Goal: Task Accomplishment & Management: Manage account settings

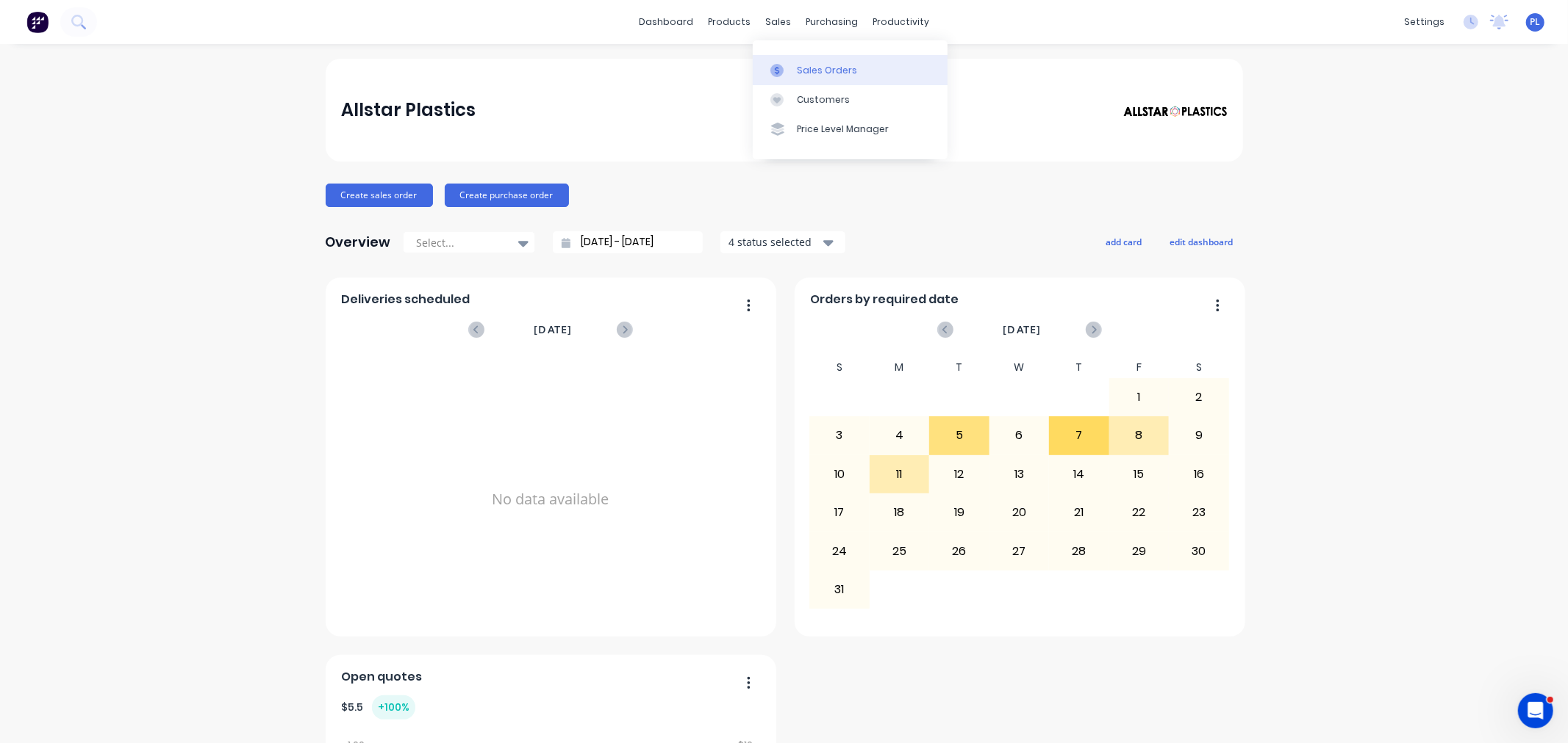
drag, startPoint x: 784, startPoint y: 52, endPoint x: 790, endPoint y: 59, distance: 9.2
click at [789, 57] on div "Sales Orders Customers Price Level Manager" at bounding box center [850, 100] width 195 height 118
click at [790, 59] on link "Sales Orders" at bounding box center [850, 69] width 195 height 30
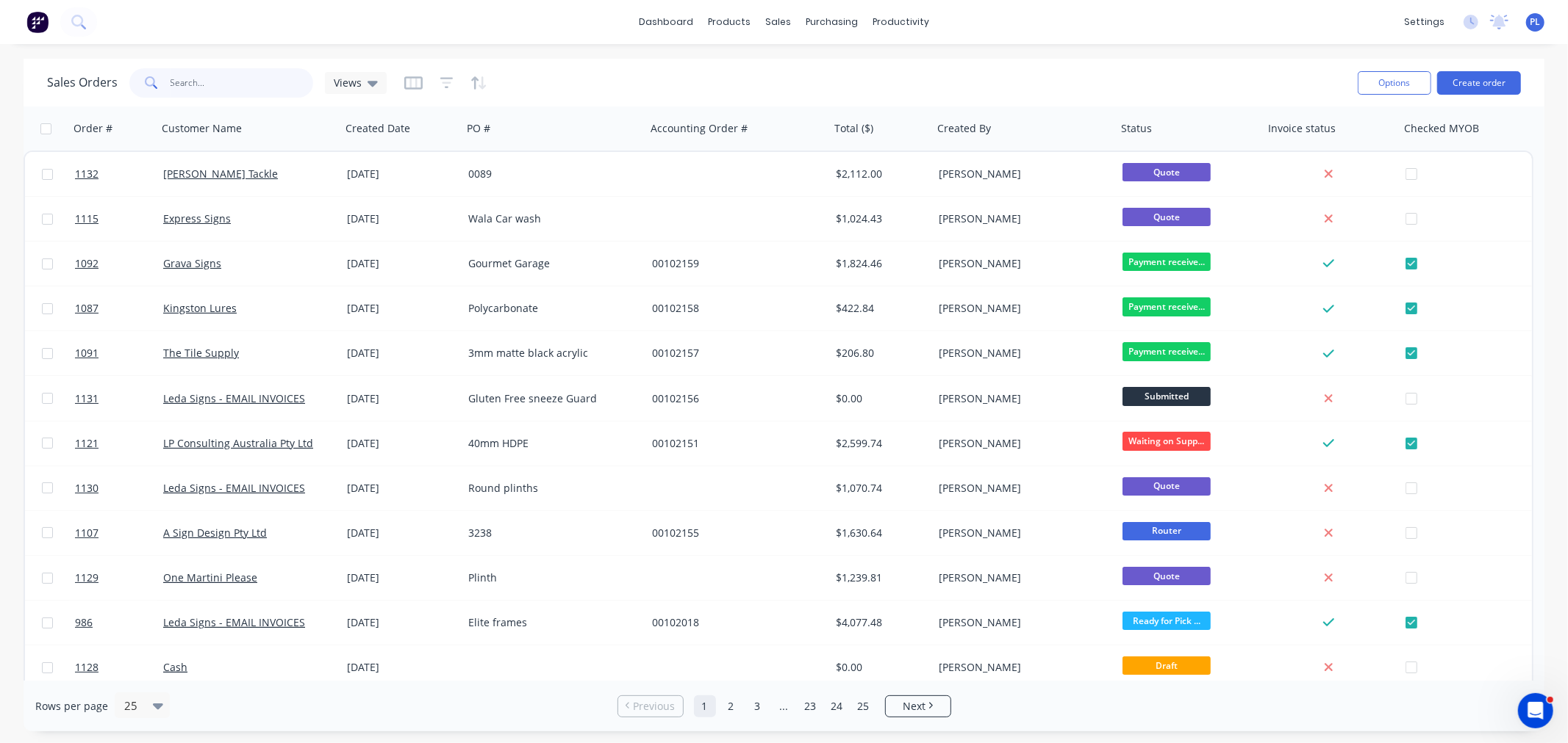
click at [223, 78] on input "text" at bounding box center [242, 83] width 143 height 30
type input "1119"
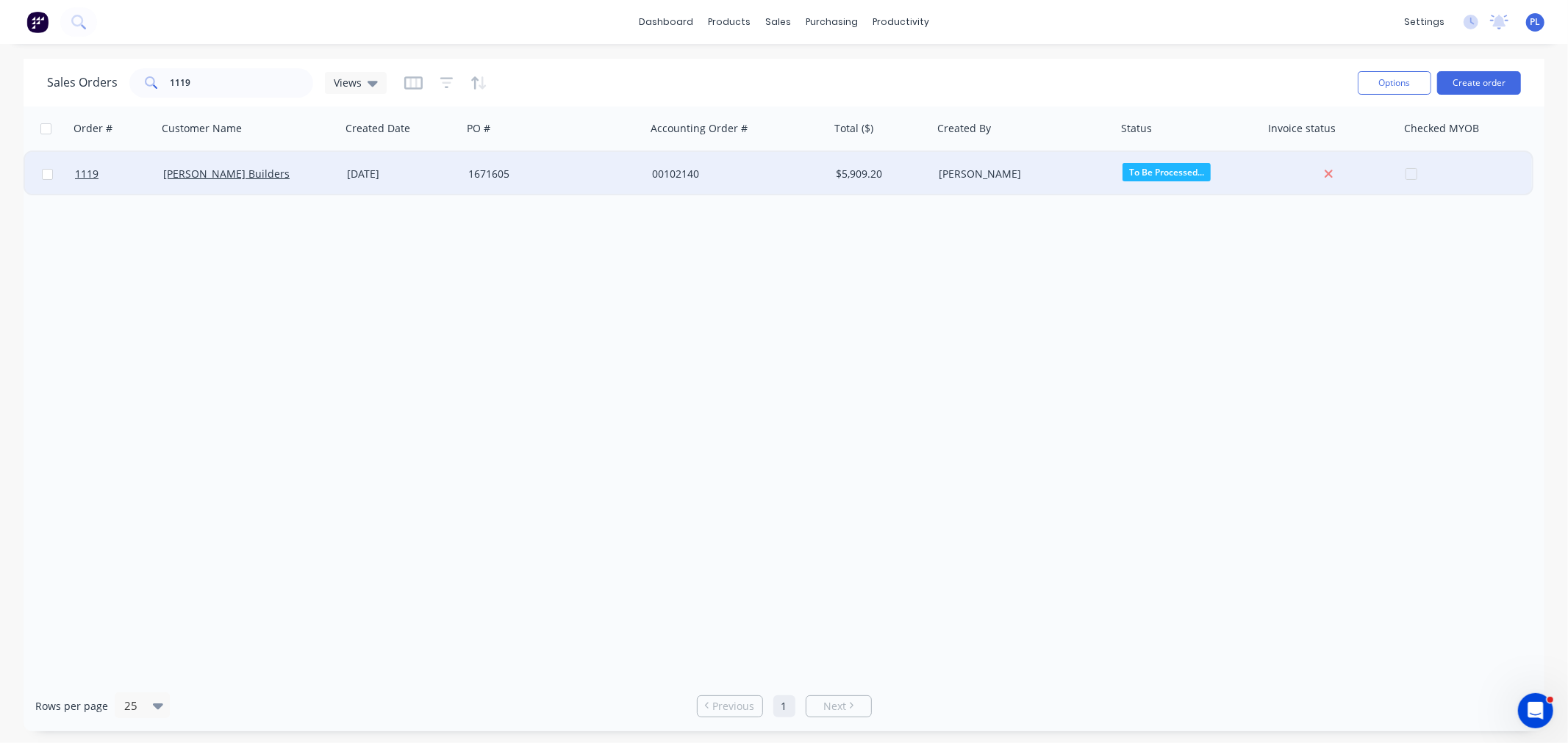
click at [324, 178] on div "Hutchinson Builders" at bounding box center [244, 174] width 163 height 14
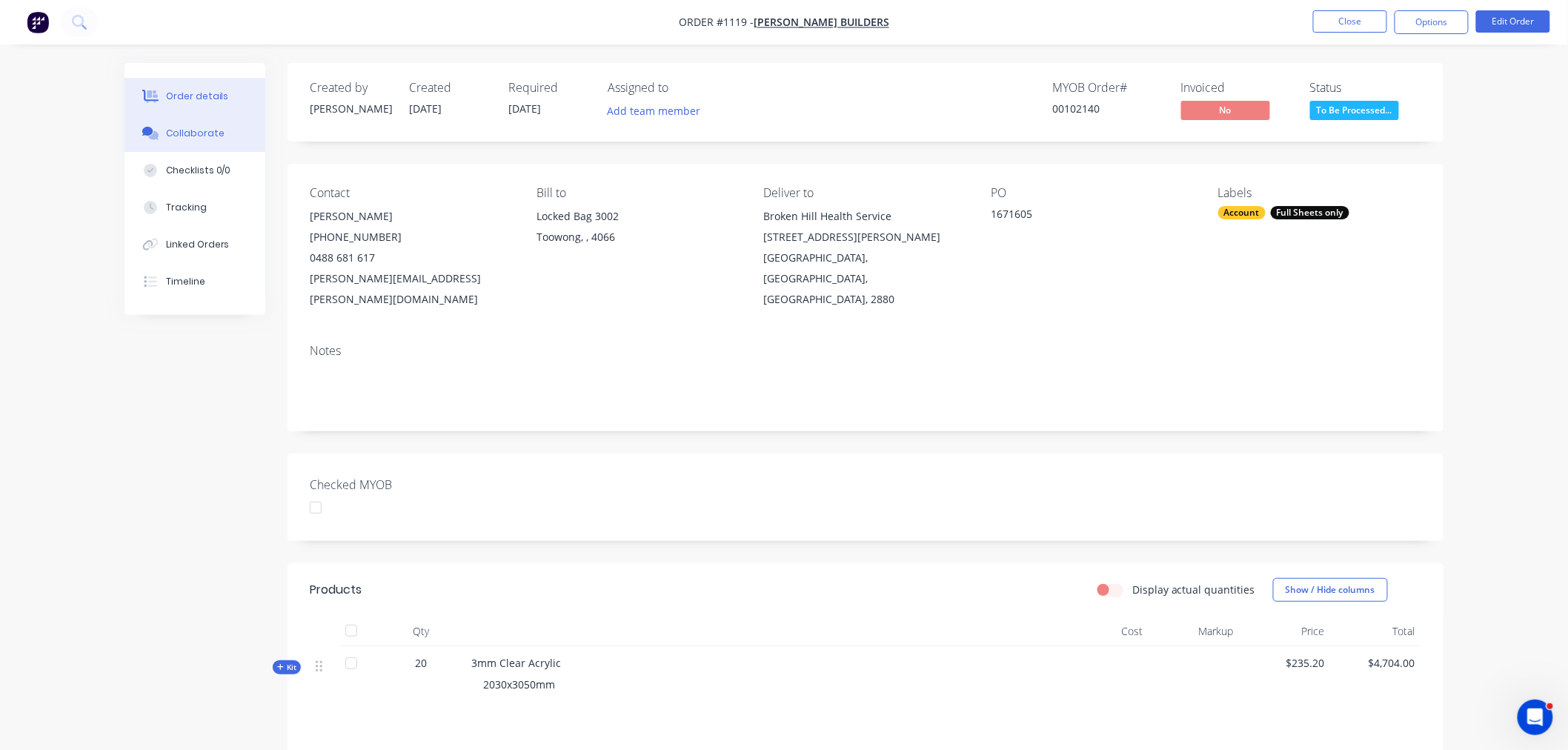
click at [166, 132] on div "Collaborate" at bounding box center [195, 134] width 59 height 14
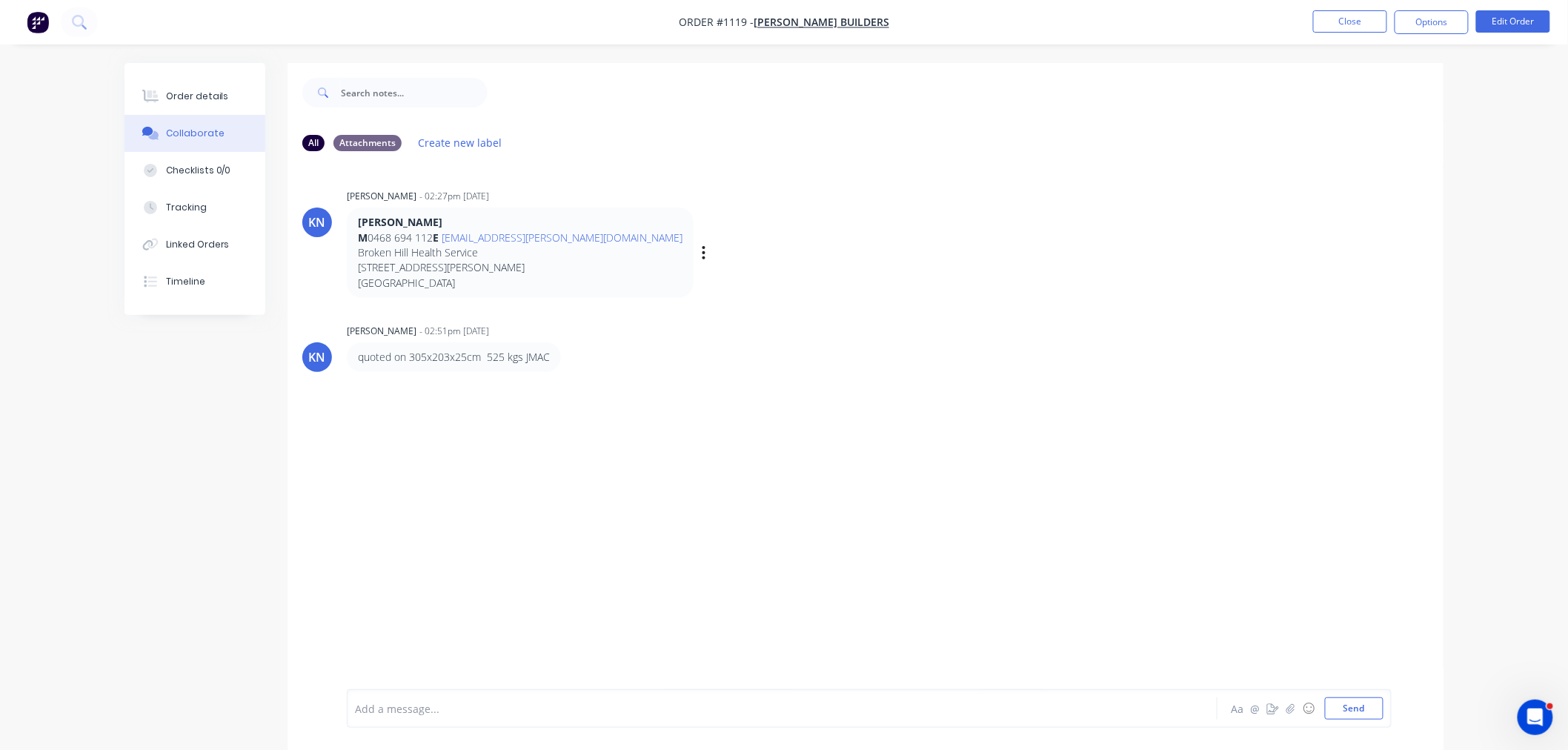
scroll to position [23, 0]
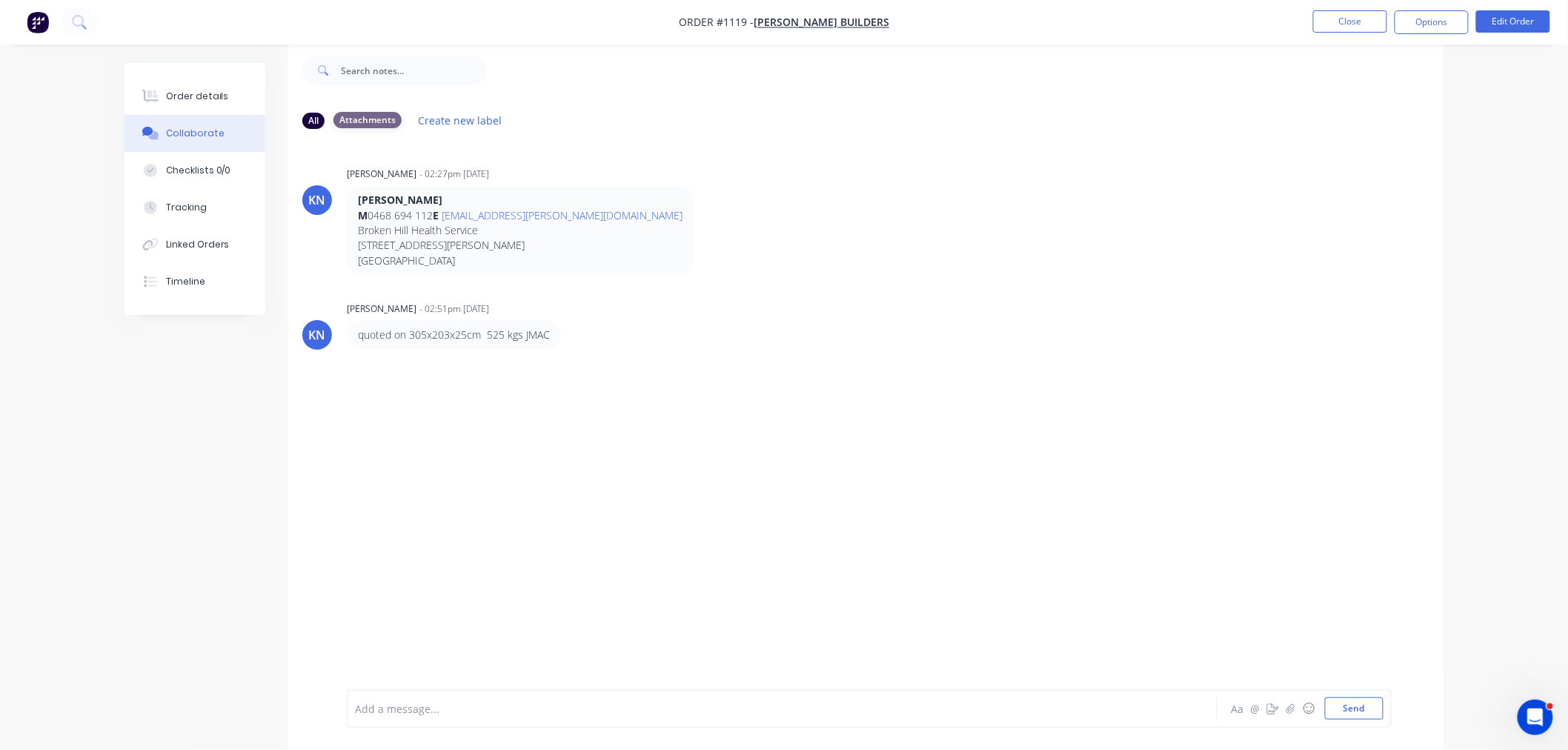
click at [376, 113] on div "Attachments" at bounding box center [368, 120] width 68 height 16
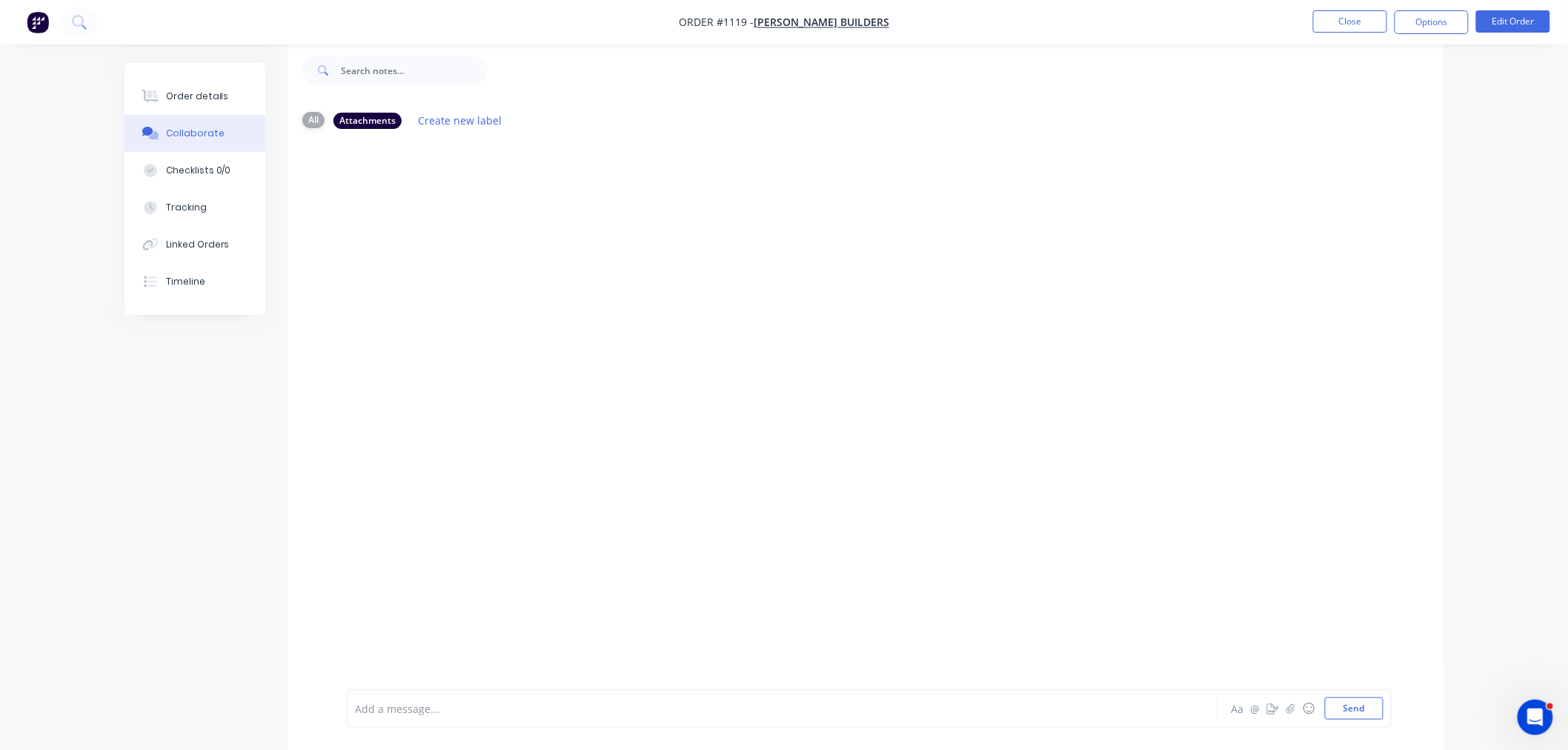
click at [312, 123] on div "All" at bounding box center [313, 120] width 22 height 16
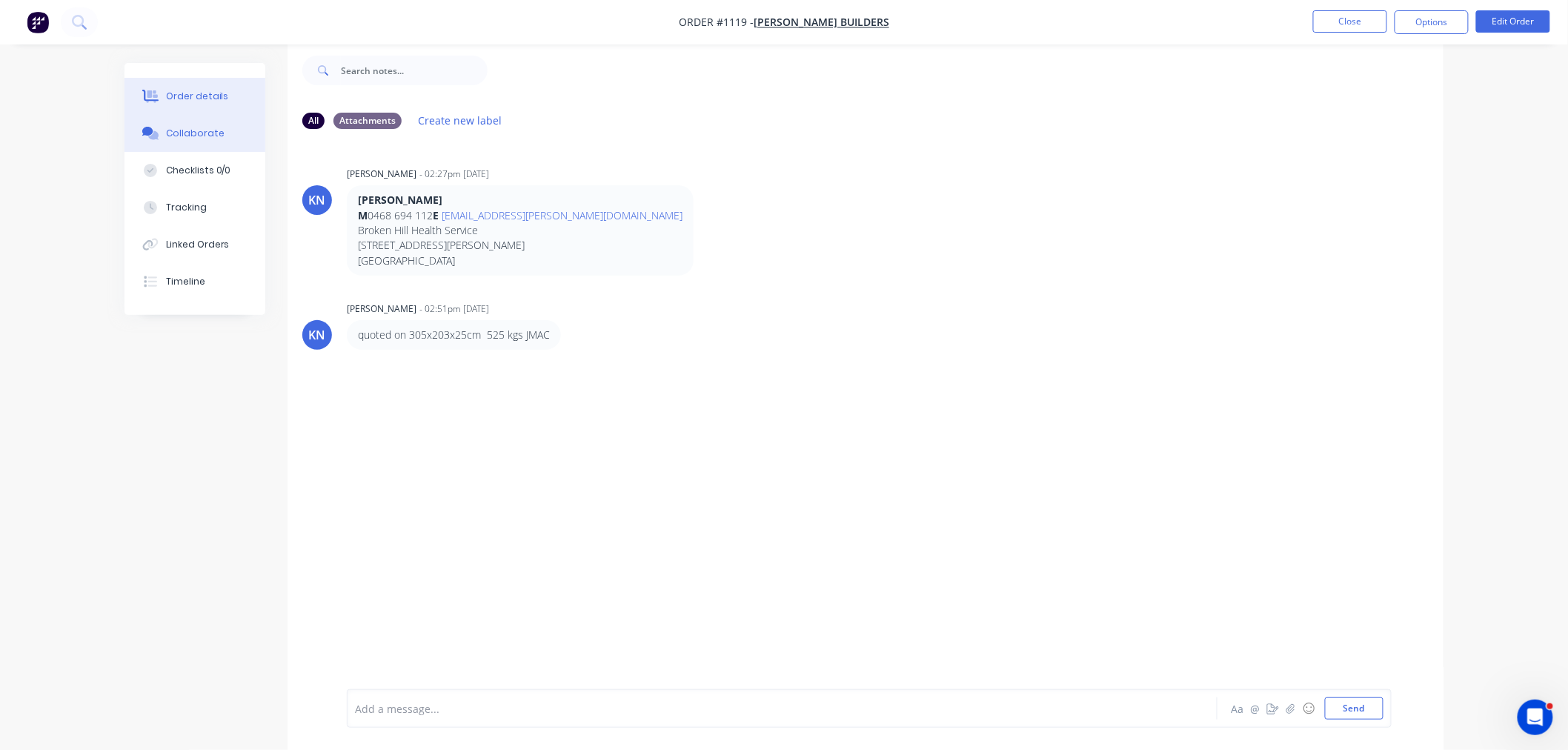
click at [208, 98] on div "Order details" at bounding box center [197, 96] width 63 height 14
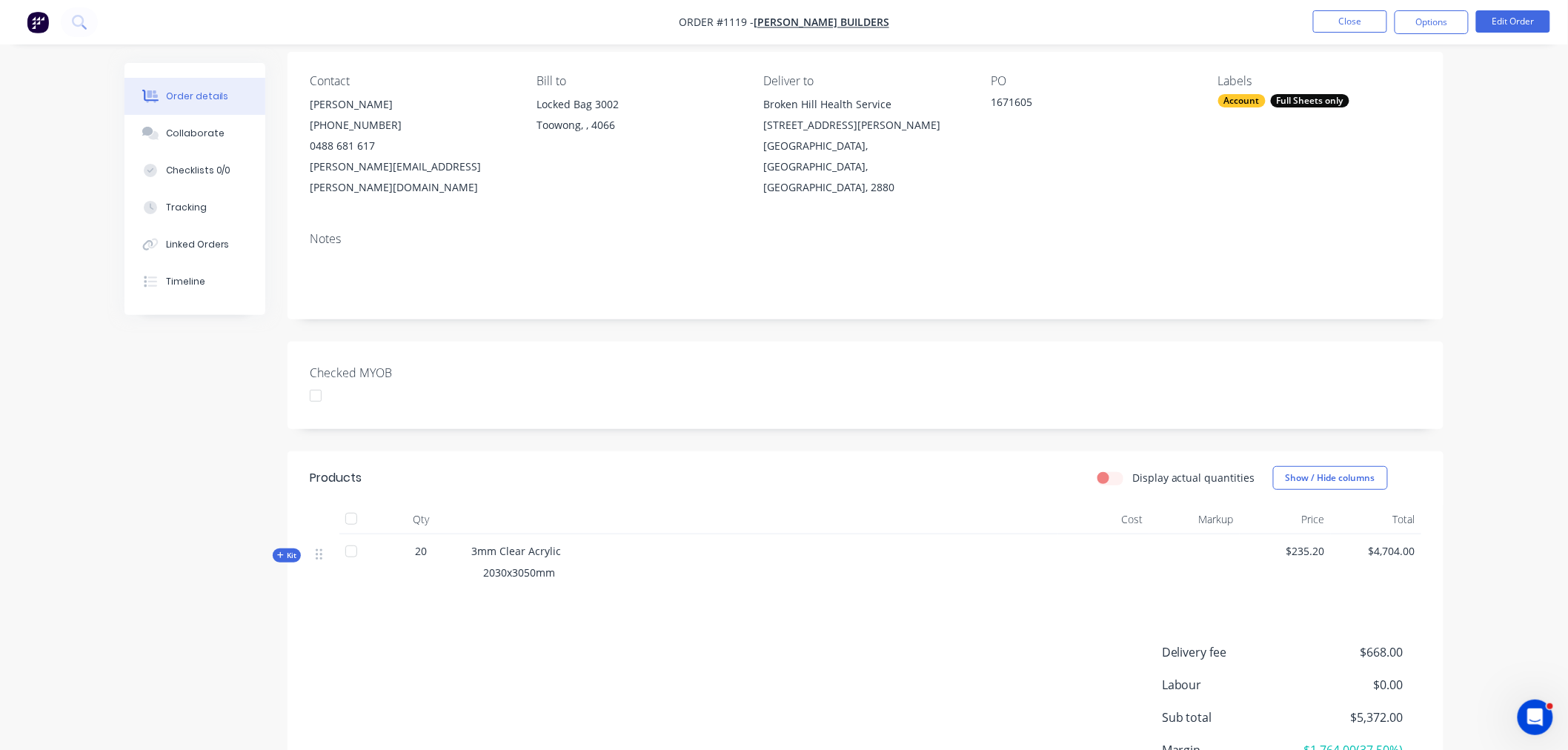
scroll to position [234, 0]
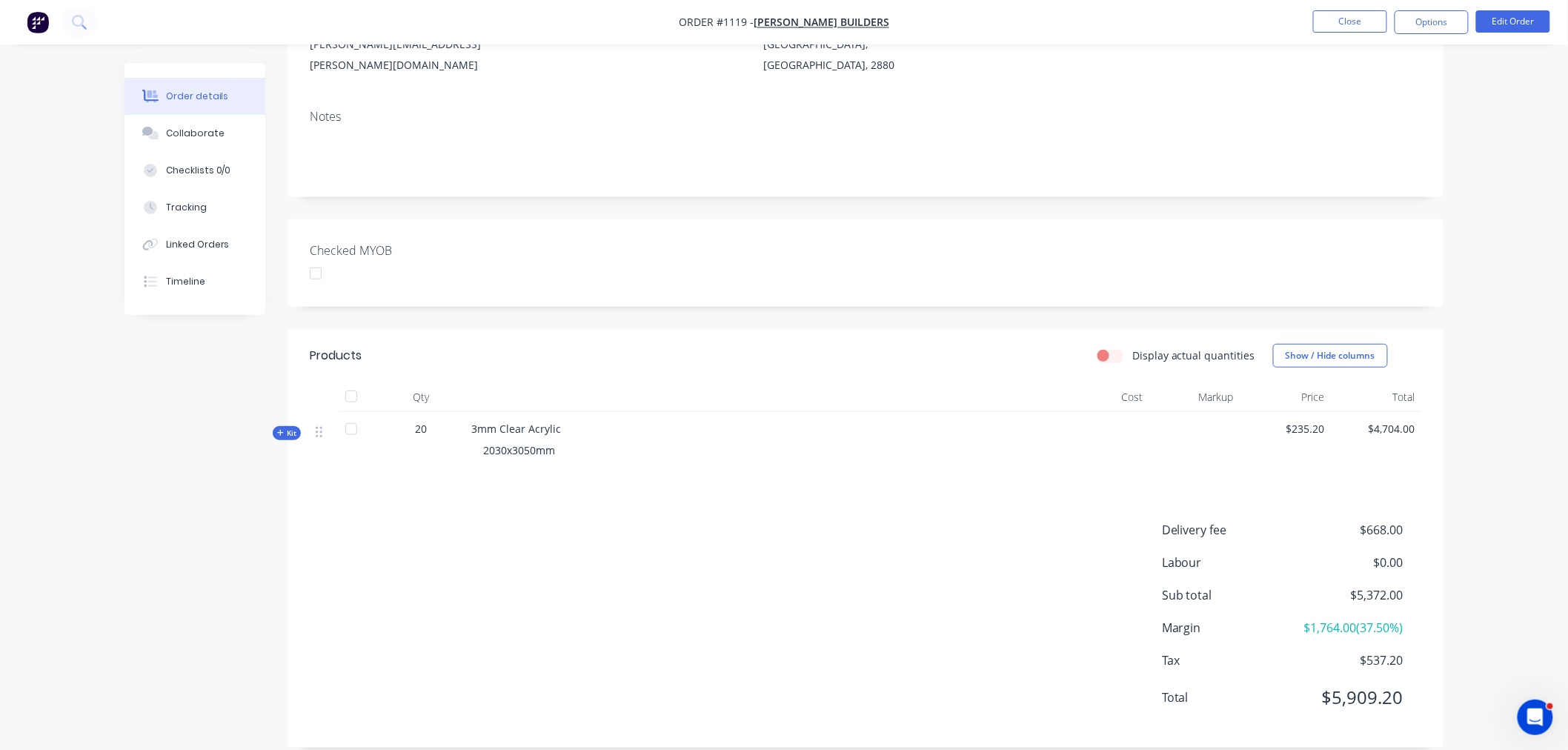
click at [277, 429] on icon at bounding box center [281, 432] width 7 height 8
click at [1352, 20] on button "Close" at bounding box center [1349, 21] width 74 height 22
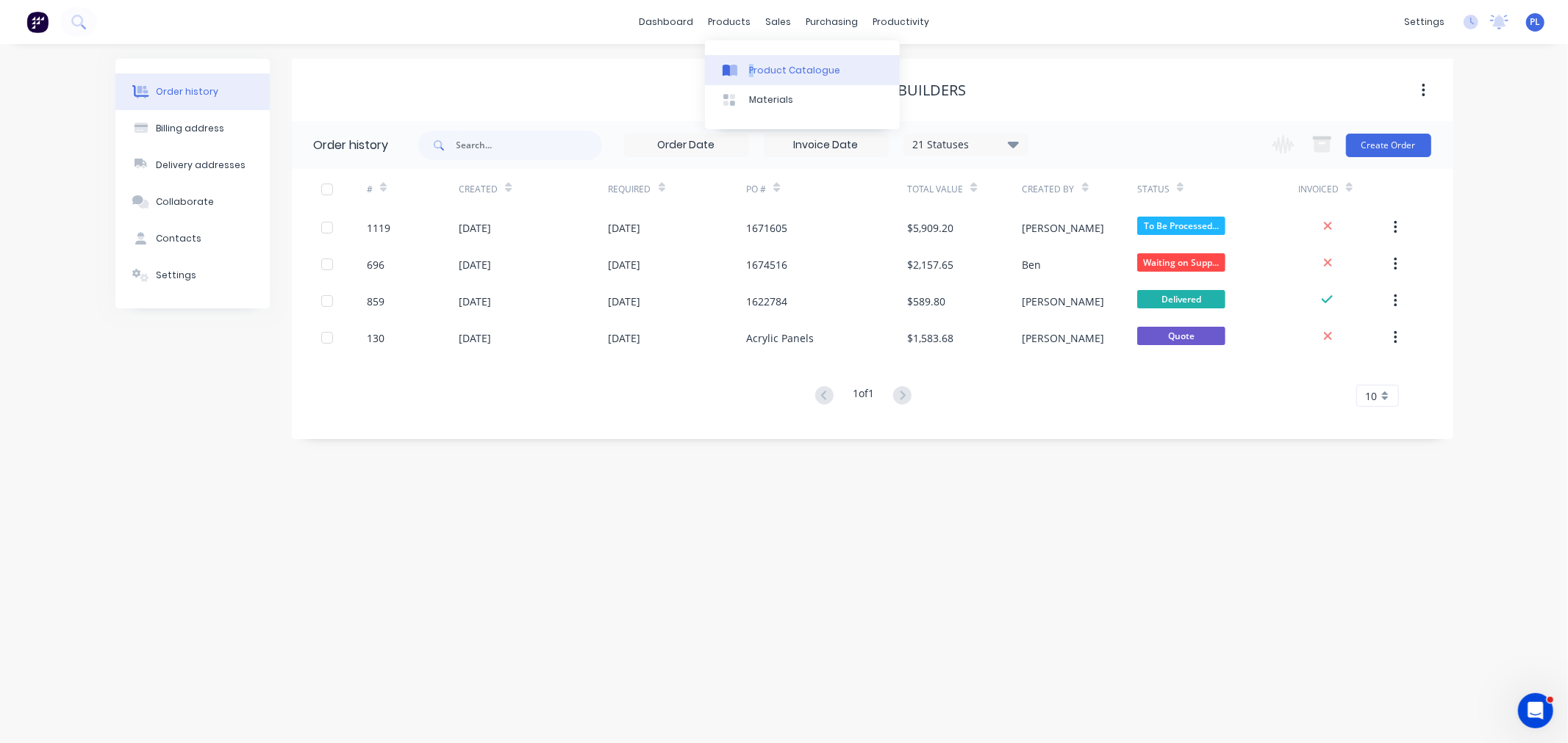
click at [754, 56] on div "Product Catalogue Materials" at bounding box center [802, 84] width 195 height 89
click at [758, 62] on link "Product Catalogue" at bounding box center [802, 69] width 195 height 30
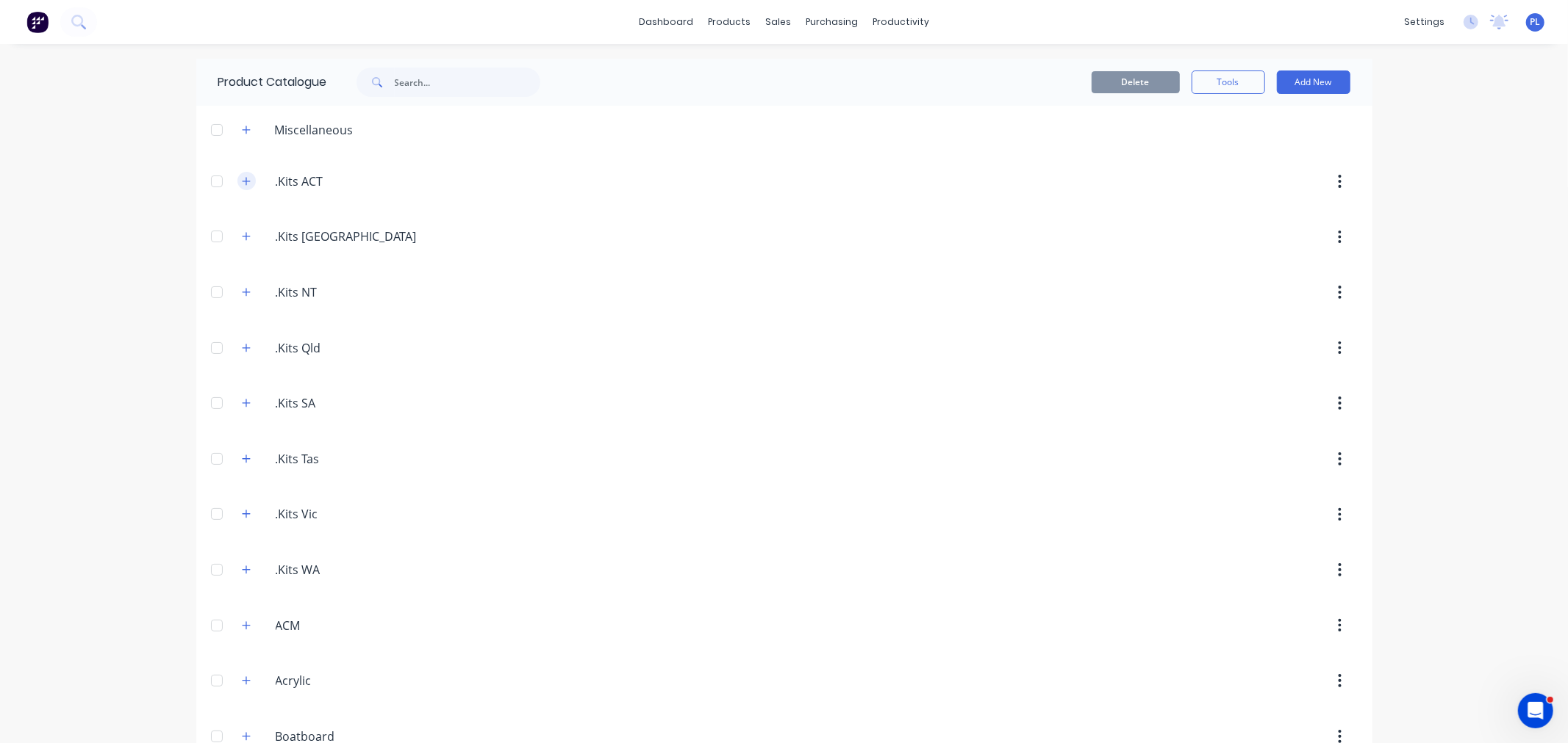
click at [240, 172] on button "button" at bounding box center [246, 181] width 19 height 19
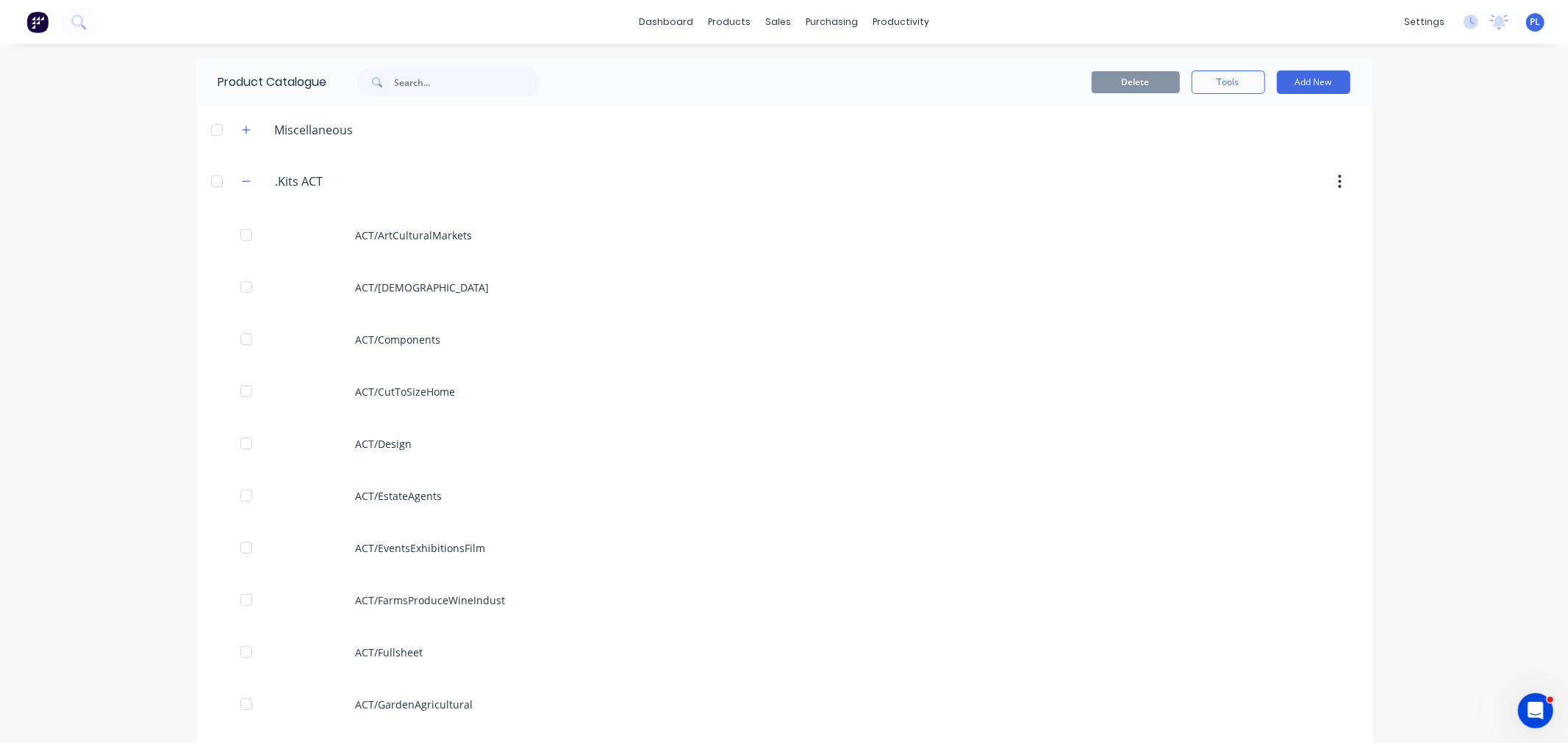
click at [487, 236] on div "ACT/ArtCulturalMarkets" at bounding box center [784, 235] width 1176 height 52
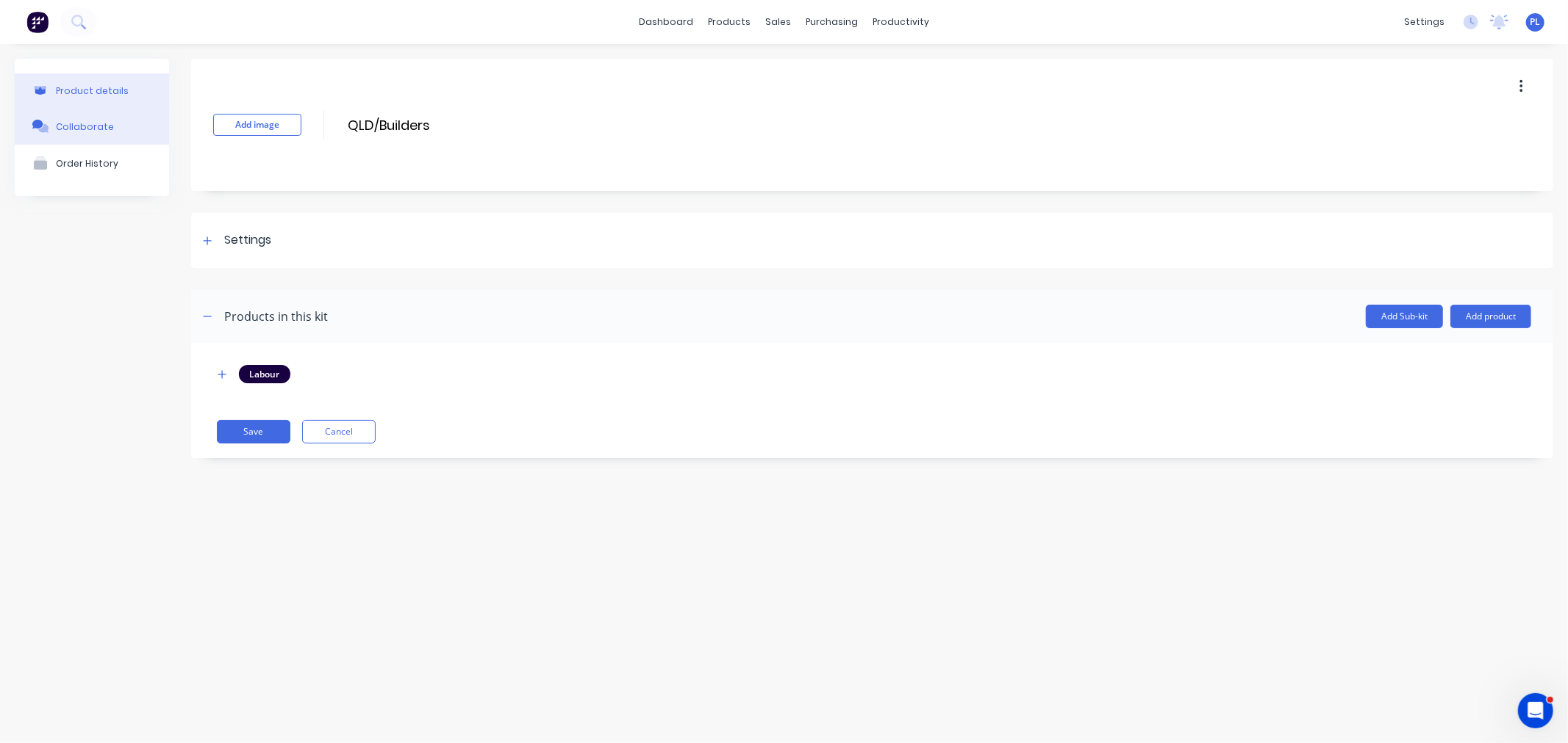
click at [104, 127] on div "Collaborate" at bounding box center [84, 127] width 58 height 11
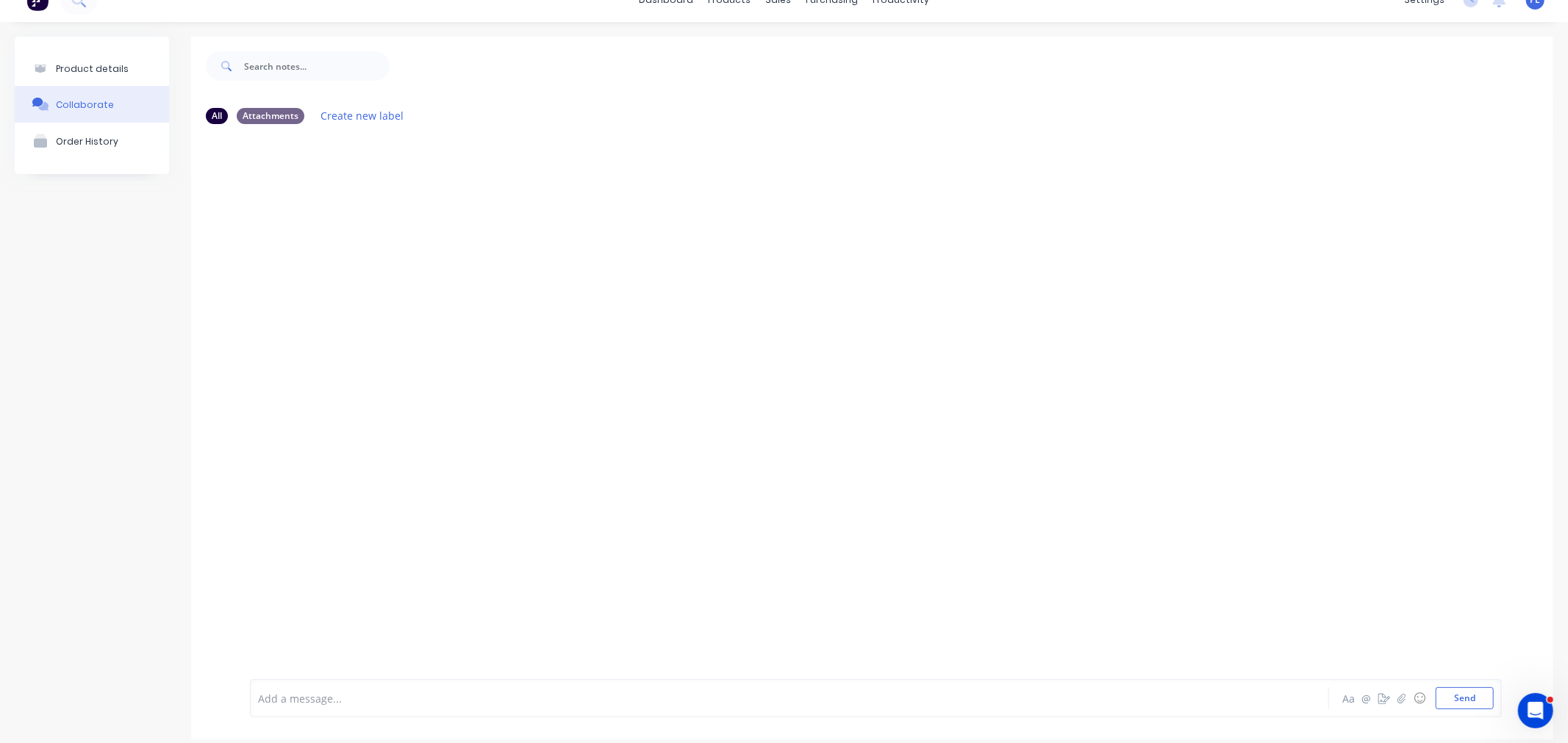
scroll to position [33, 0]
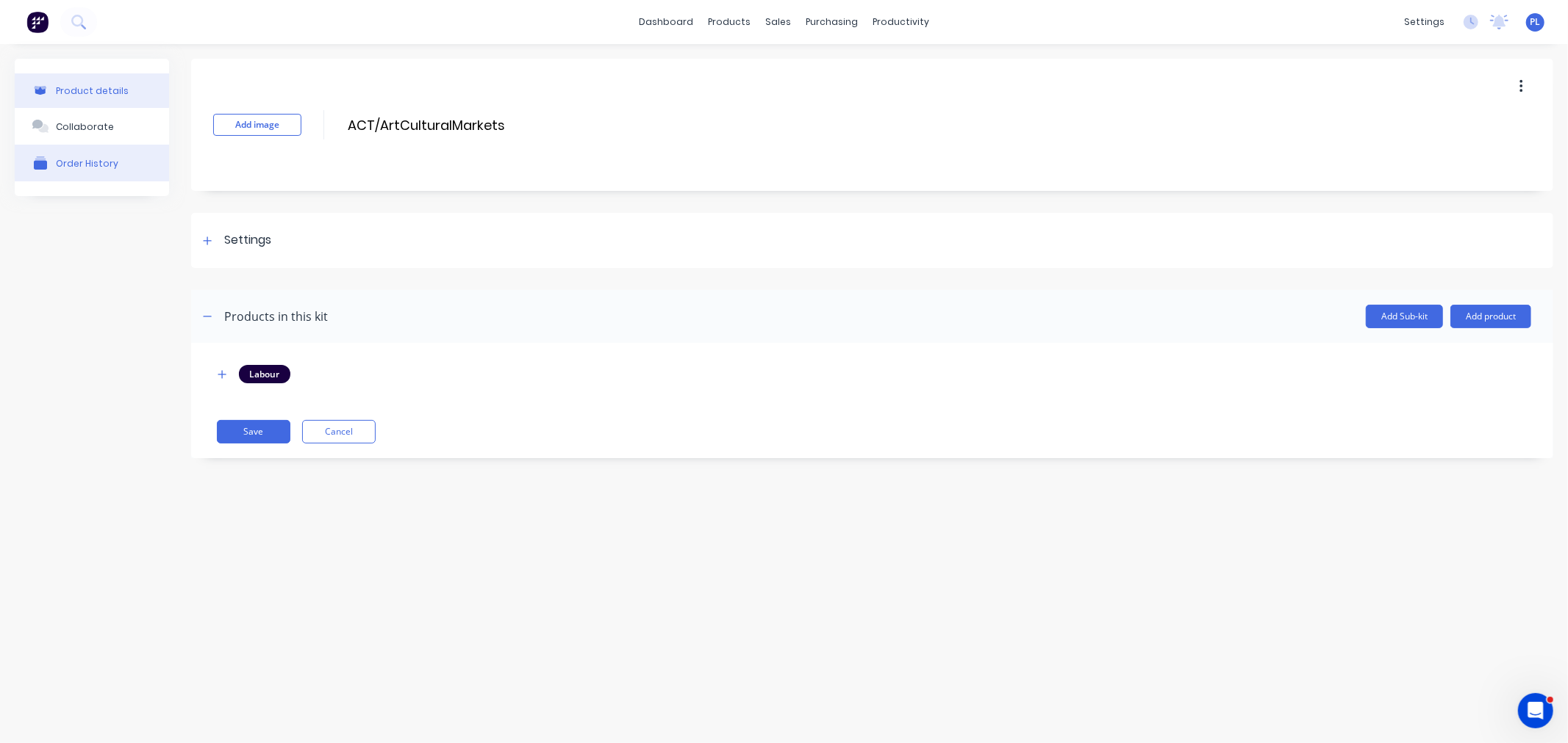
click at [90, 170] on button "Order History" at bounding box center [91, 164] width 154 height 37
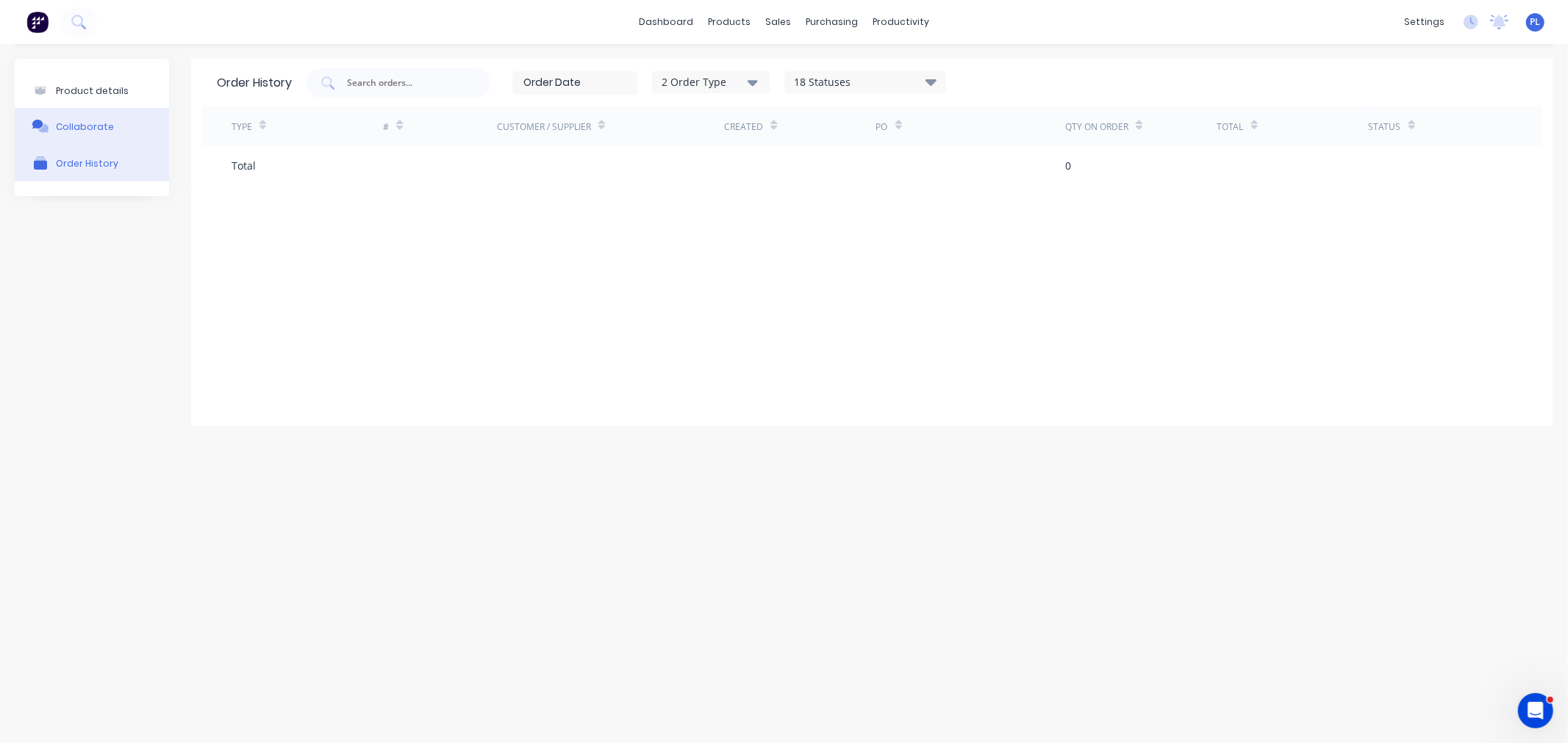
click at [83, 127] on div "Collaborate" at bounding box center [84, 127] width 58 height 11
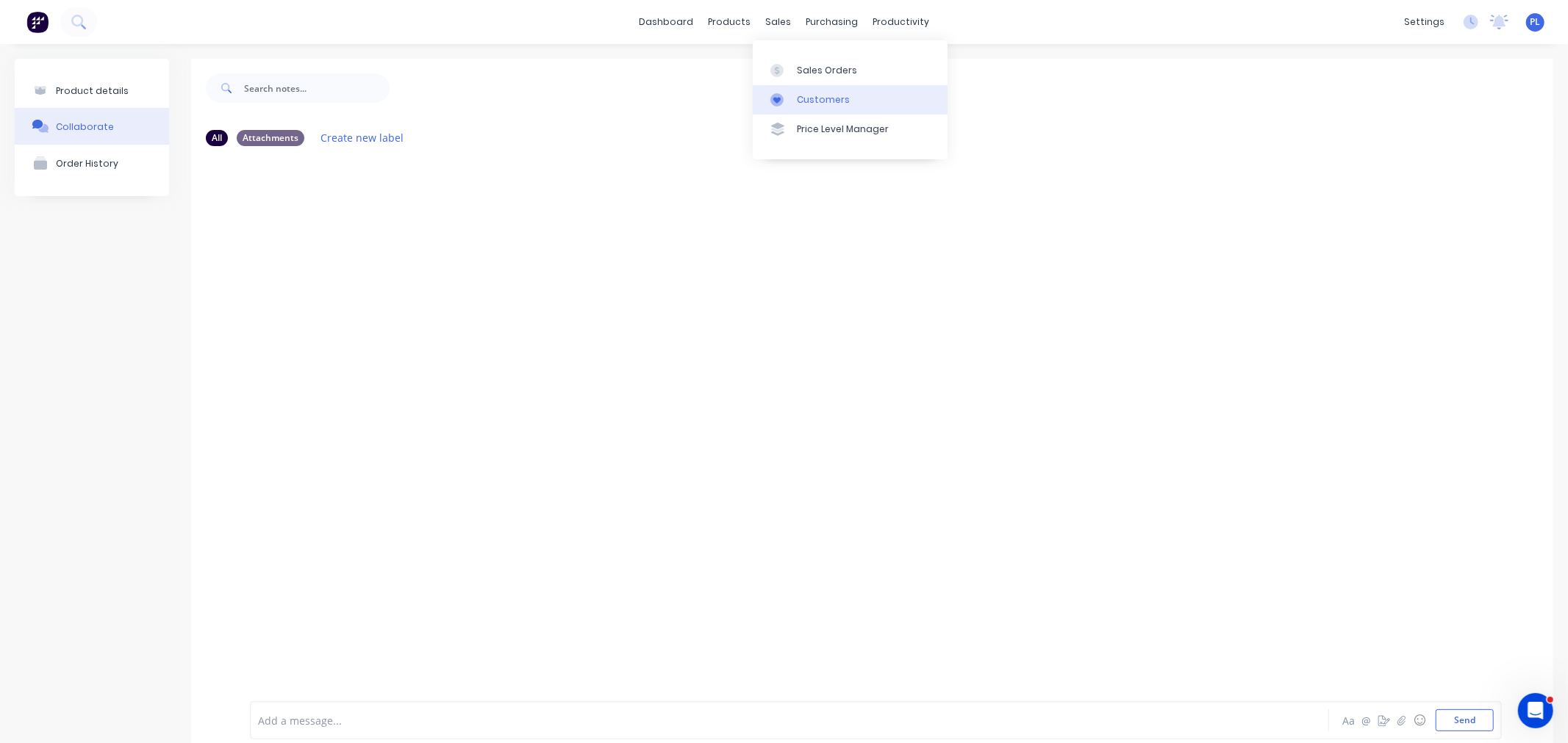
click at [797, 98] on div "Customers" at bounding box center [823, 100] width 53 height 13
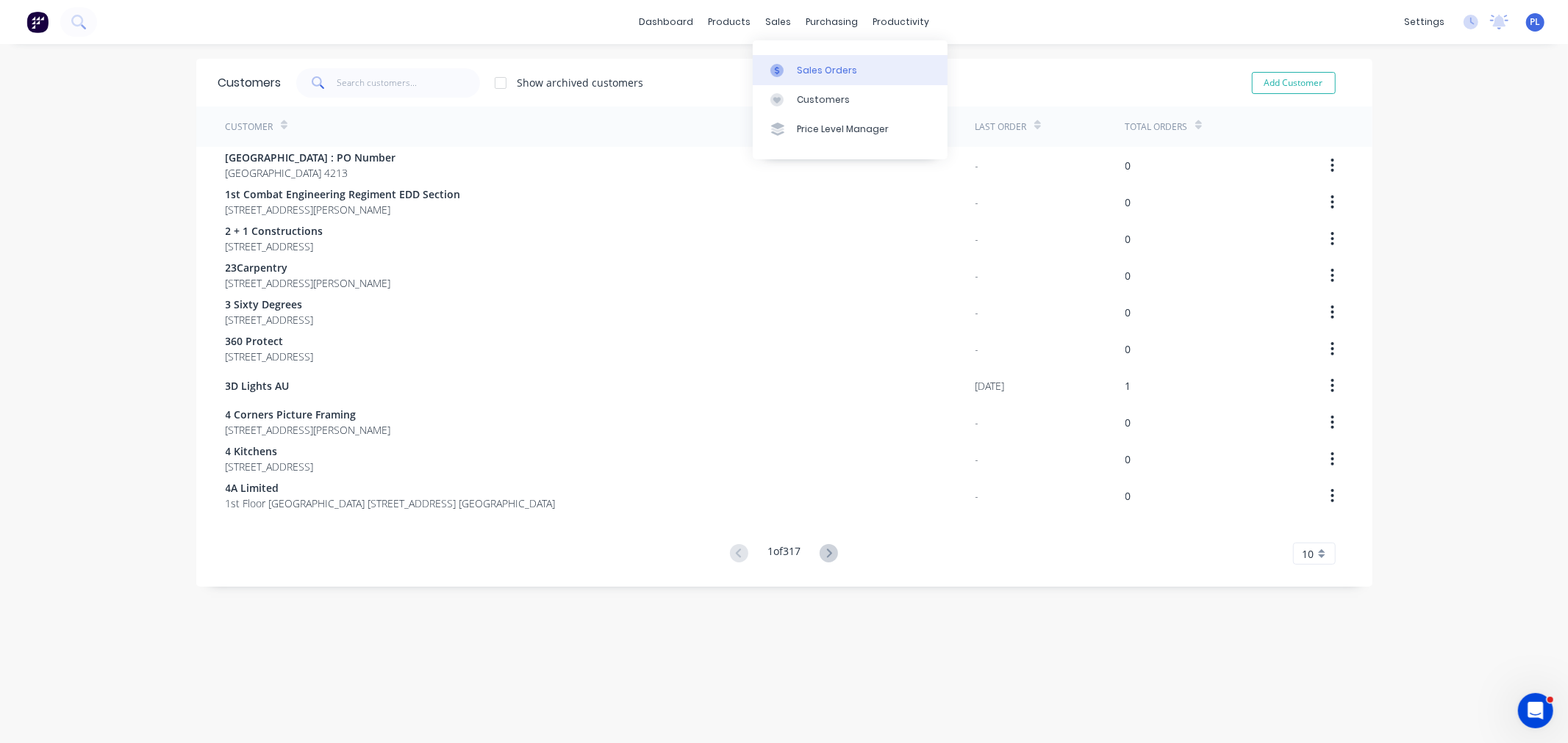
click at [780, 57] on link "Sales Orders" at bounding box center [850, 69] width 195 height 30
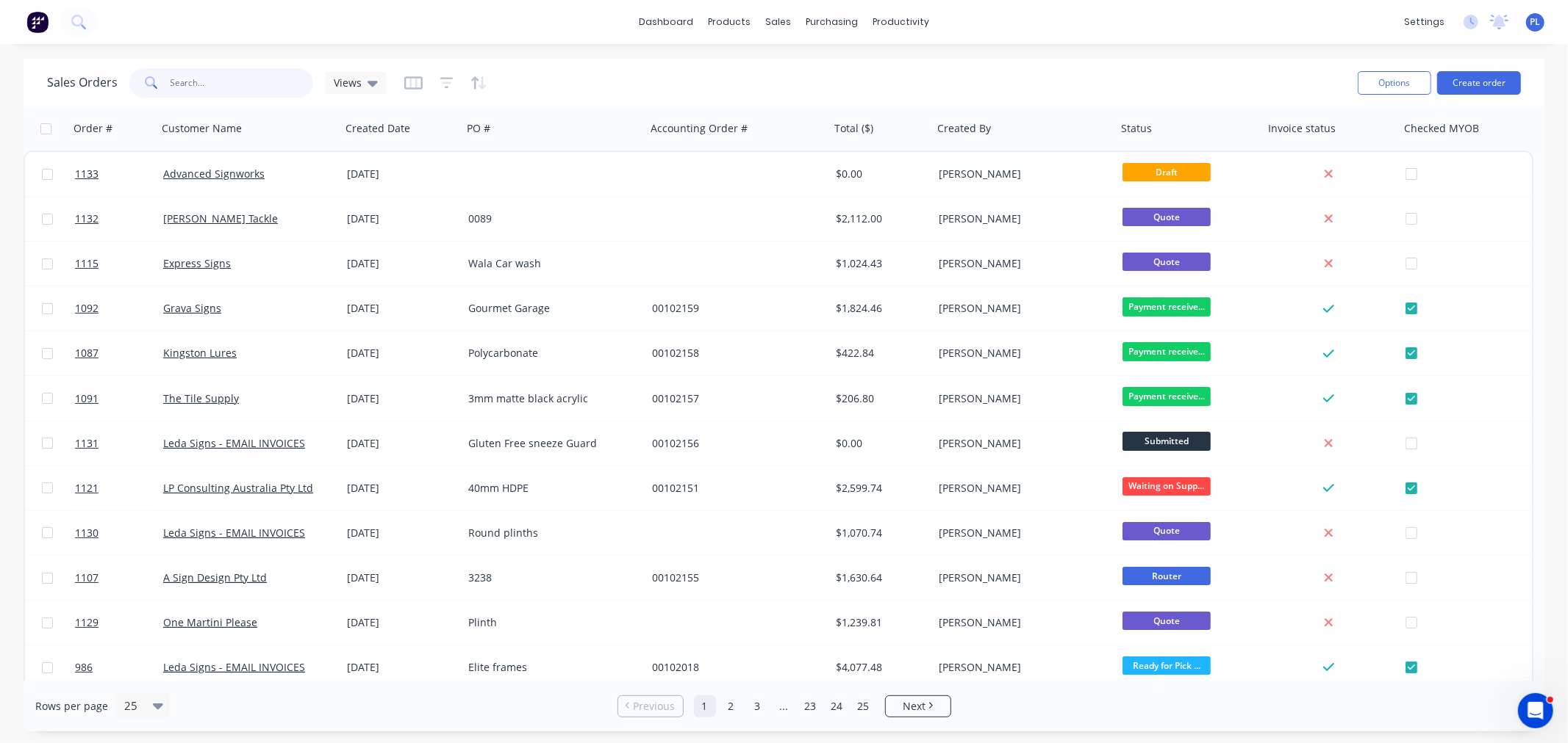
click at [197, 86] on input "text" at bounding box center [242, 83] width 143 height 30
type input "1119"
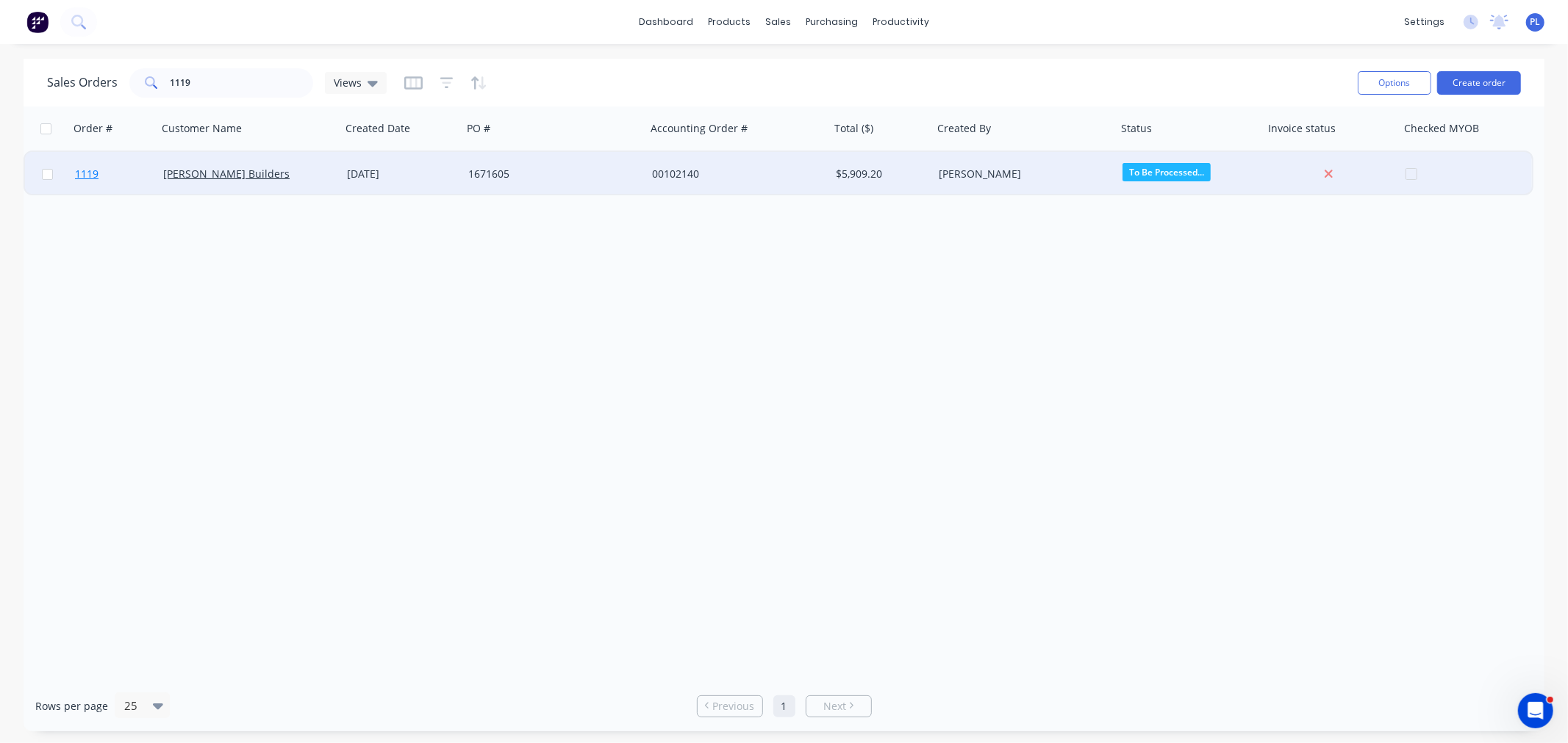
click at [77, 173] on span "1119" at bounding box center [87, 174] width 24 height 14
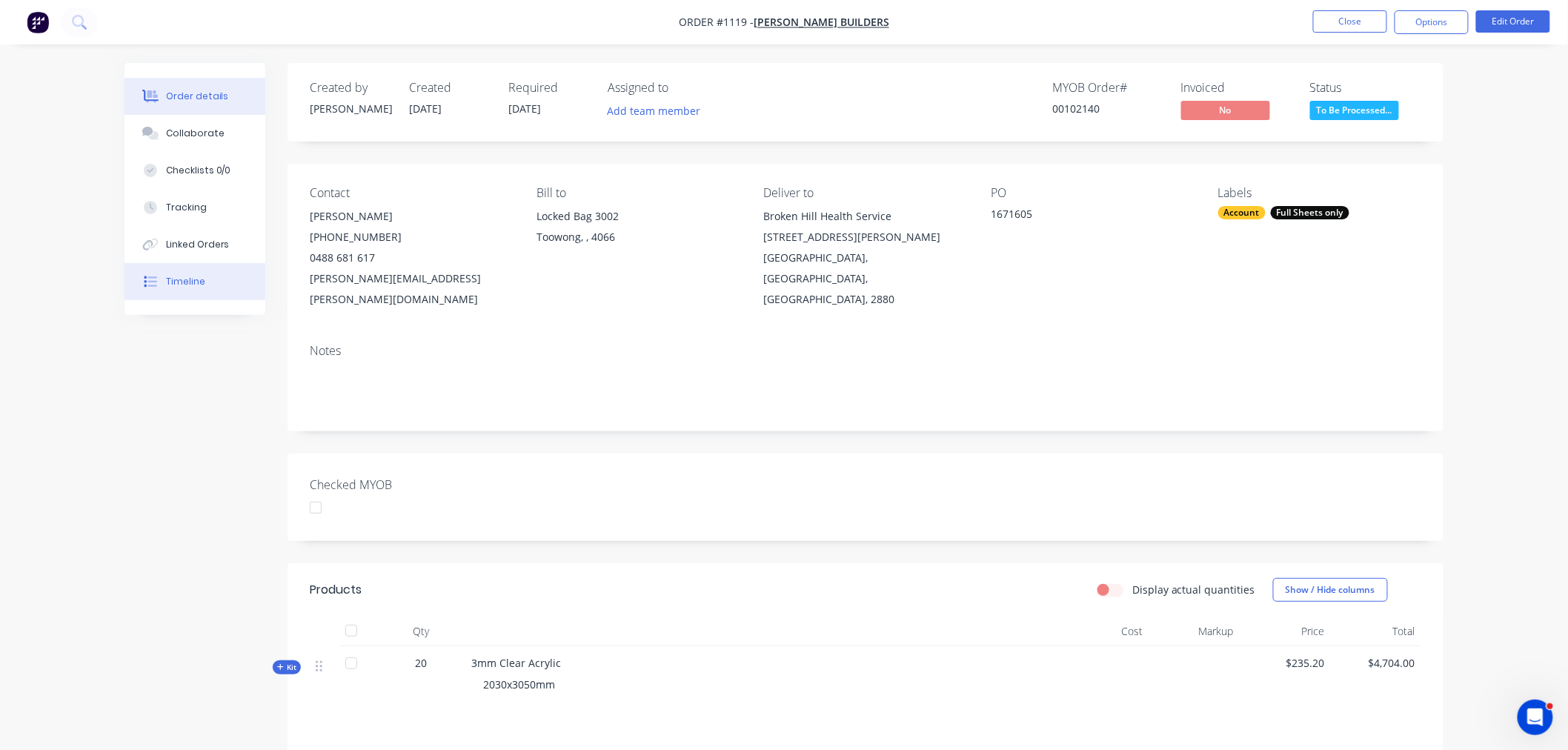
click at [172, 284] on div "Timeline" at bounding box center [185, 282] width 39 height 14
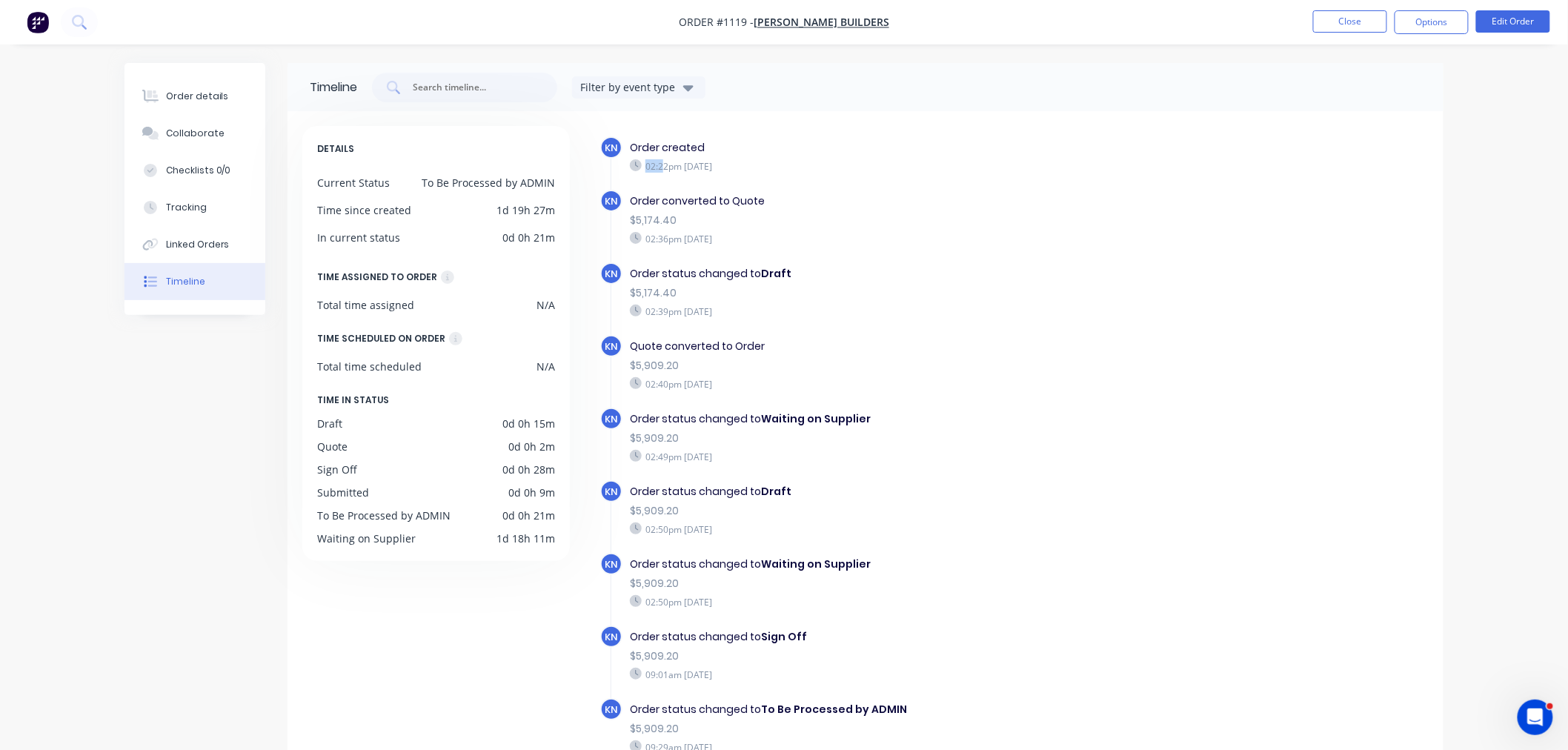
drag, startPoint x: 627, startPoint y: 179, endPoint x: 898, endPoint y: 186, distance: 271.1
click at [898, 186] on div "KN Order created 02:22pm Tuesday 12/08/25" at bounding box center [892, 163] width 586 height 54
drag, startPoint x: 887, startPoint y: 206, endPoint x: 841, endPoint y: 226, distance: 50.2
click at [882, 211] on div "Order converted to Quote $5,174.40 02:36pm Tuesday 12/08/25" at bounding box center [887, 220] width 527 height 60
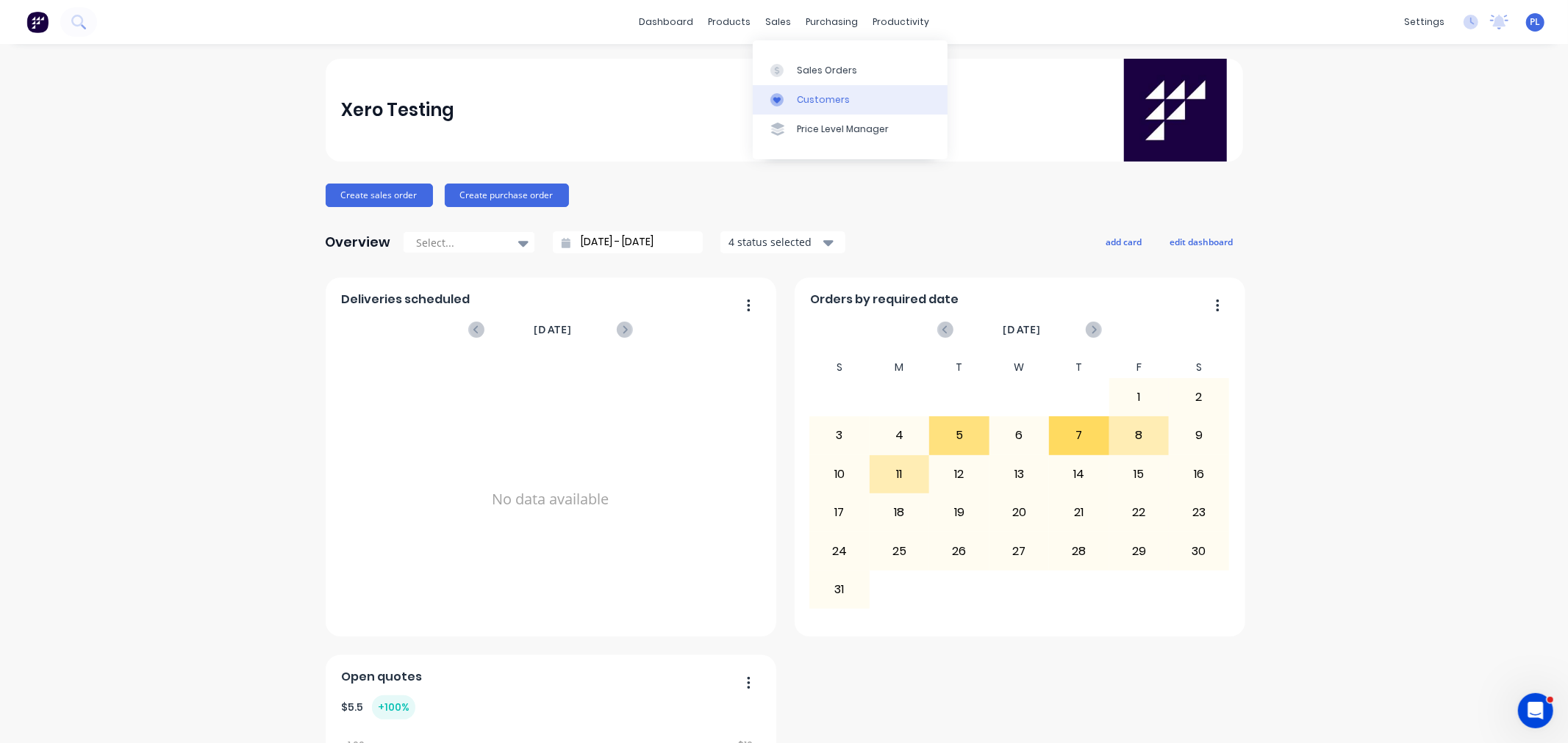
click at [813, 105] on div "Customers" at bounding box center [823, 100] width 53 height 13
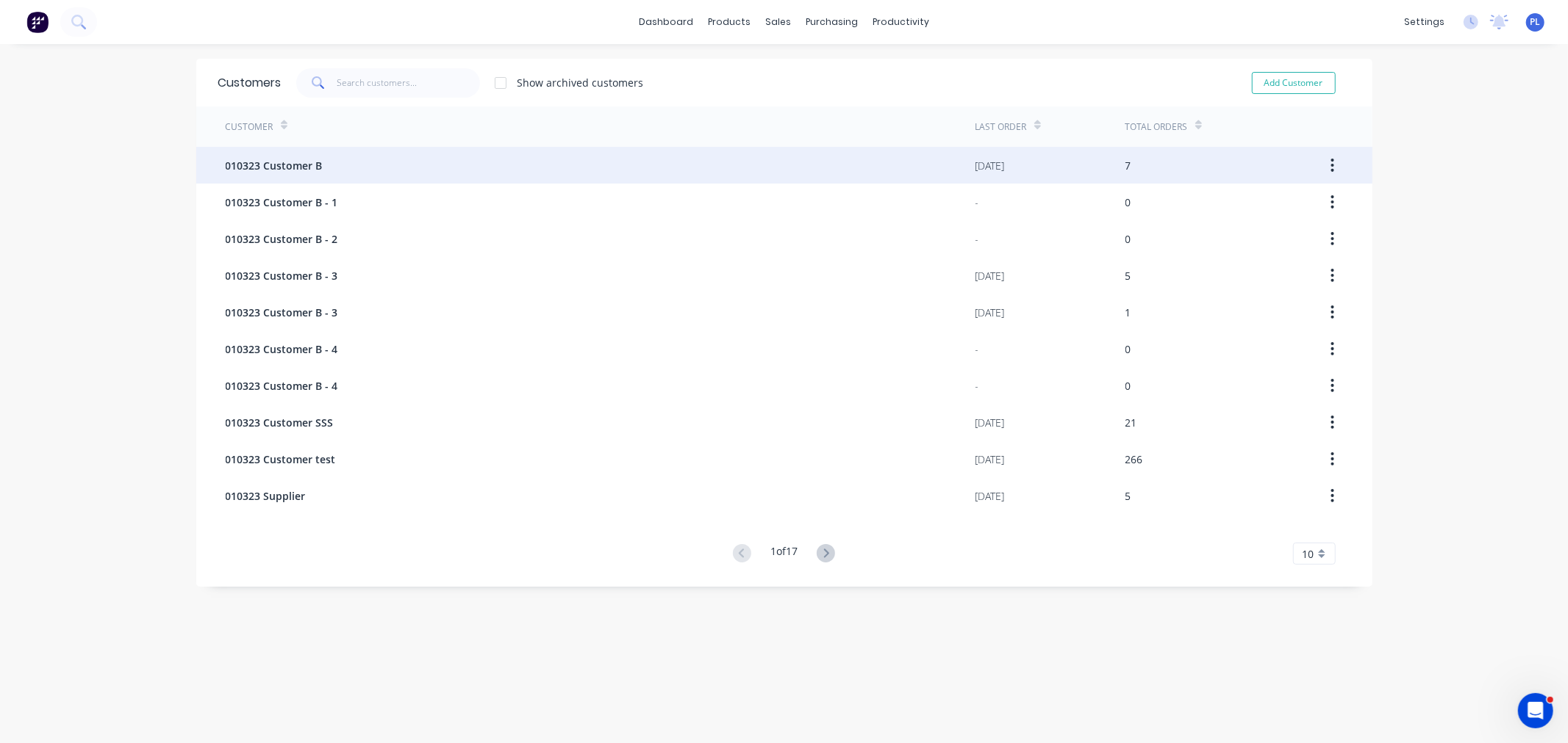
click at [318, 160] on div "010323 Customer B" at bounding box center [600, 165] width 749 height 37
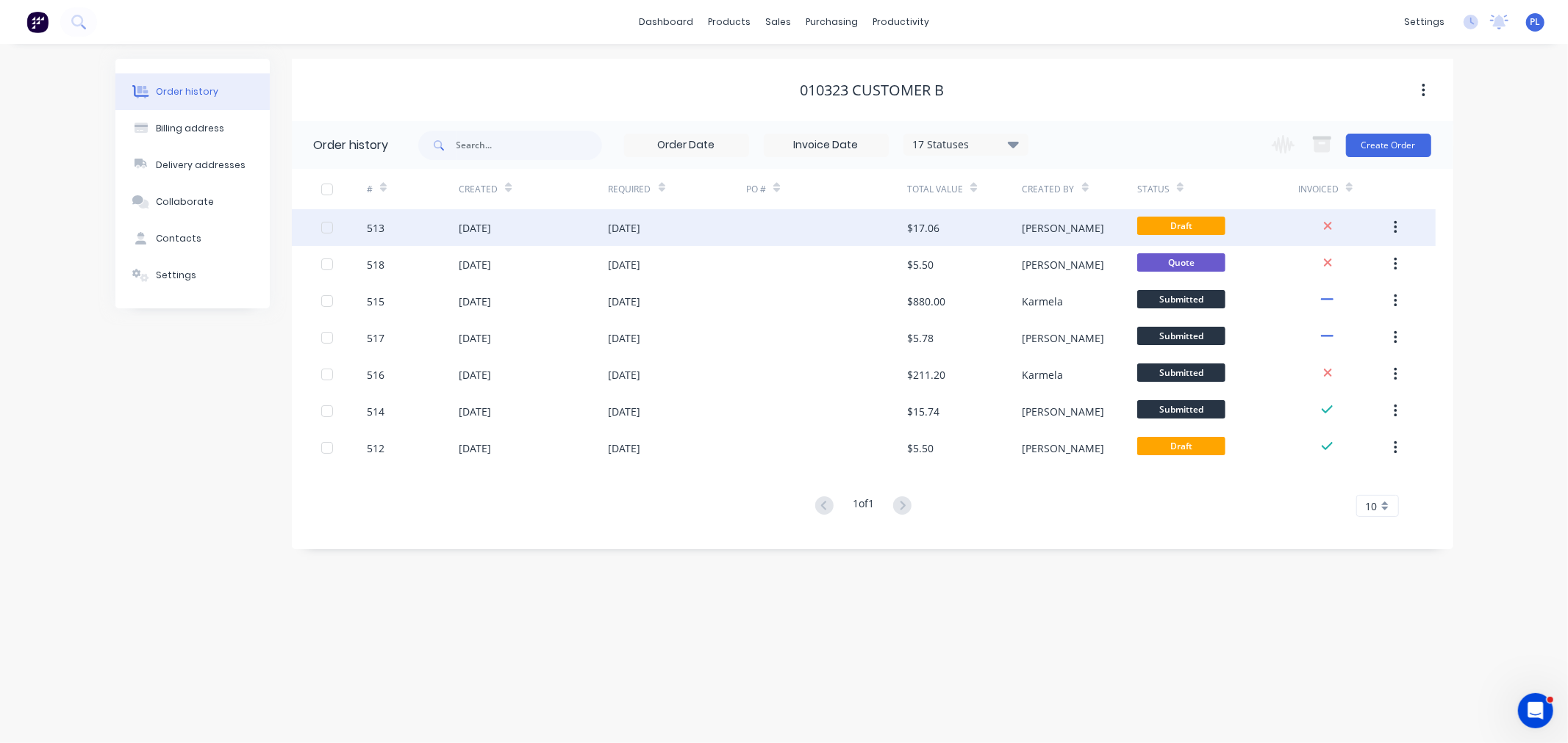
click at [614, 234] on div "07 Aug 2025" at bounding box center [624, 228] width 32 height 15
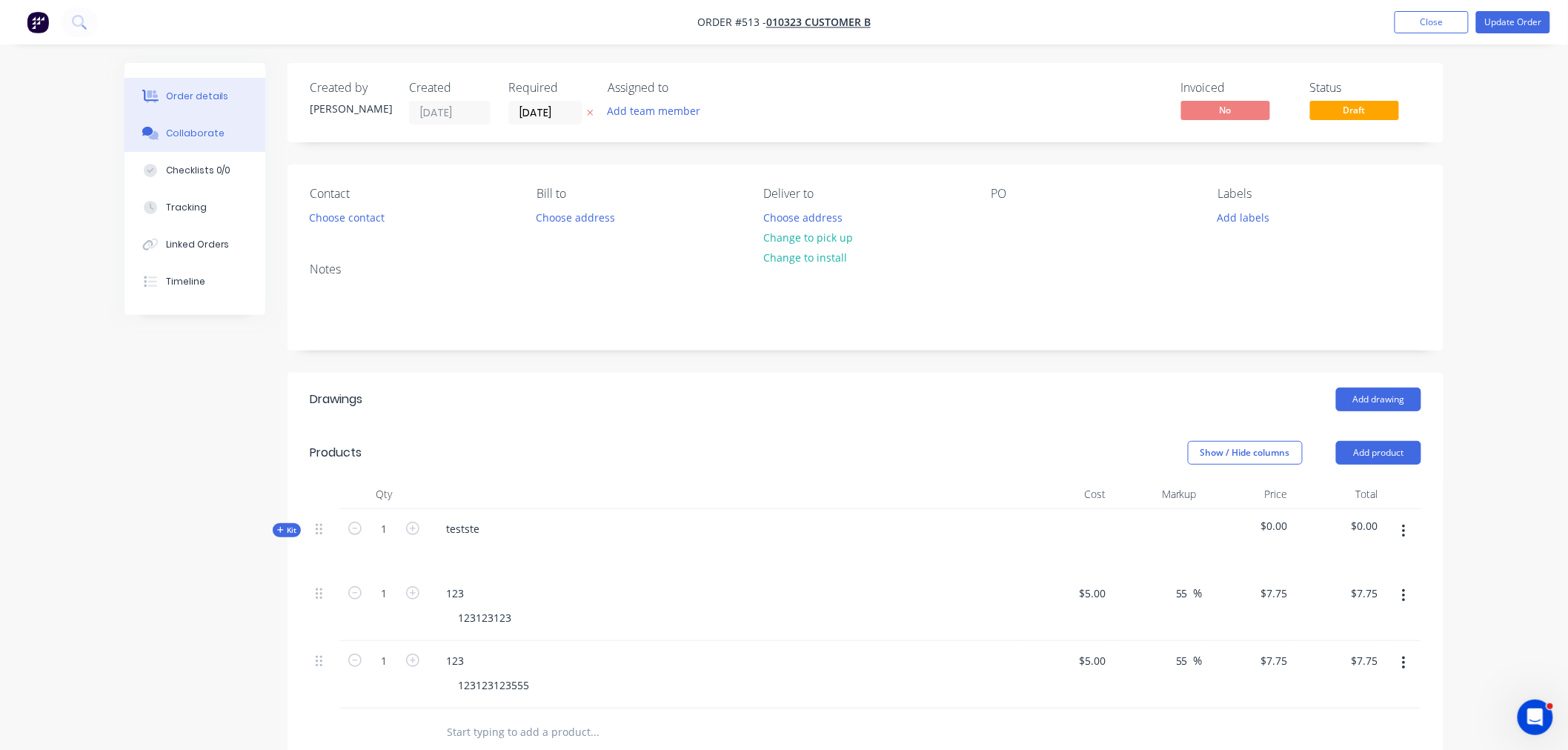
click at [185, 126] on button "Collaborate" at bounding box center [194, 134] width 140 height 37
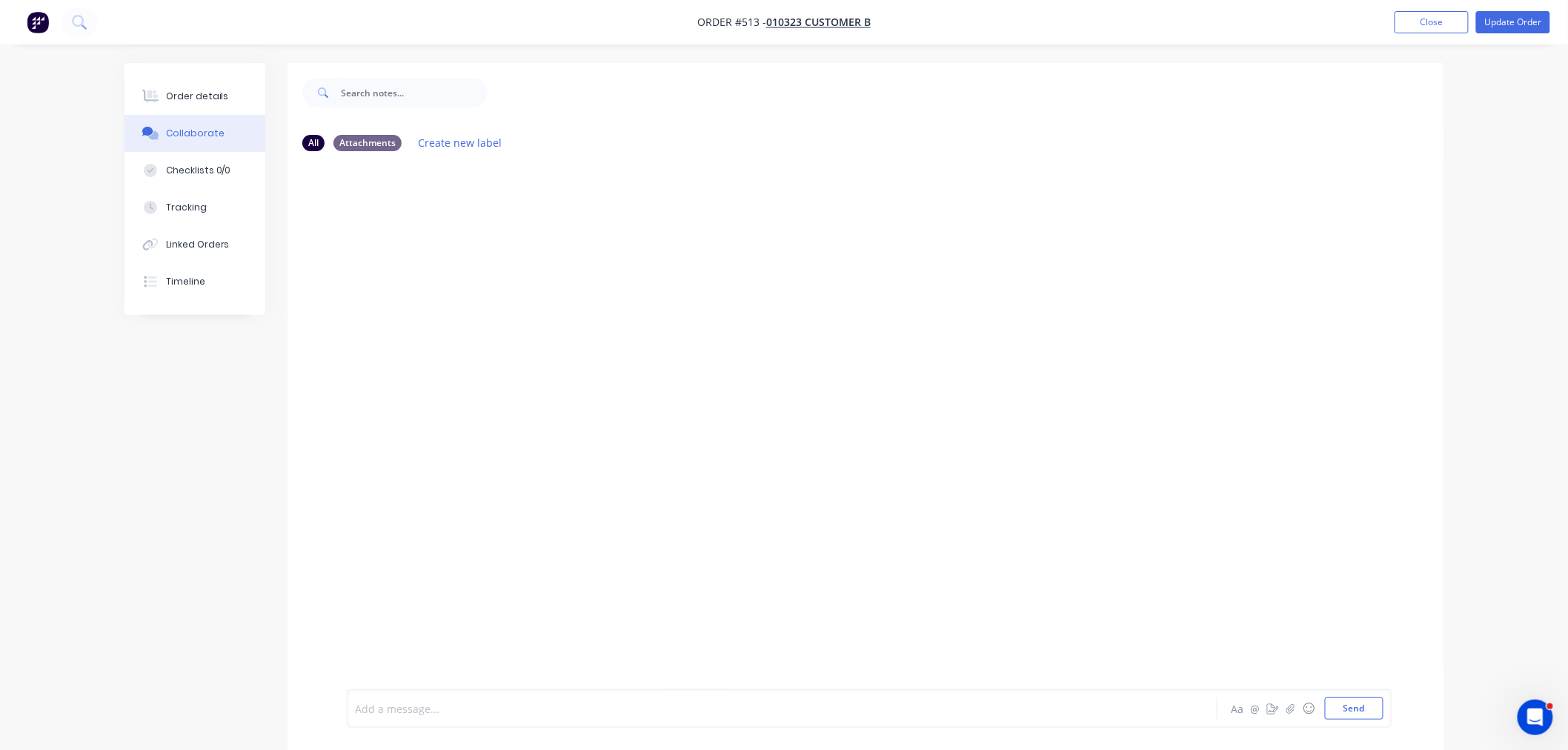
click at [387, 713] on div at bounding box center [741, 709] width 771 height 15
click at [1285, 709] on button "button" at bounding box center [1291, 708] width 18 height 18
click at [1350, 699] on button "Send" at bounding box center [1354, 709] width 59 height 22
click at [235, 89] on button "Order details" at bounding box center [194, 96] width 140 height 37
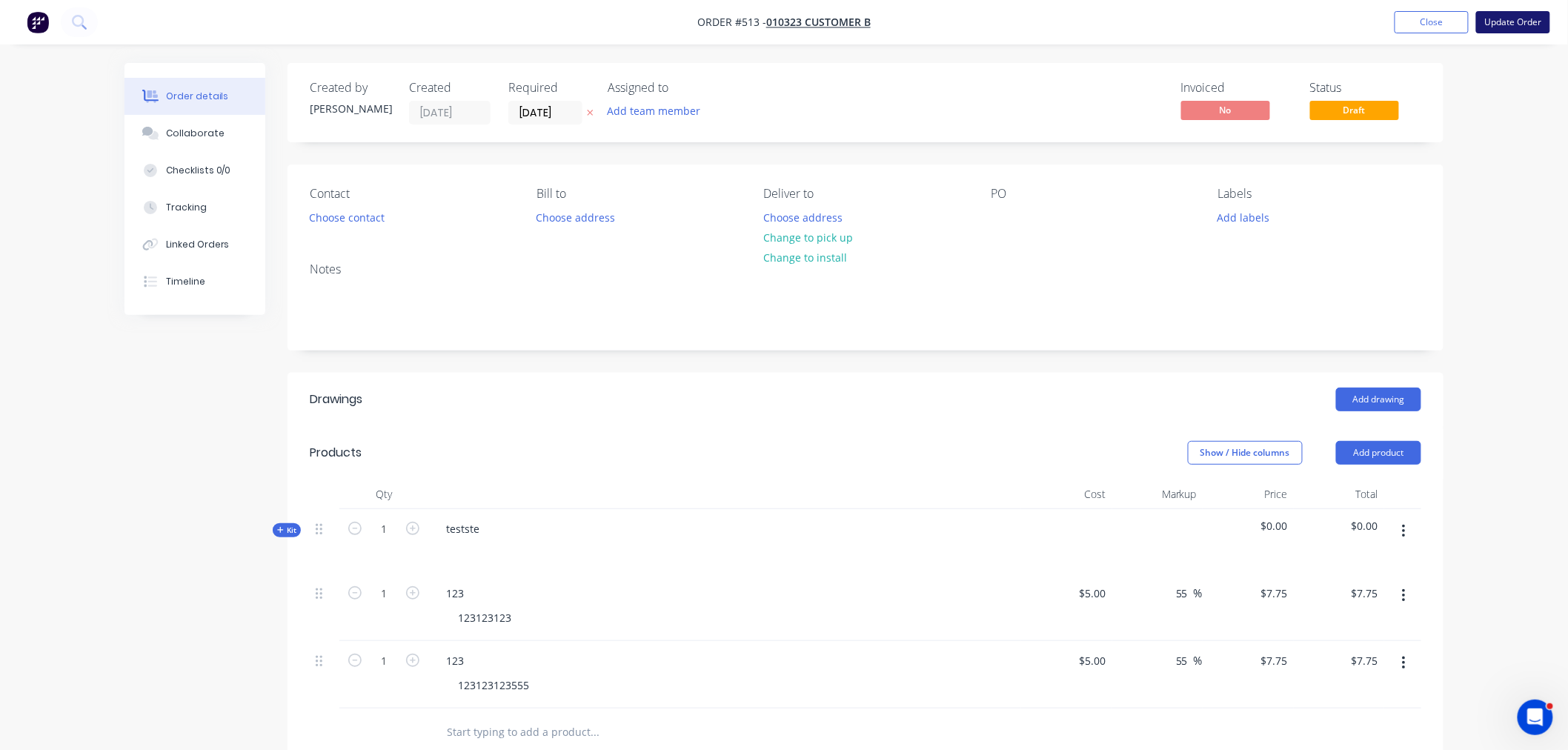
click at [1504, 30] on button "Update Order" at bounding box center [1513, 22] width 74 height 22
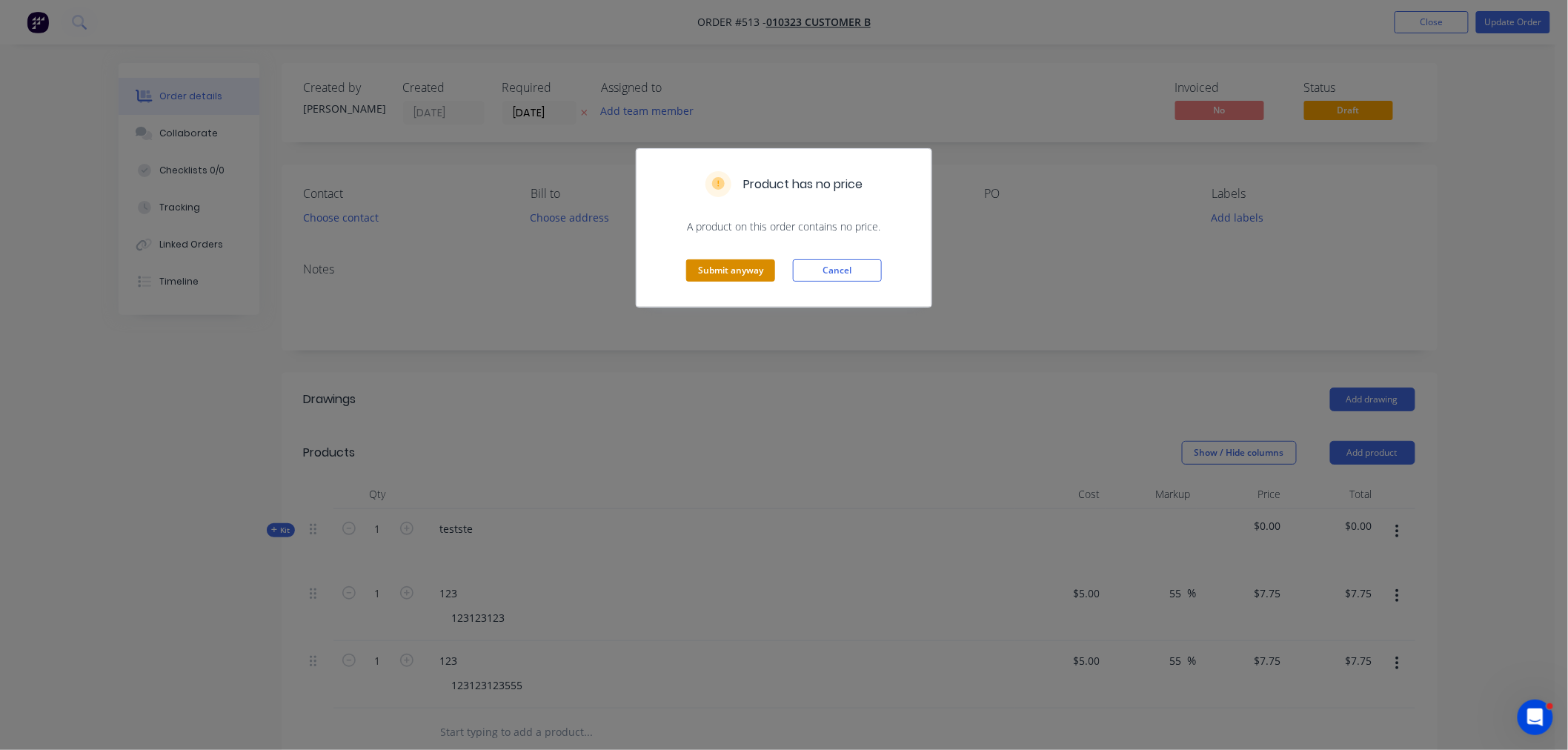
click at [730, 264] on button "Submit anyway" at bounding box center [730, 271] width 89 height 22
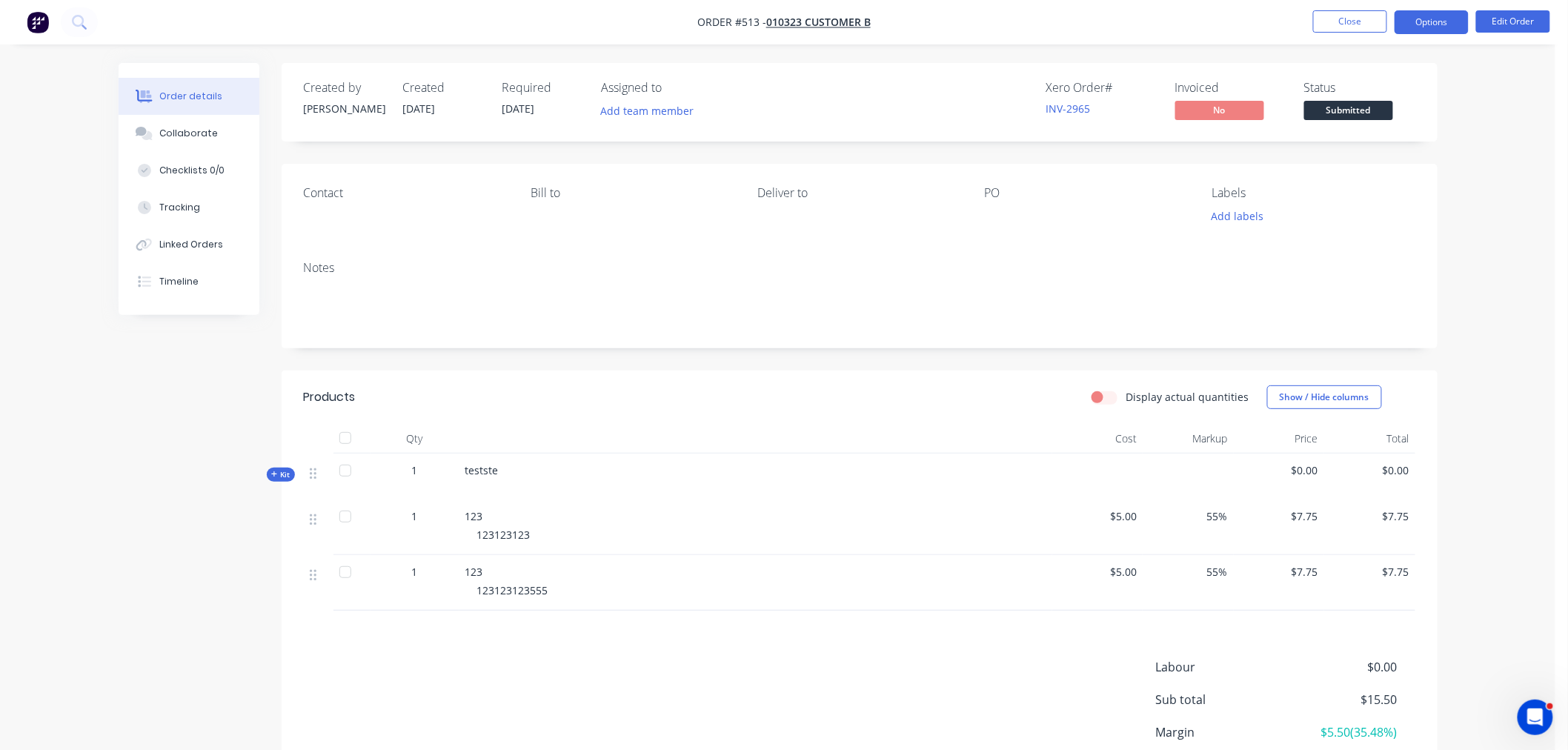
click at [1417, 20] on button "Options" at bounding box center [1431, 22] width 74 height 24
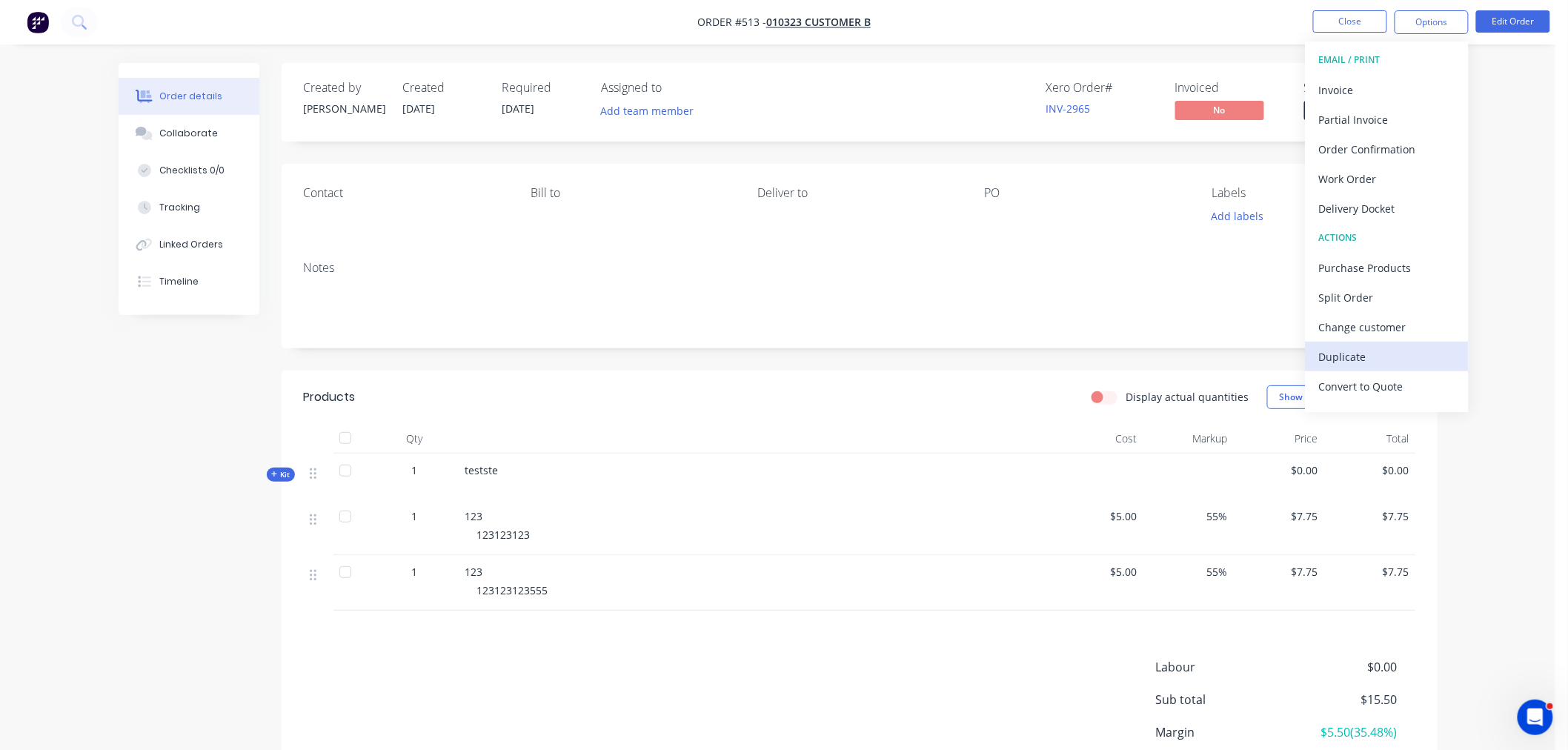
click at [1366, 356] on div "Duplicate" at bounding box center [1387, 357] width 136 height 21
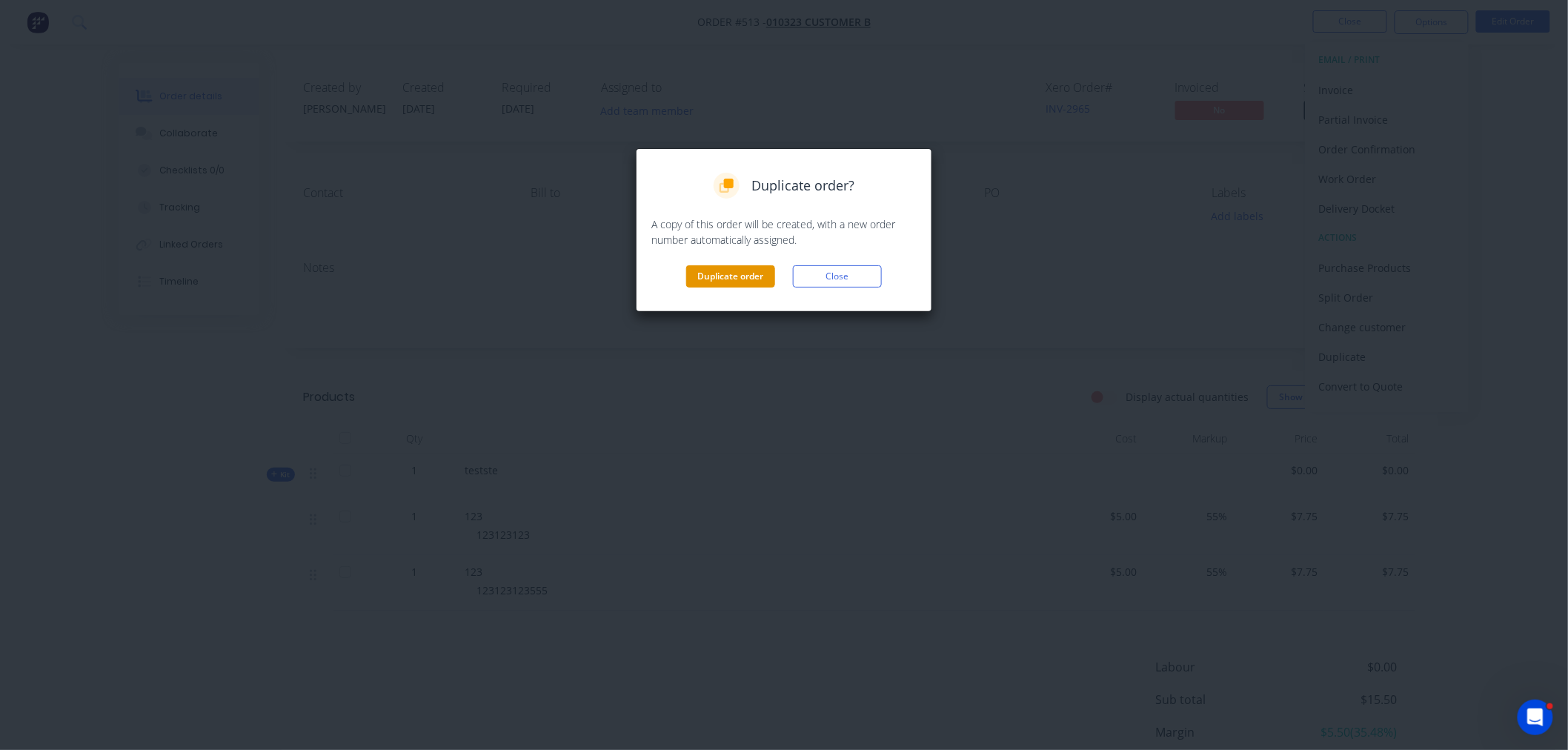
click at [753, 268] on button "Duplicate order" at bounding box center [730, 277] width 89 height 22
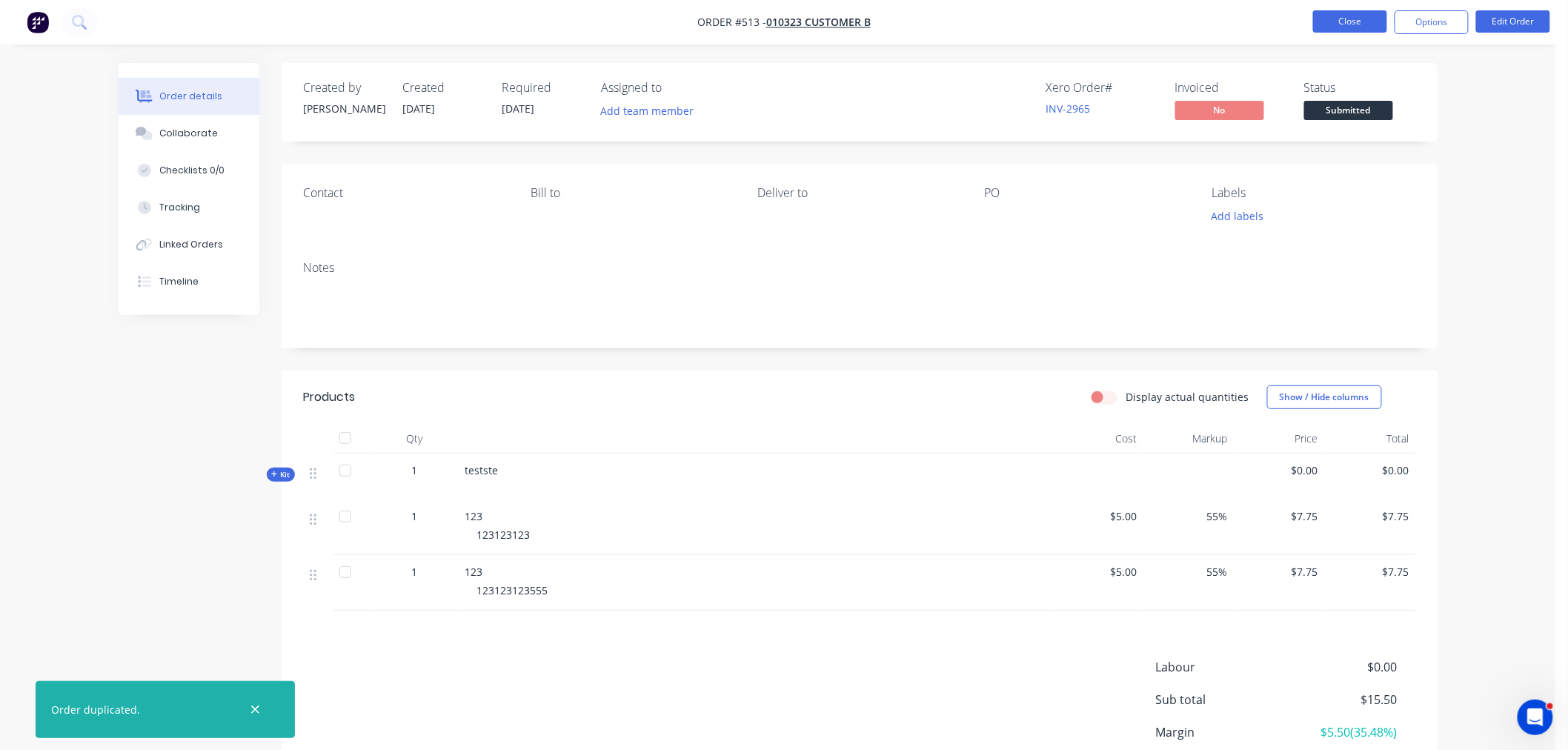
click at [1362, 20] on button "Close" at bounding box center [1349, 21] width 74 height 22
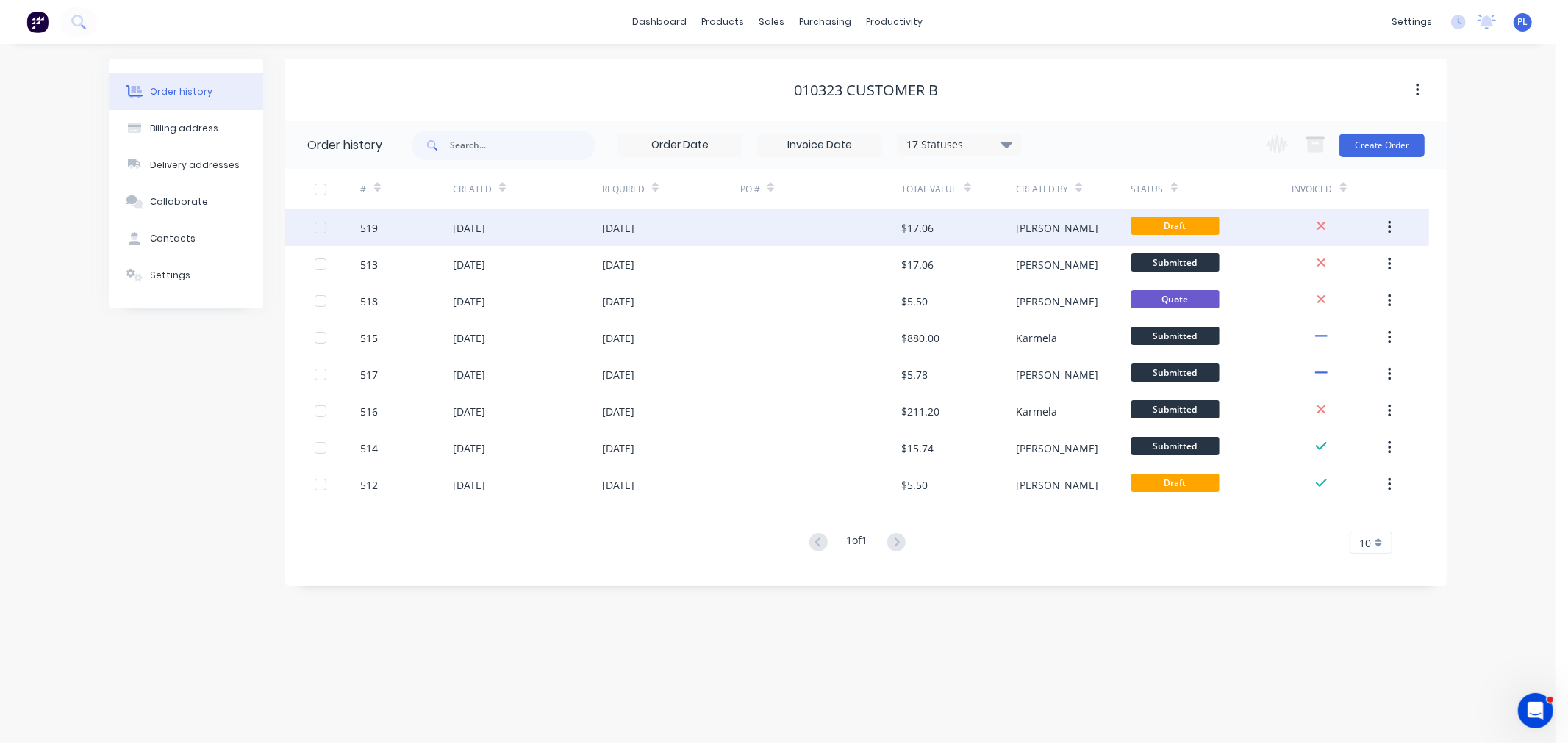
click at [506, 217] on div "14 Aug 2025" at bounding box center [527, 228] width 149 height 37
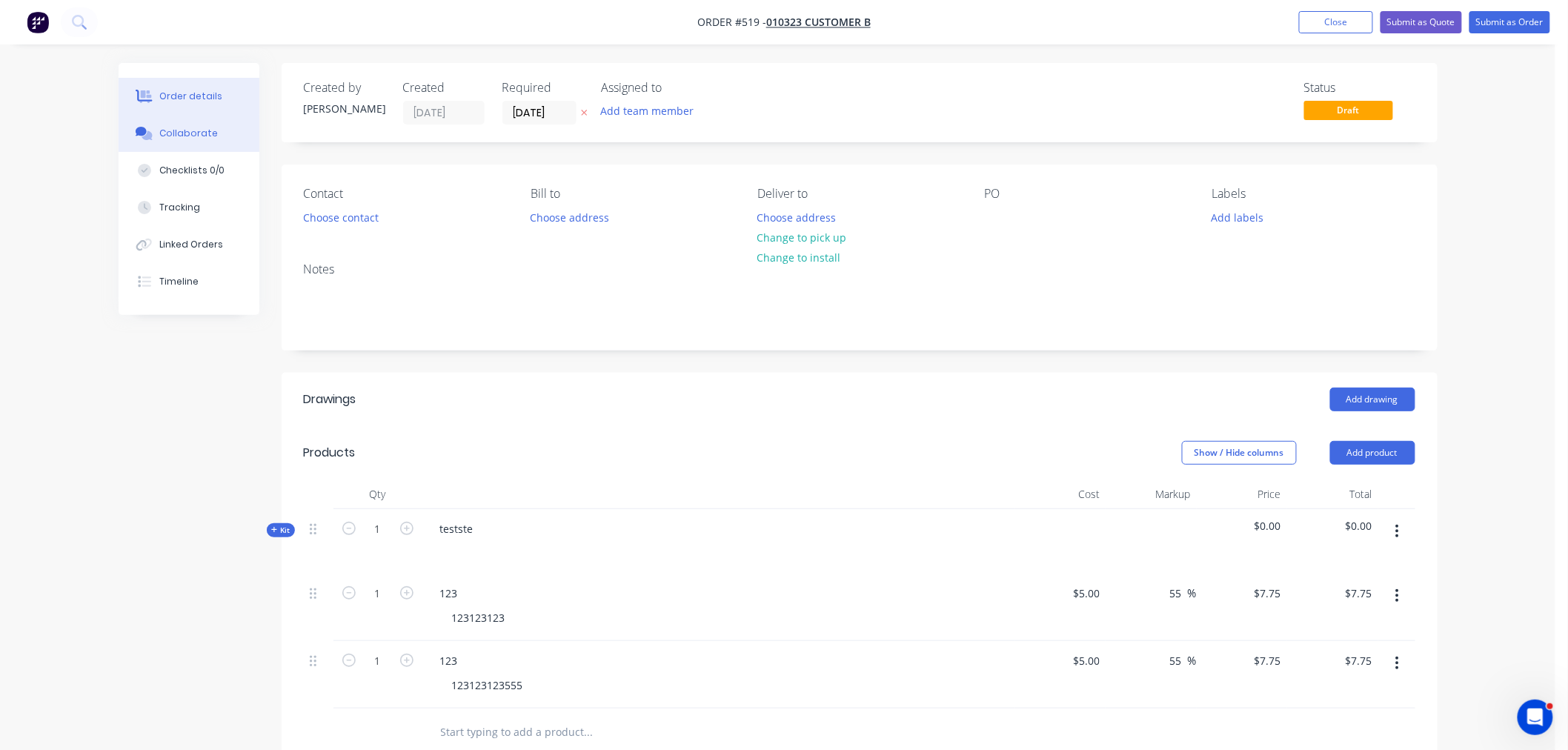
click at [180, 135] on div "Collaborate" at bounding box center [188, 134] width 59 height 14
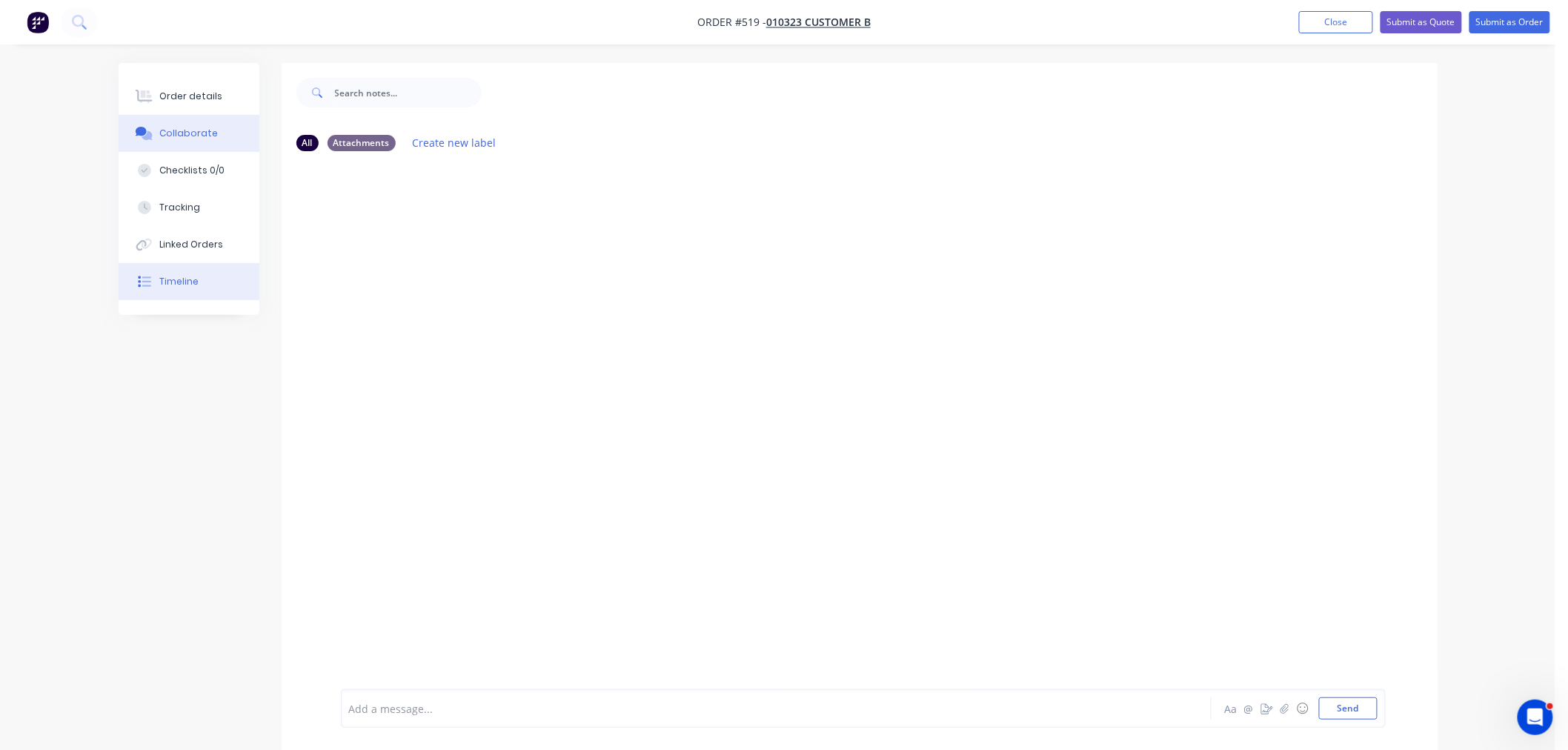
drag, startPoint x: 174, startPoint y: 284, endPoint x: 163, endPoint y: 293, distance: 14.2
click at [174, 284] on div "Timeline" at bounding box center [179, 282] width 39 height 14
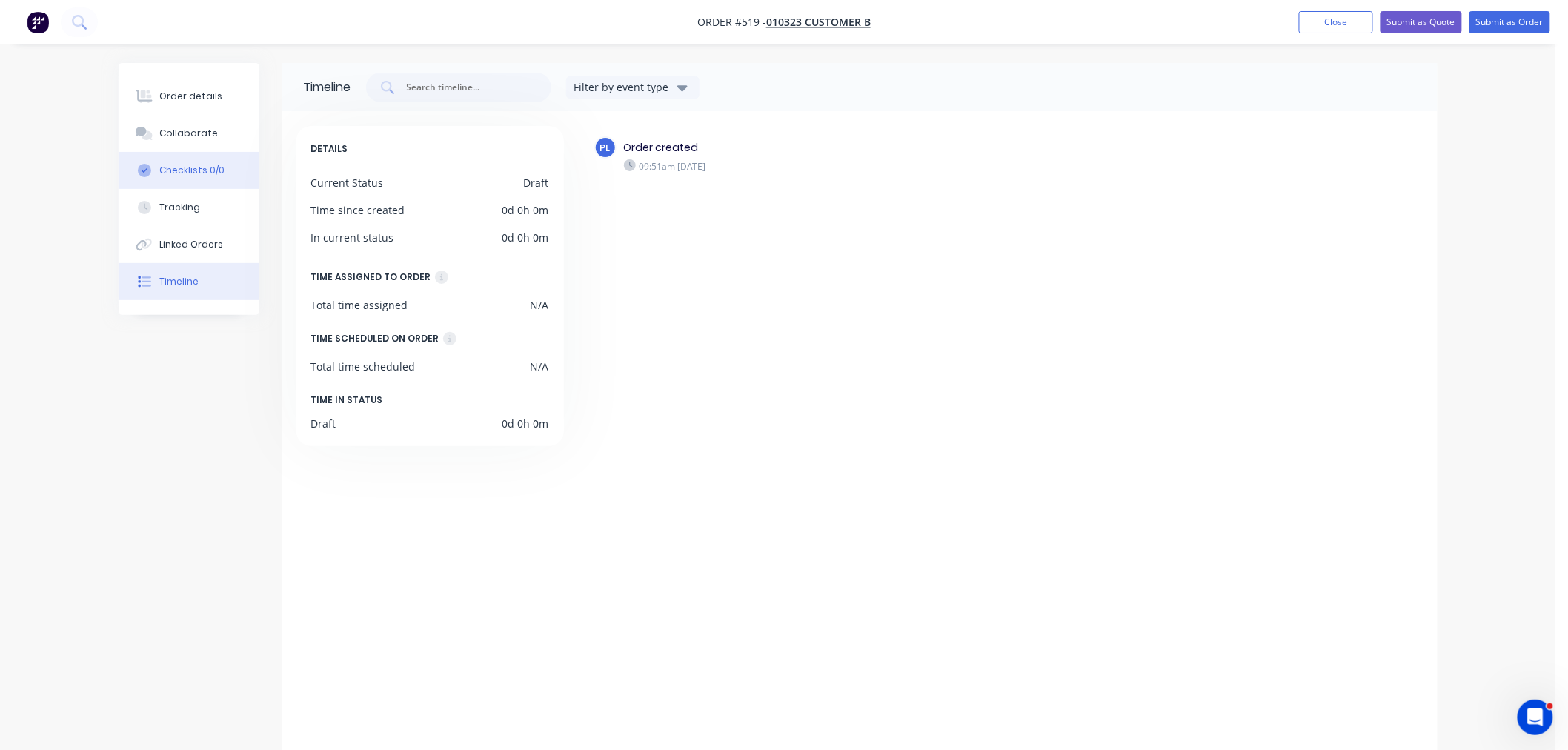
drag, startPoint x: 179, startPoint y: 238, endPoint x: 178, endPoint y: 187, distance: 51.0
click at [179, 238] on div "Linked Orders" at bounding box center [191, 245] width 64 height 14
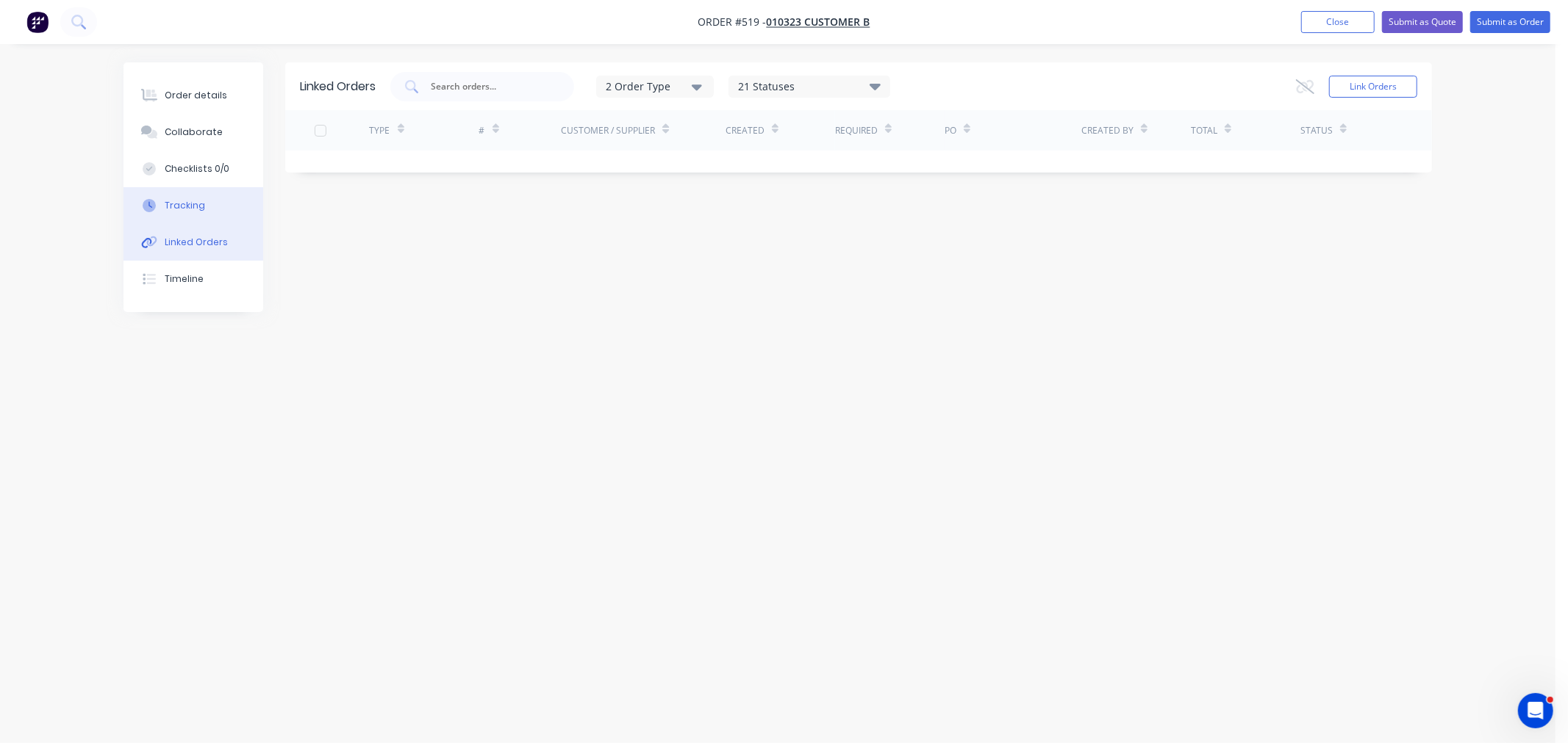
click at [184, 200] on div "Tracking" at bounding box center [185, 206] width 41 height 13
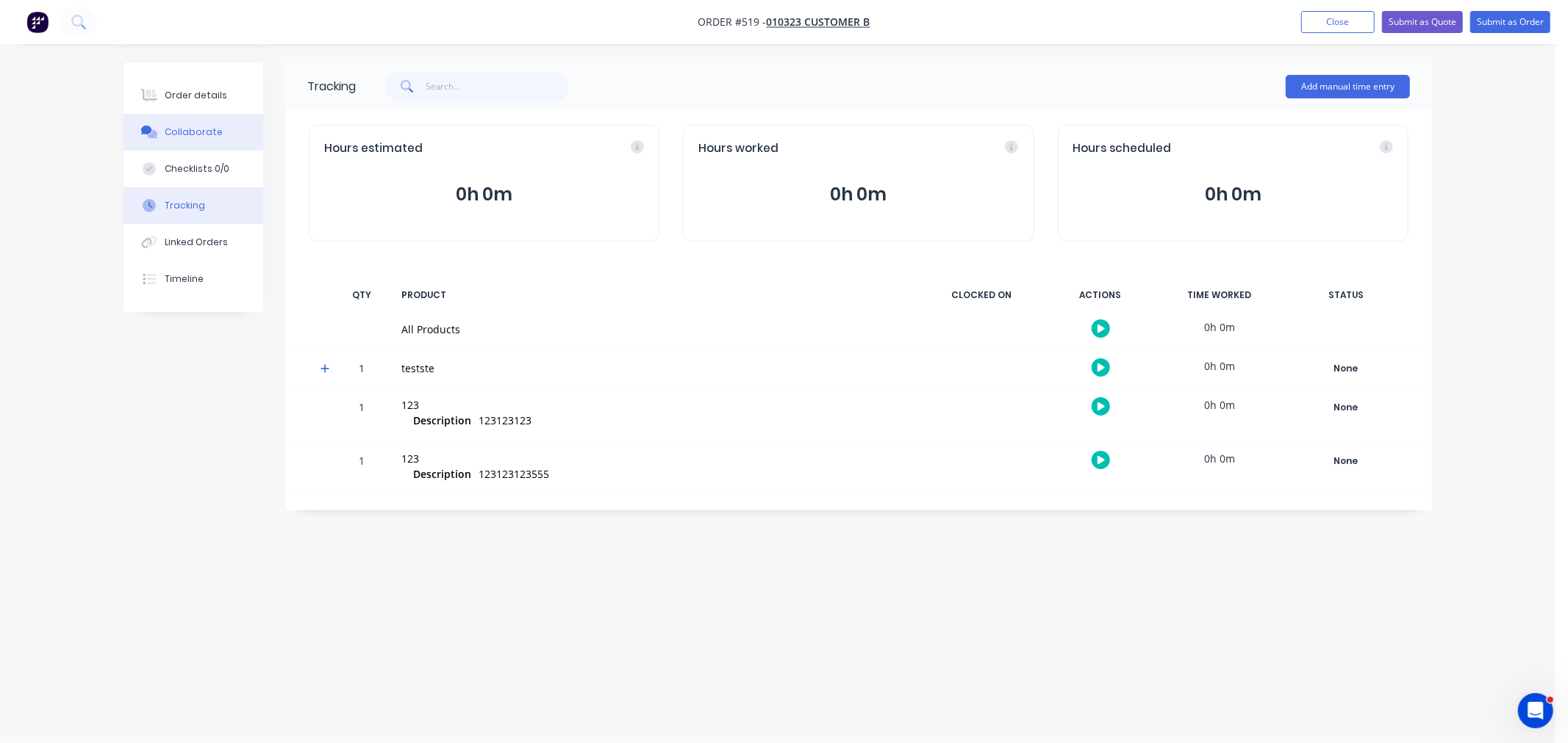
drag, startPoint x: 181, startPoint y: 157, endPoint x: 182, endPoint y: 145, distance: 12.0
click at [182, 157] on button "Checklists 0/0" at bounding box center [192, 170] width 139 height 37
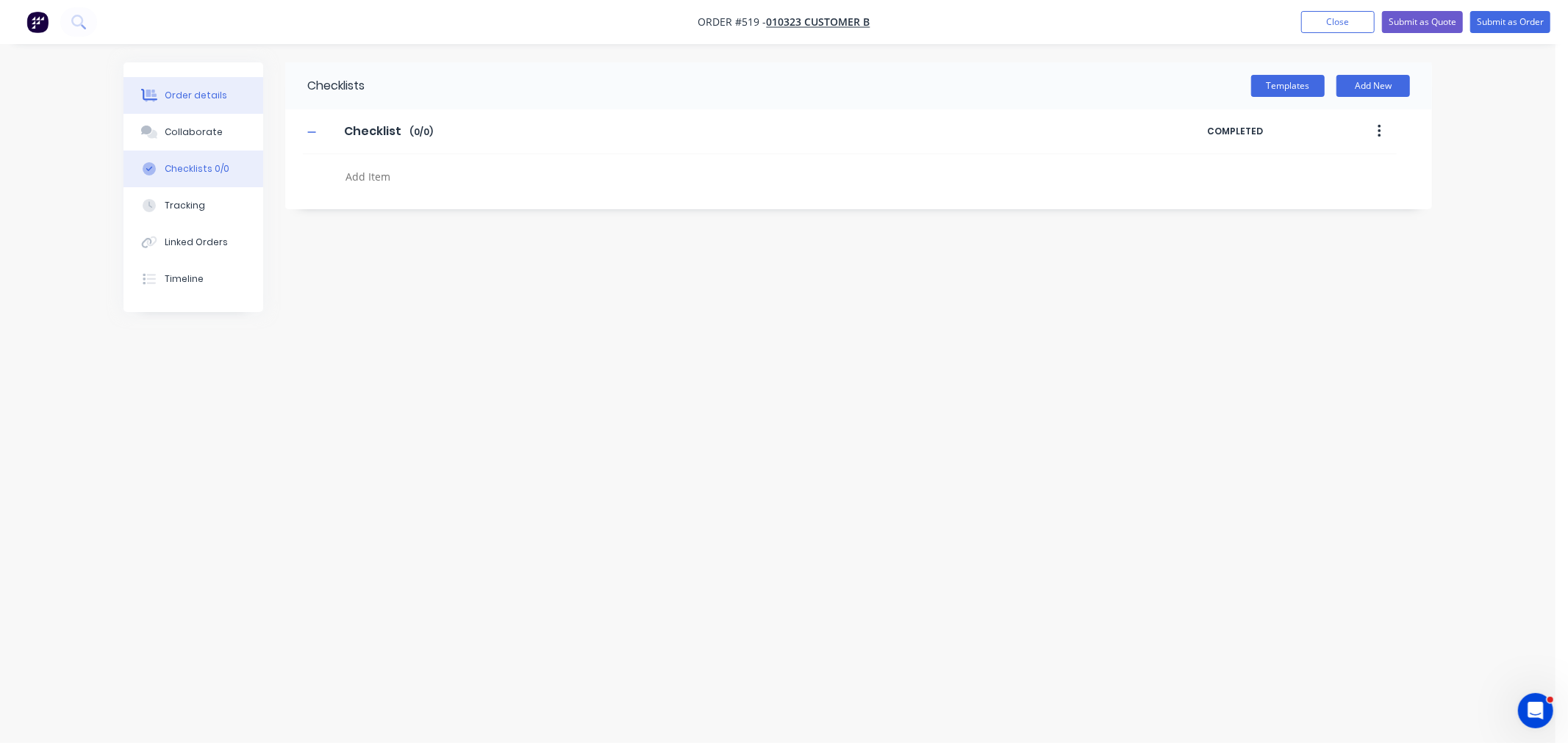
click at [185, 103] on button "Order details" at bounding box center [192, 95] width 139 height 37
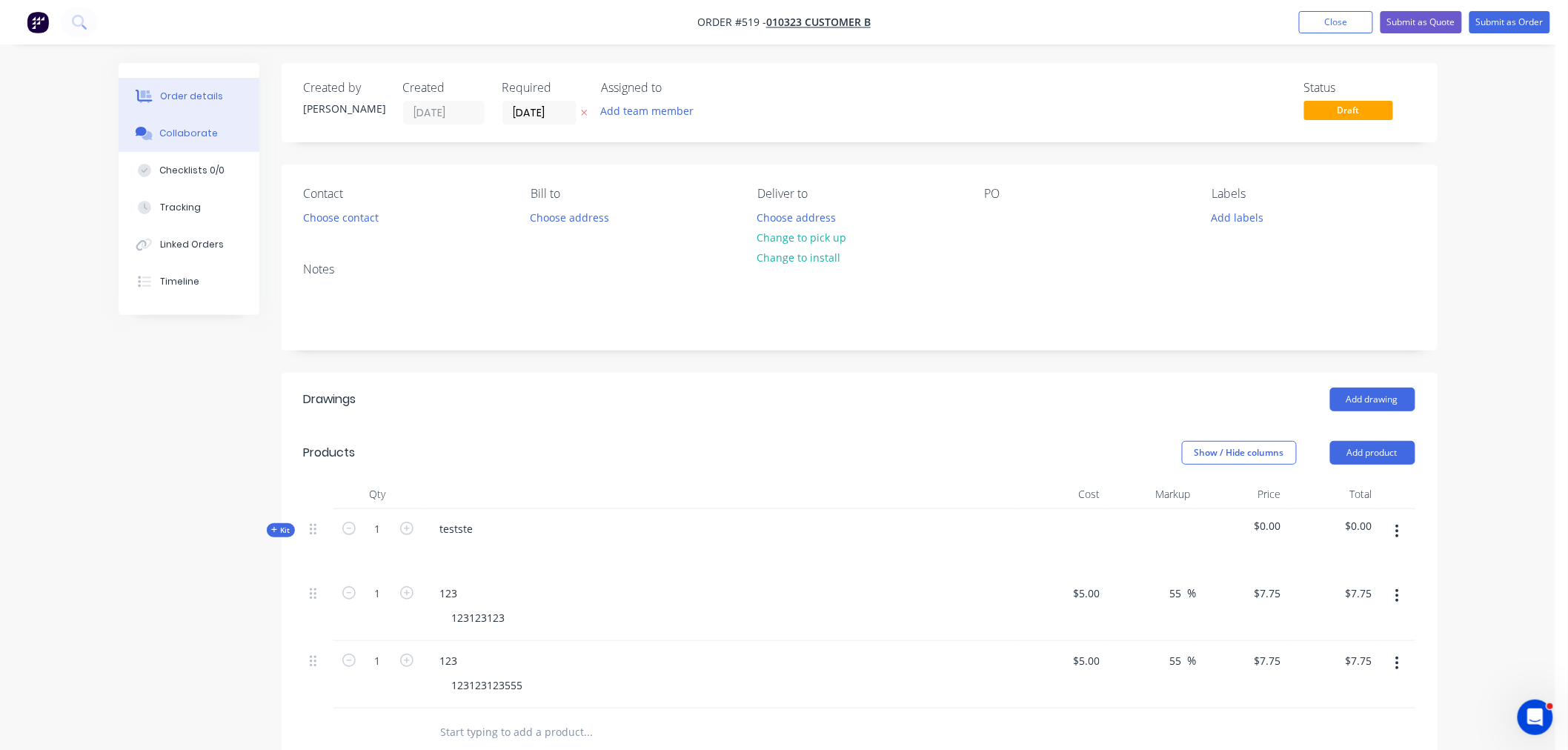
click at [194, 122] on button "Collaborate" at bounding box center [188, 134] width 140 height 37
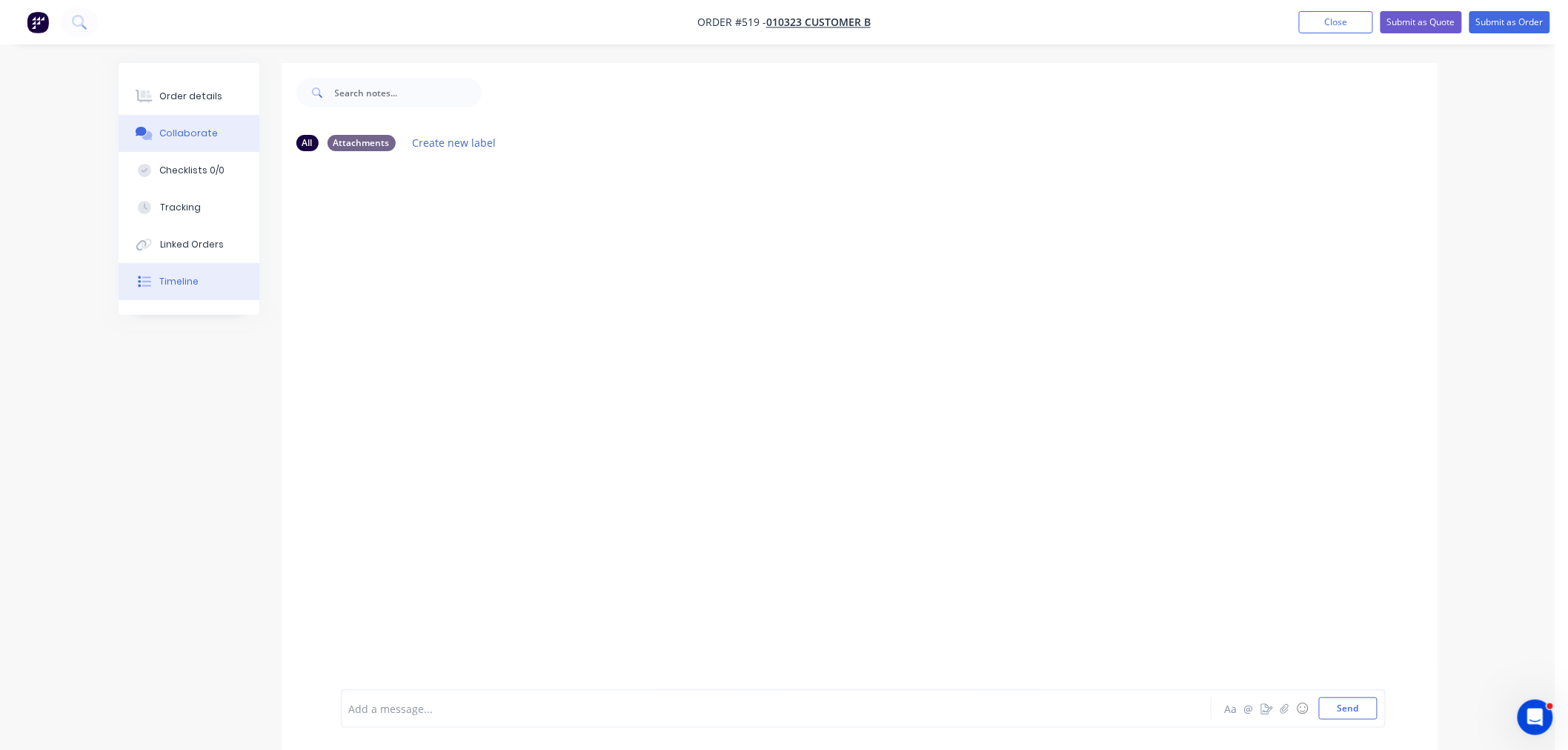
click at [191, 295] on button "Timeline" at bounding box center [188, 282] width 140 height 37
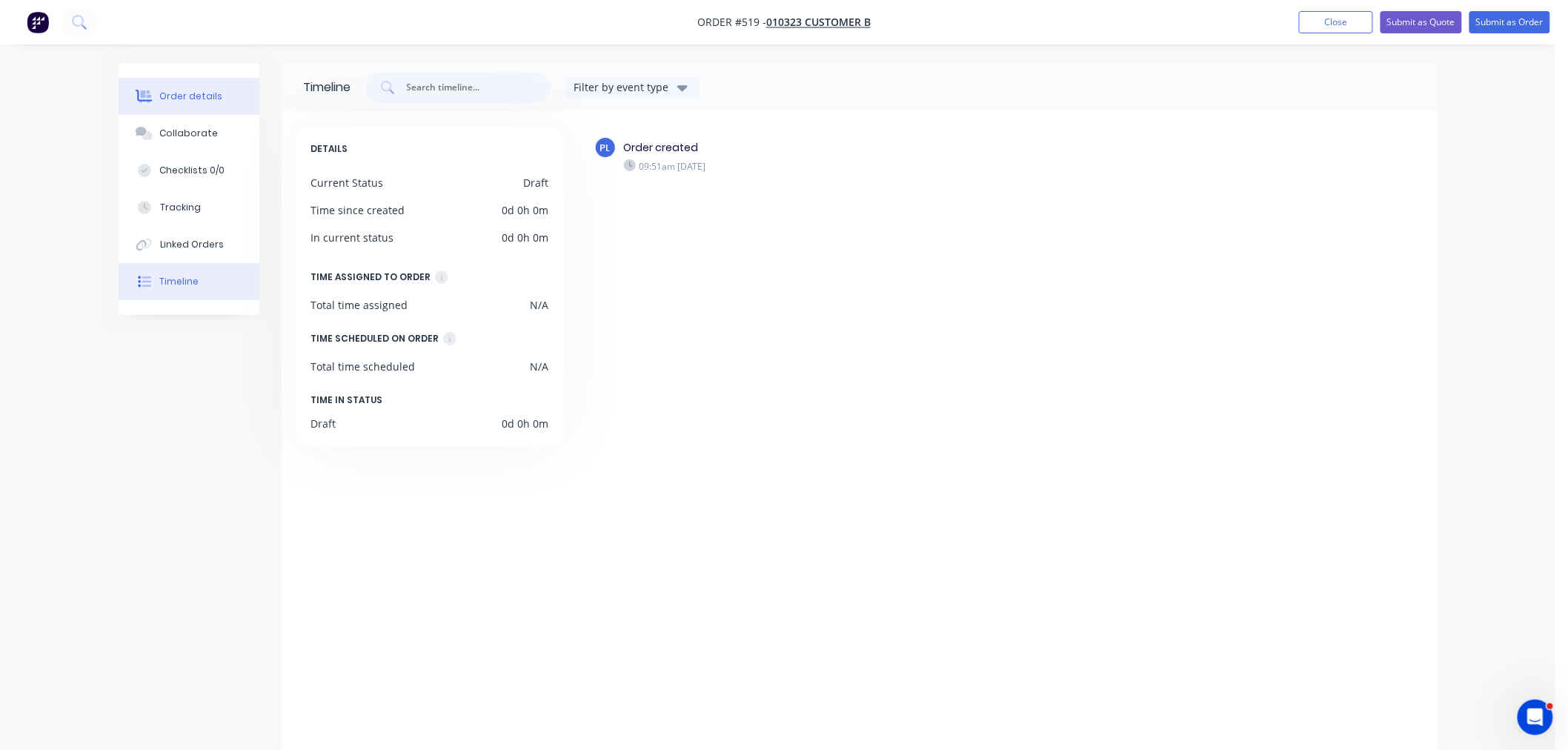
click at [186, 97] on div "Order details" at bounding box center [191, 96] width 63 height 14
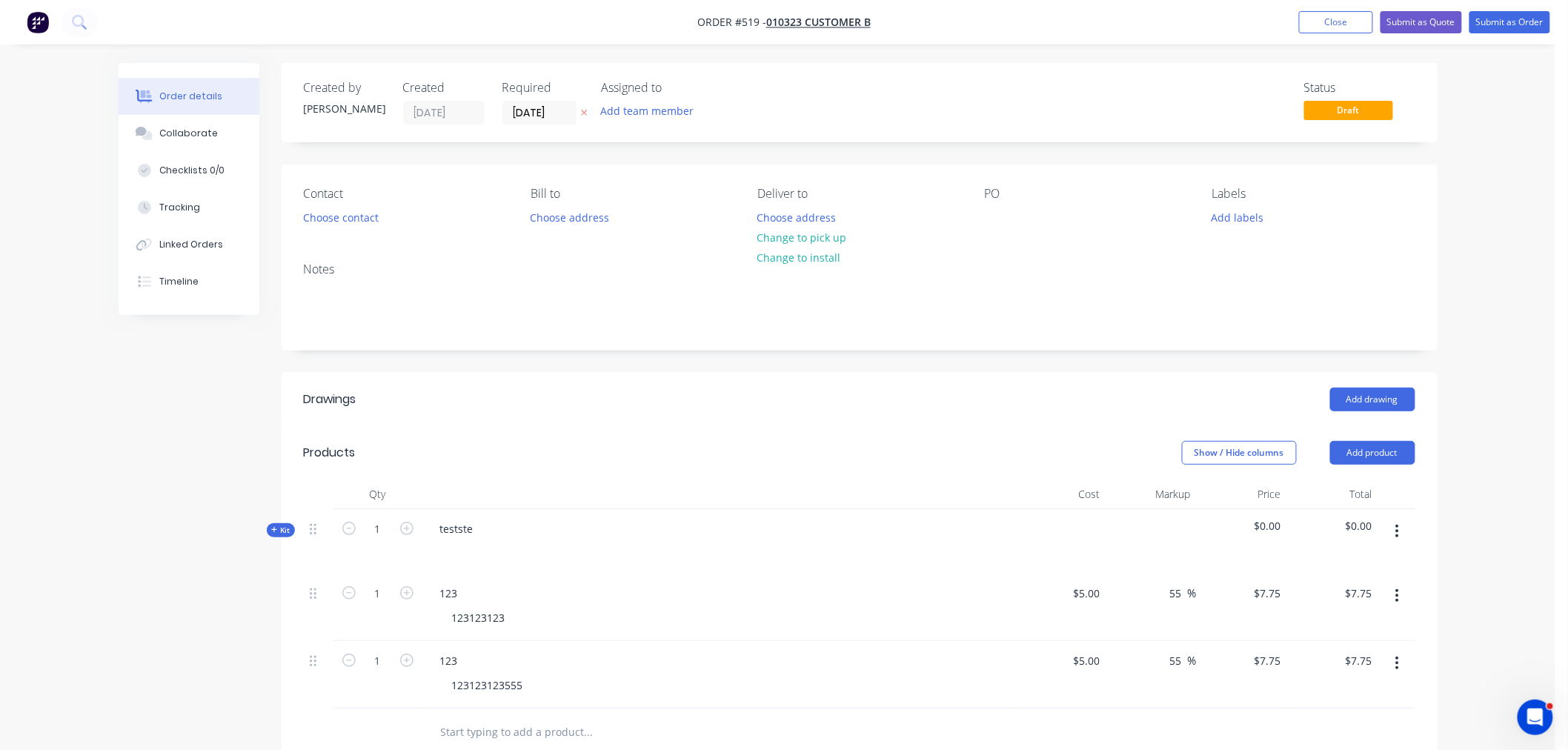
click at [1400, 525] on button "button" at bounding box center [1397, 531] width 35 height 26
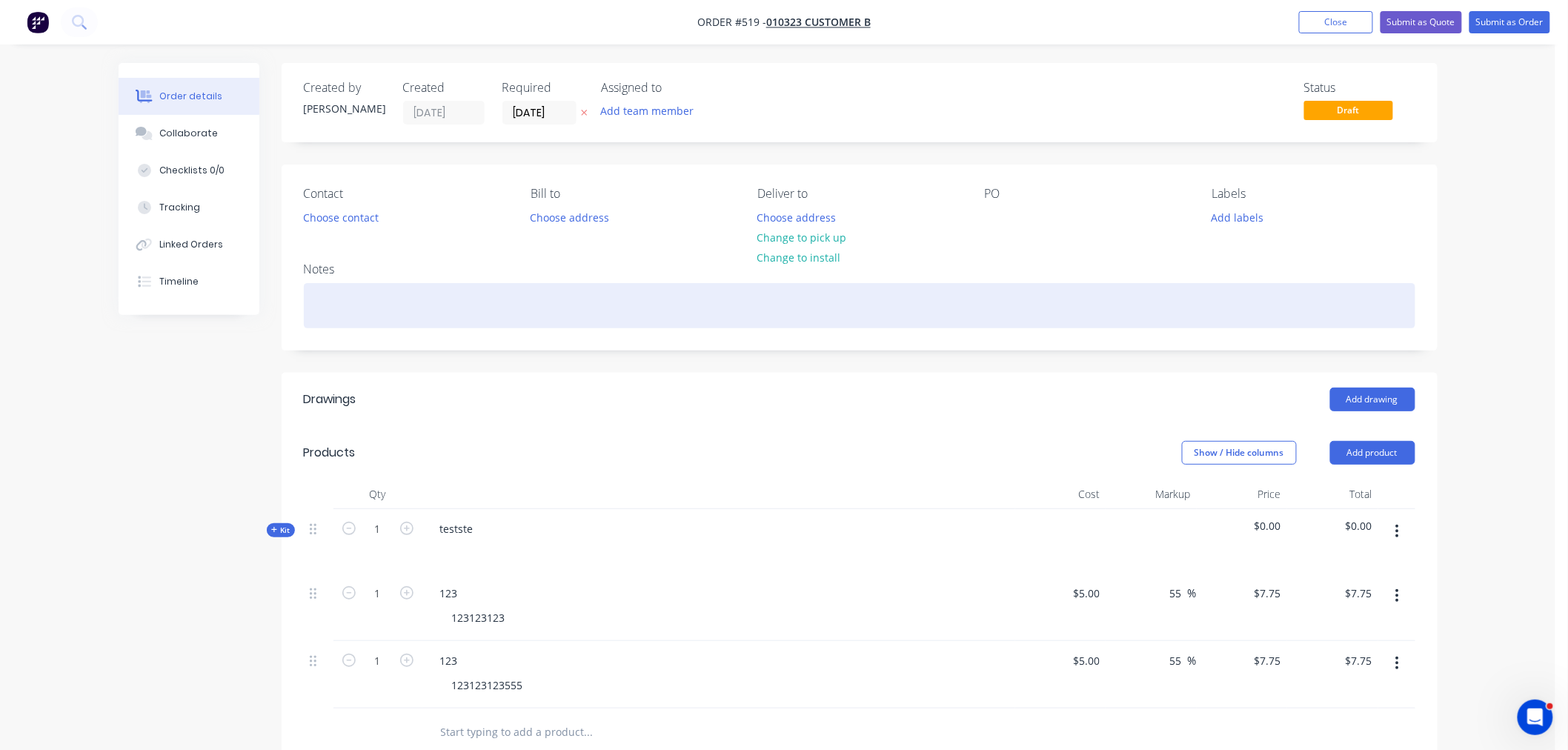
click at [709, 317] on div at bounding box center [859, 306] width 1111 height 45
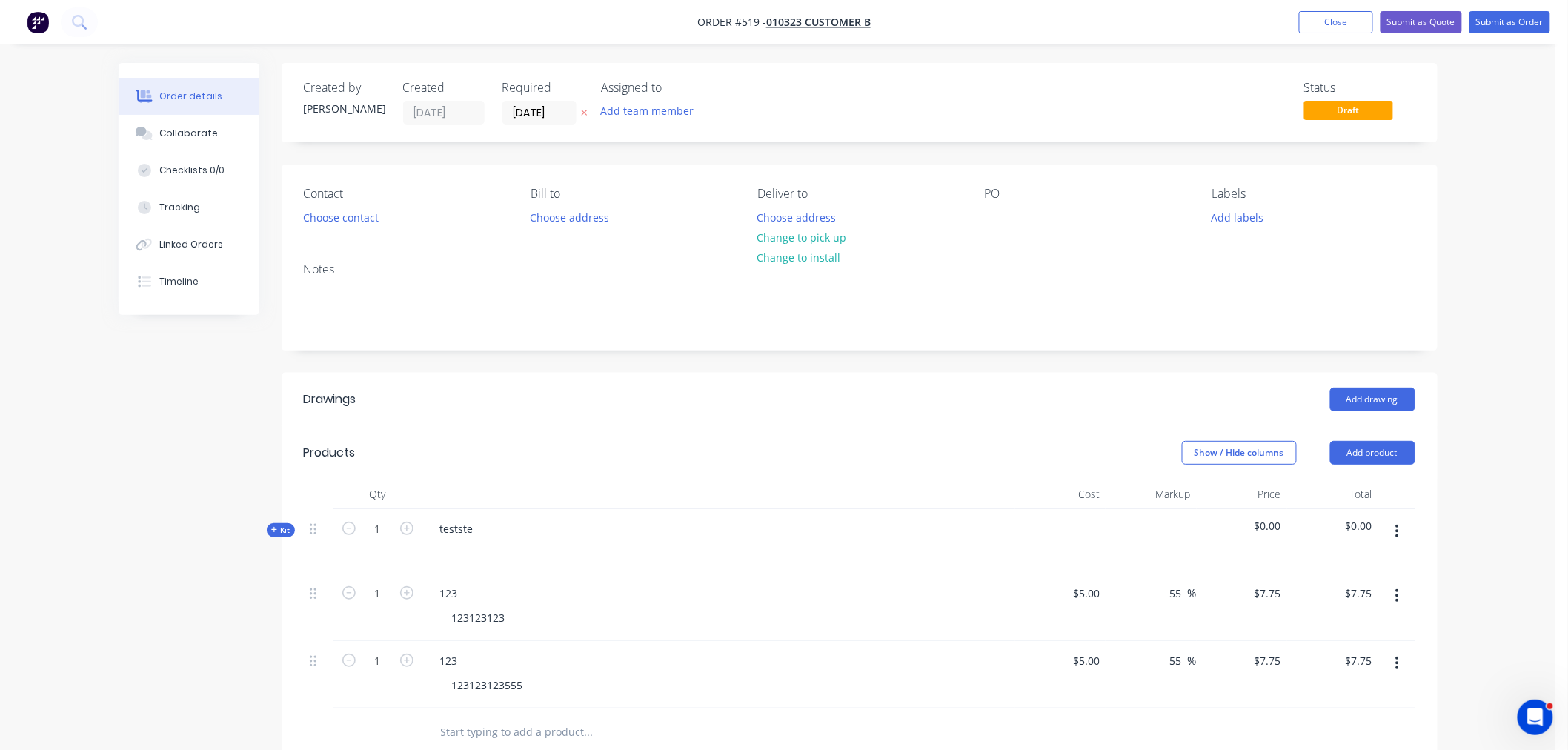
click at [1367, 8] on nav "Order #519 - 010323 Customer B Add product Close Submit as Quote Submit as Order" at bounding box center [784, 22] width 1568 height 44
click at [1365, 8] on nav "Order #519 - 010323 Customer B Add product Close Submit as Quote Submit as Order" at bounding box center [784, 22] width 1568 height 44
click at [1352, 14] on button "Close" at bounding box center [1336, 22] width 74 height 22
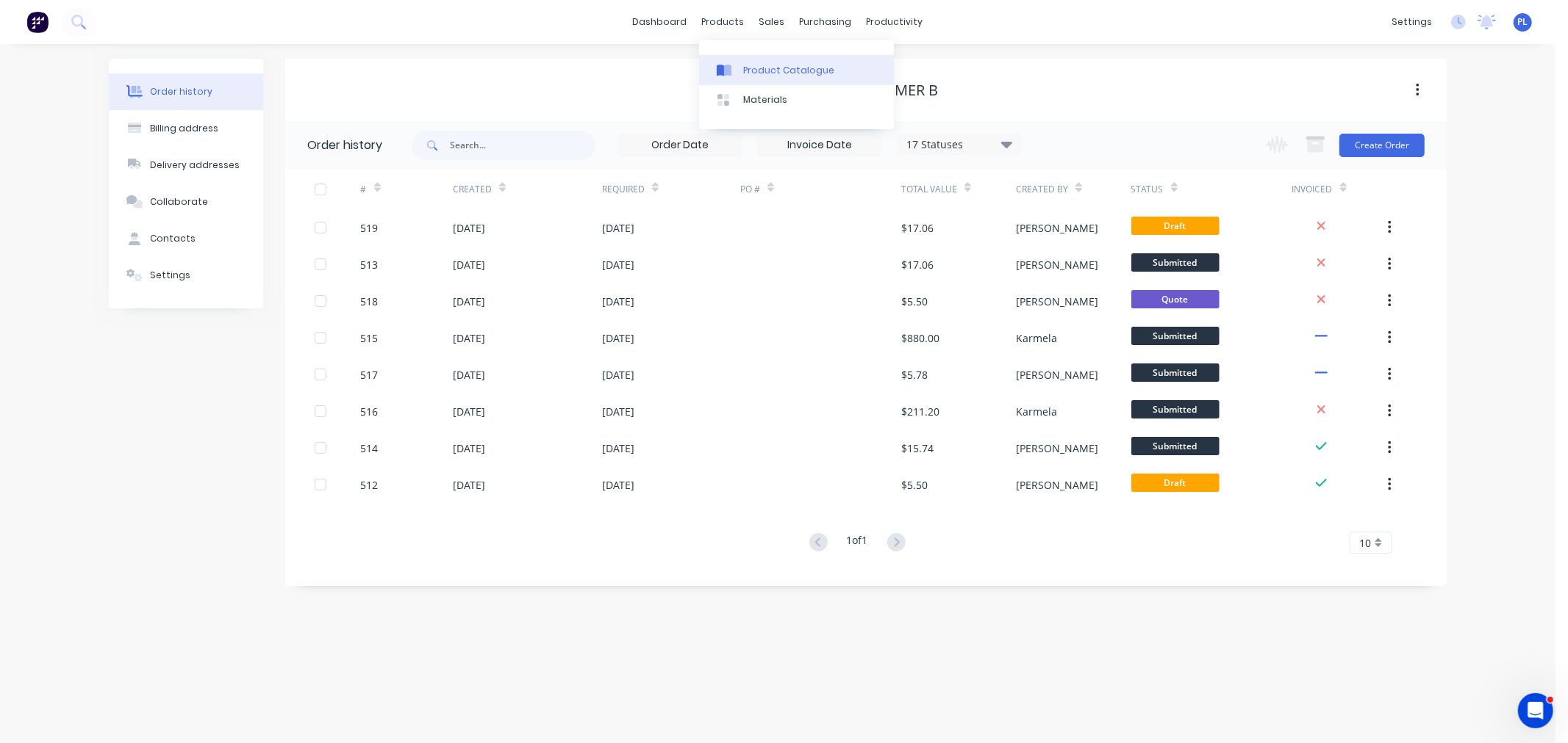
click at [743, 61] on link "Product Catalogue" at bounding box center [796, 69] width 195 height 30
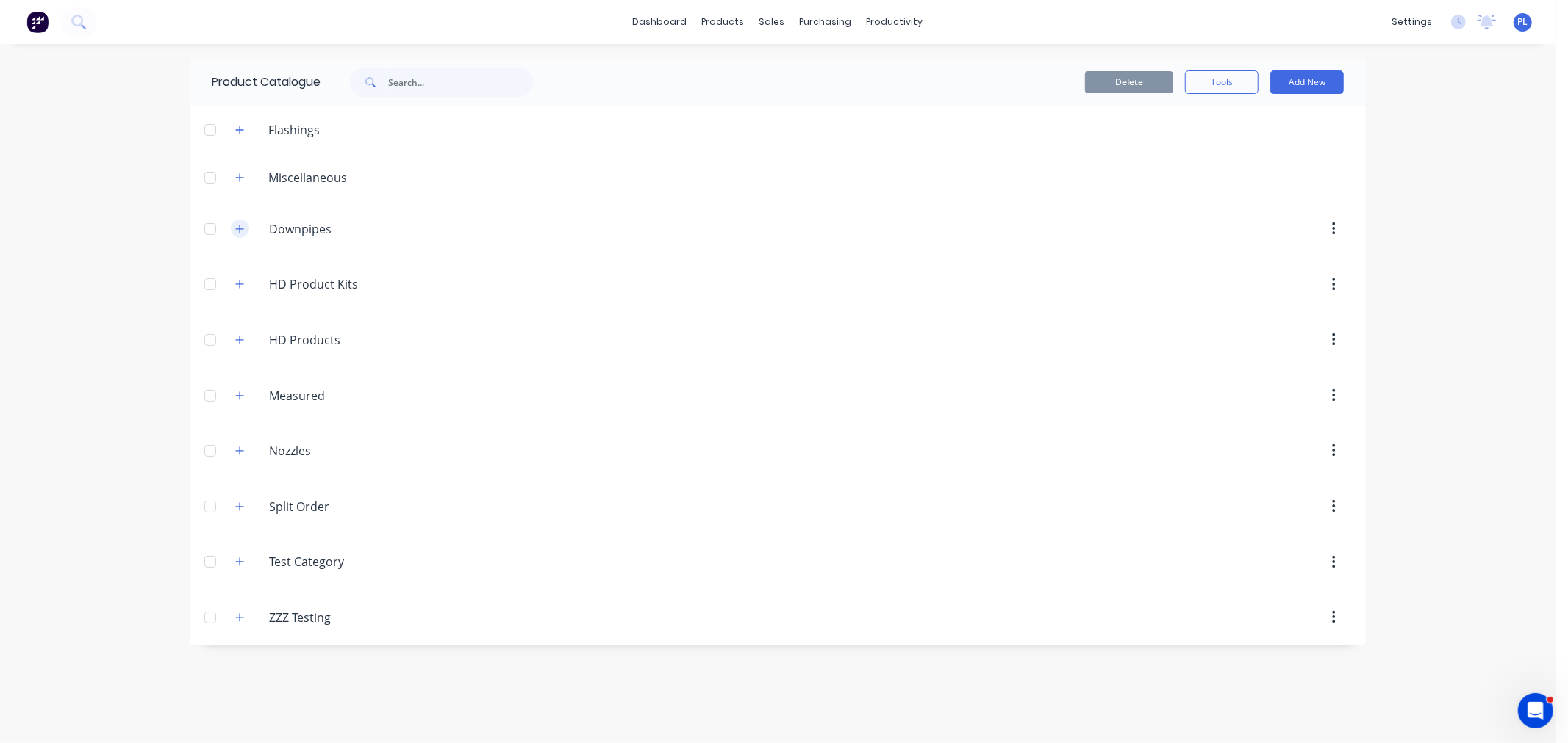
click at [240, 230] on icon "button" at bounding box center [241, 229] width 8 height 8
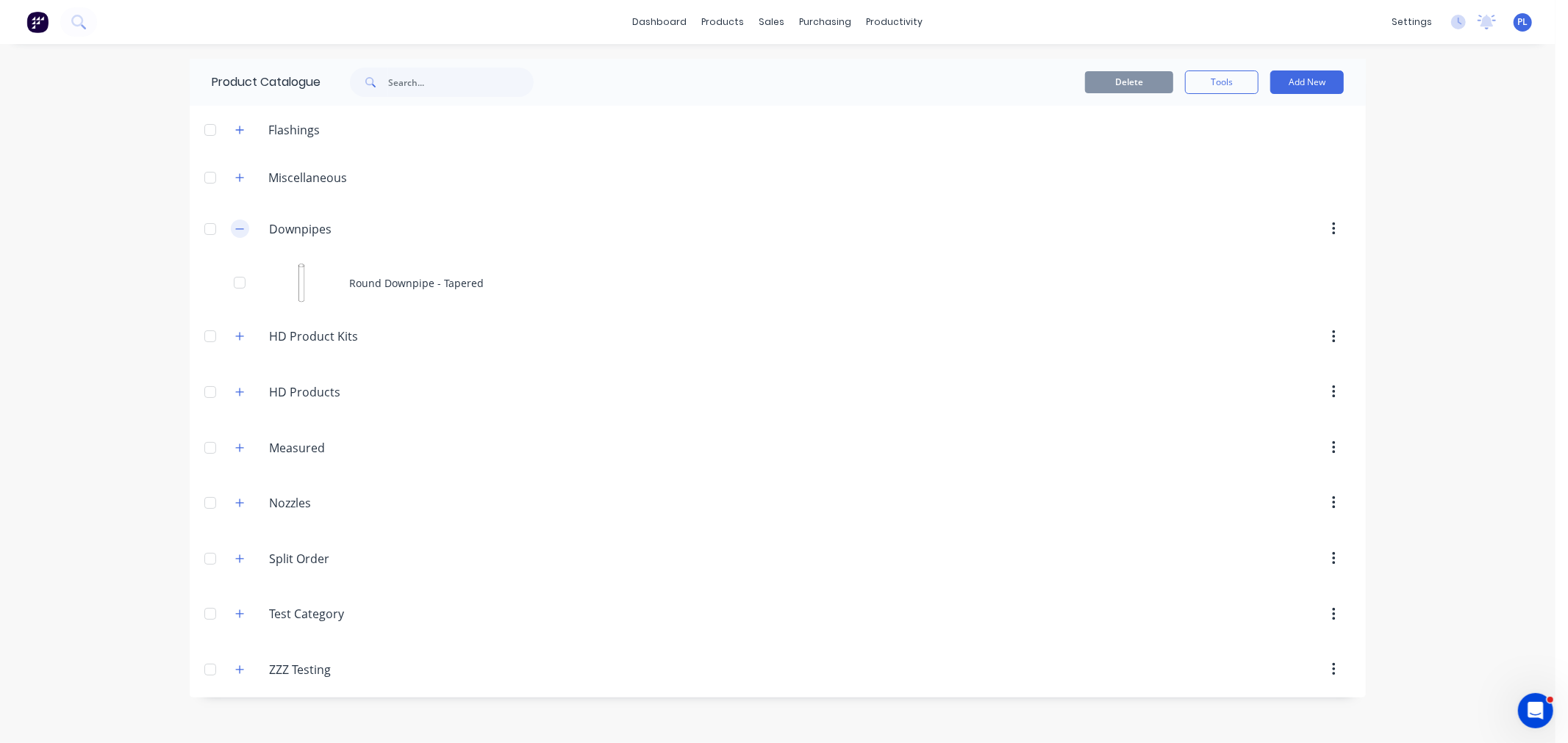
click at [240, 230] on icon "button" at bounding box center [240, 229] width 8 height 10
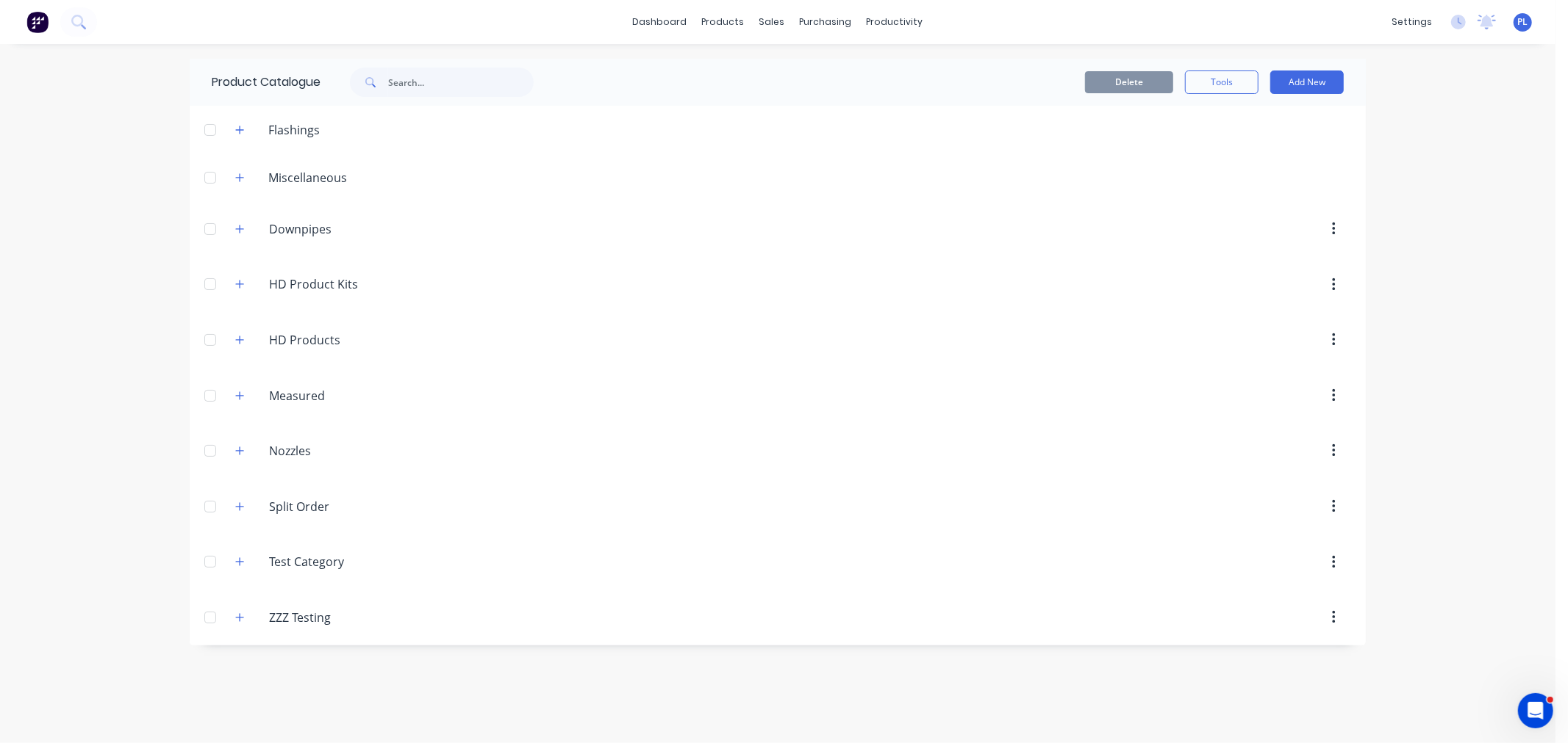
click at [238, 186] on header "Miscellaneous" at bounding box center [777, 177] width 1176 height 48
click at [241, 614] on icon "button" at bounding box center [240, 617] width 8 height 10
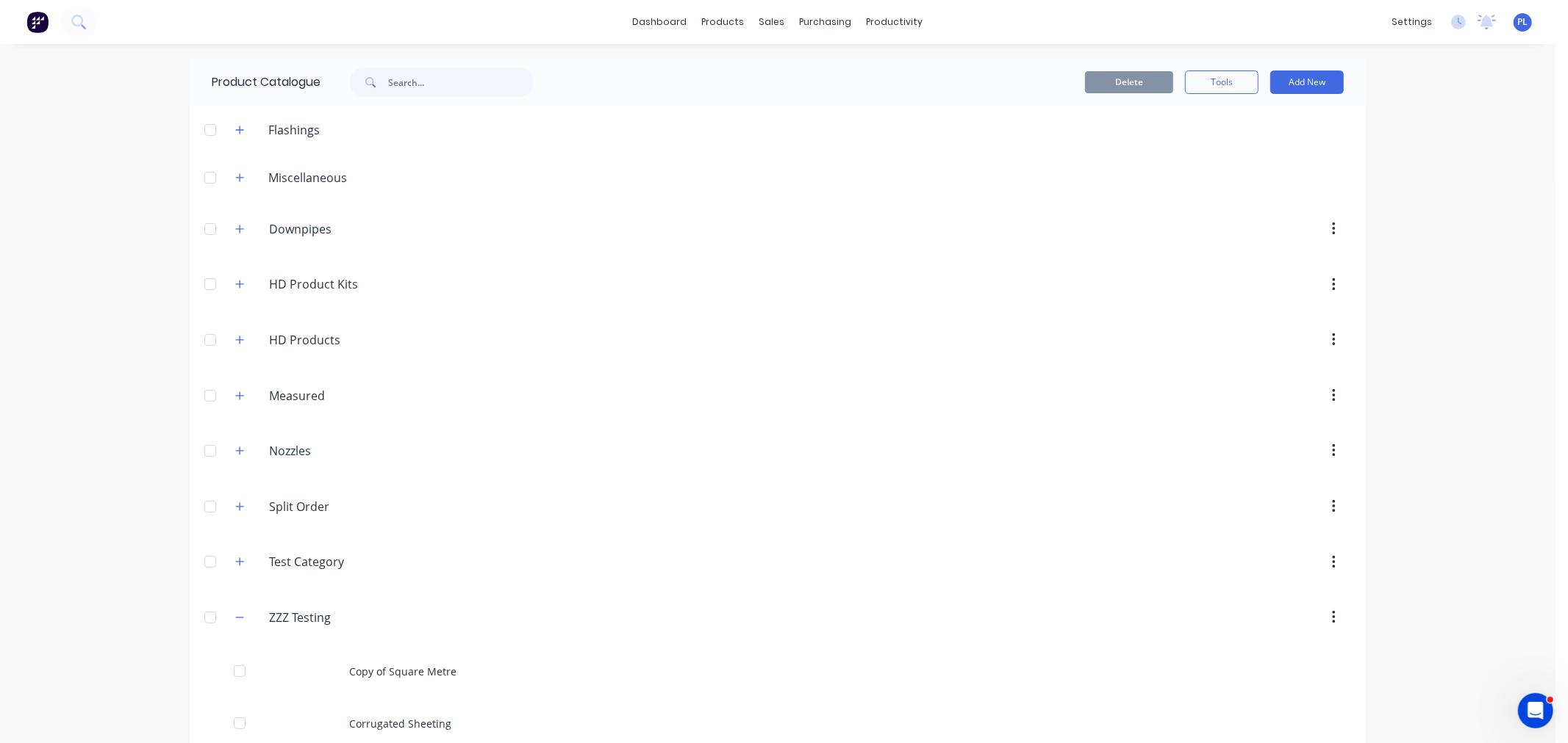
scroll to position [230, 0]
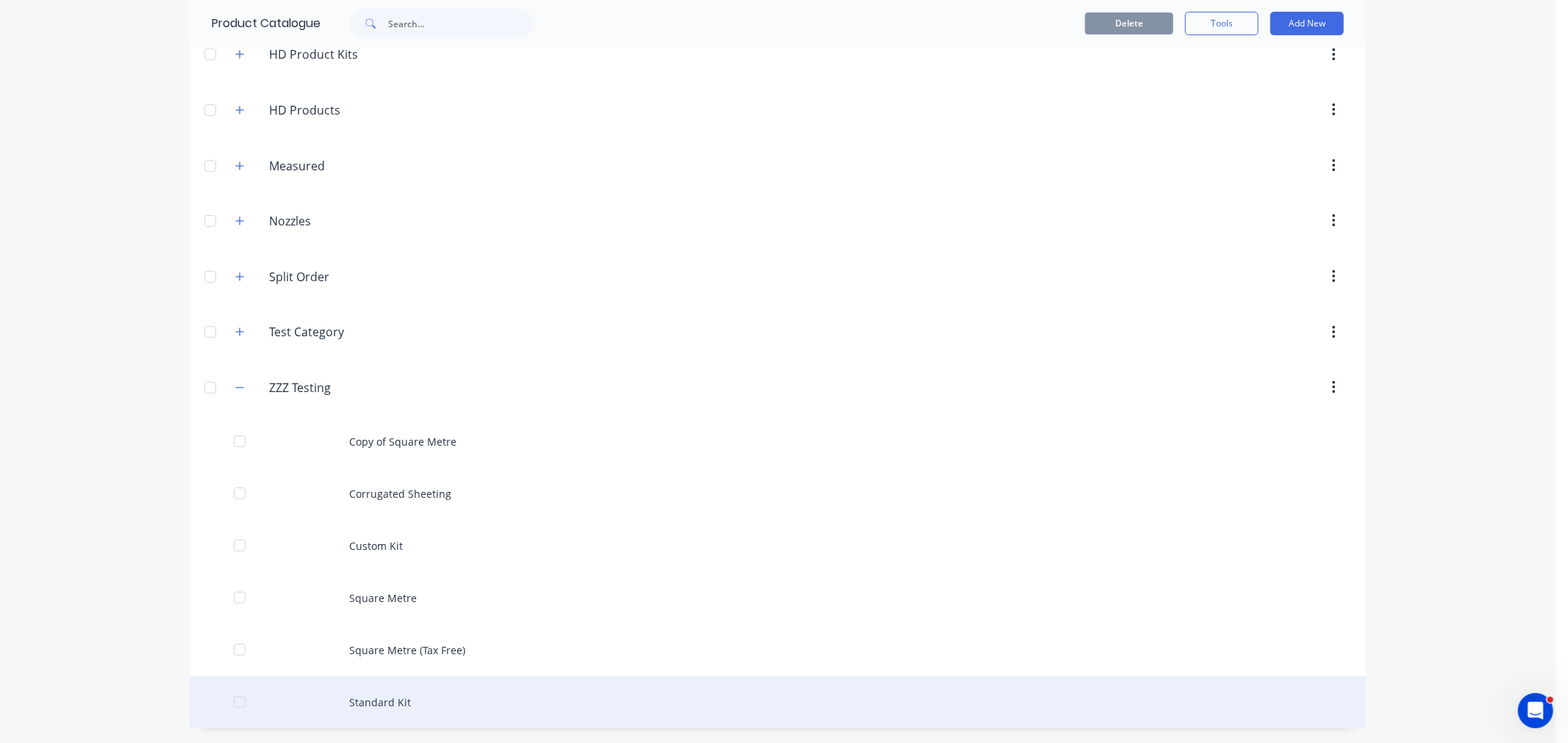
click at [420, 697] on div "Standard Kit" at bounding box center [777, 703] width 1176 height 52
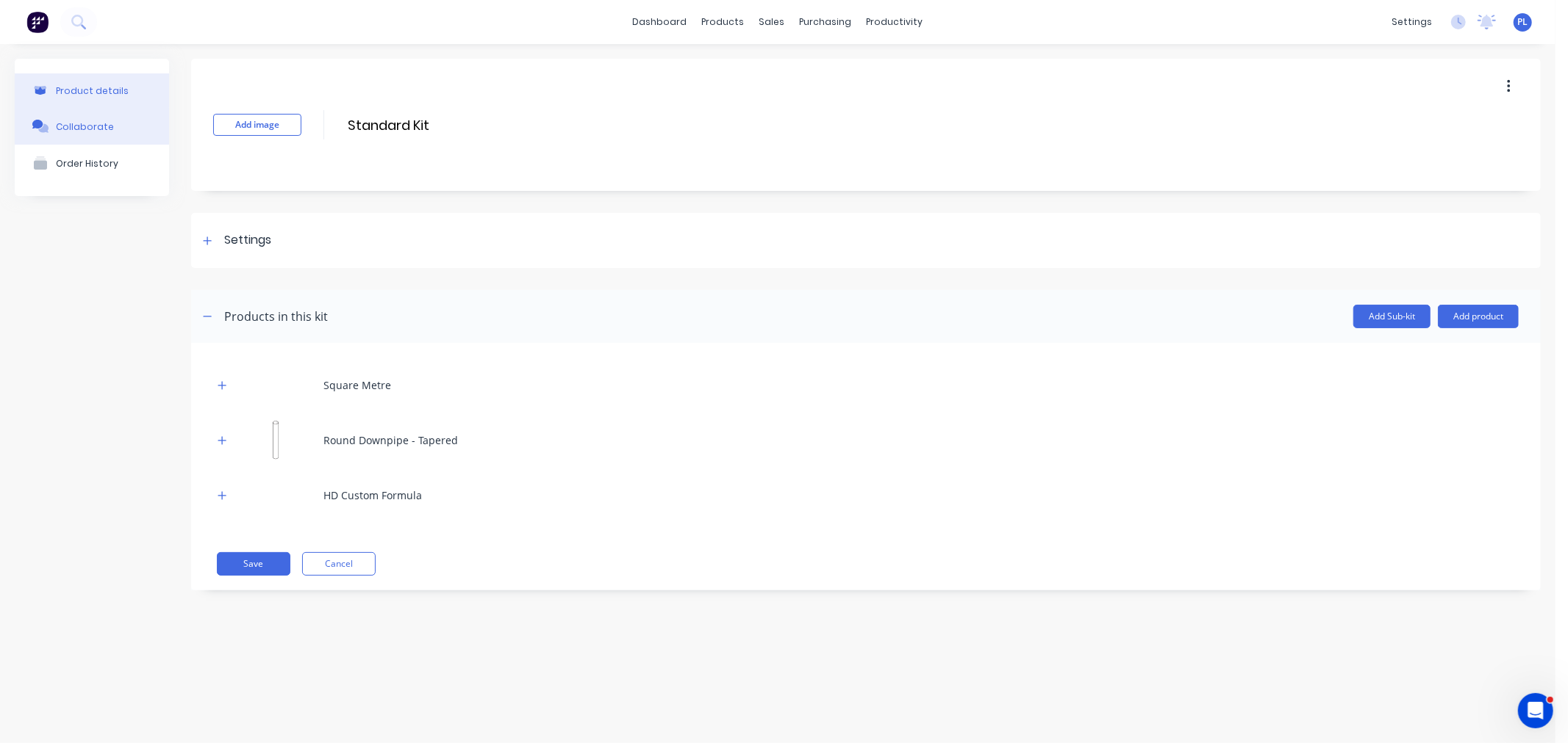
click at [91, 128] on div "Collaborate" at bounding box center [84, 127] width 58 height 11
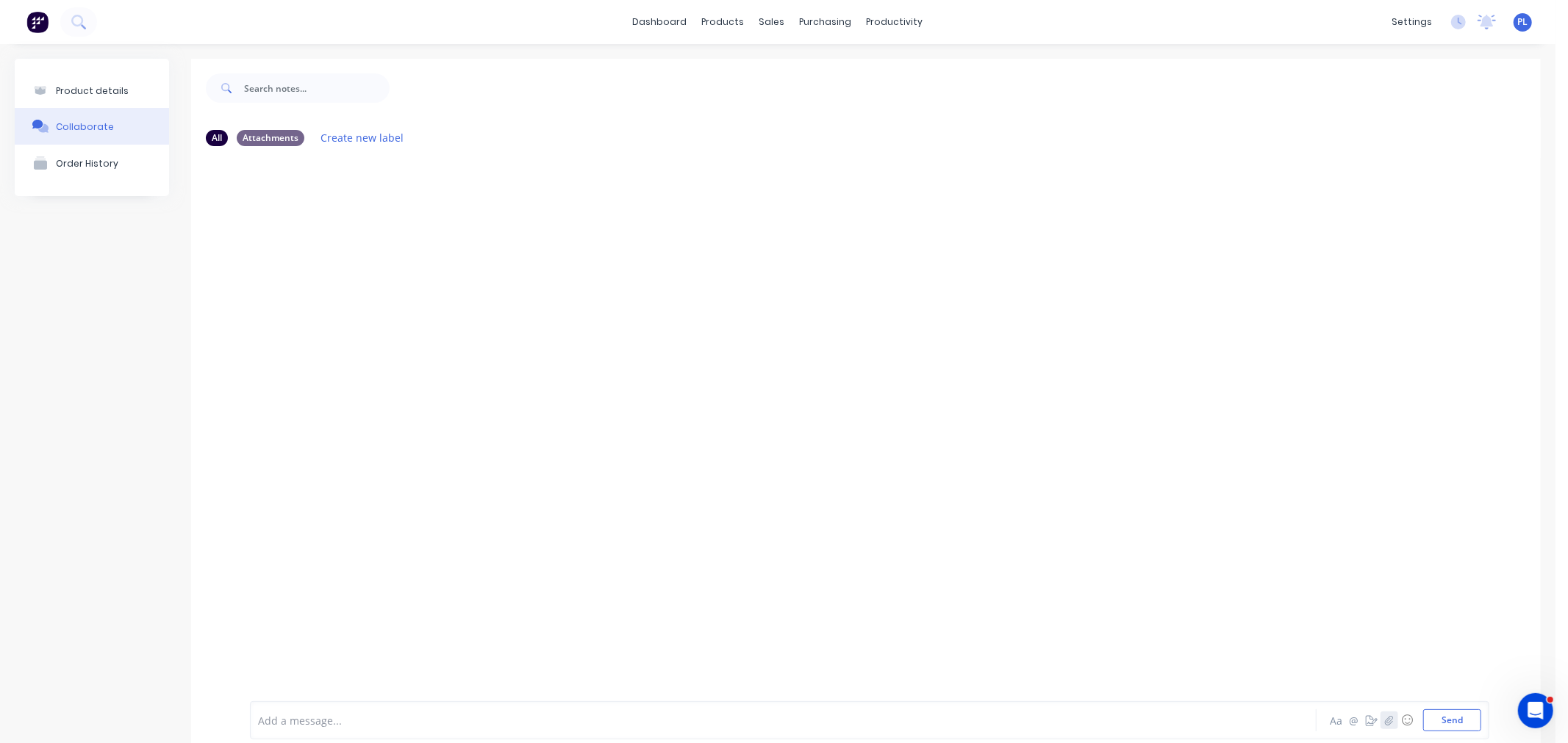
click at [1381, 714] on button "button" at bounding box center [1389, 720] width 18 height 18
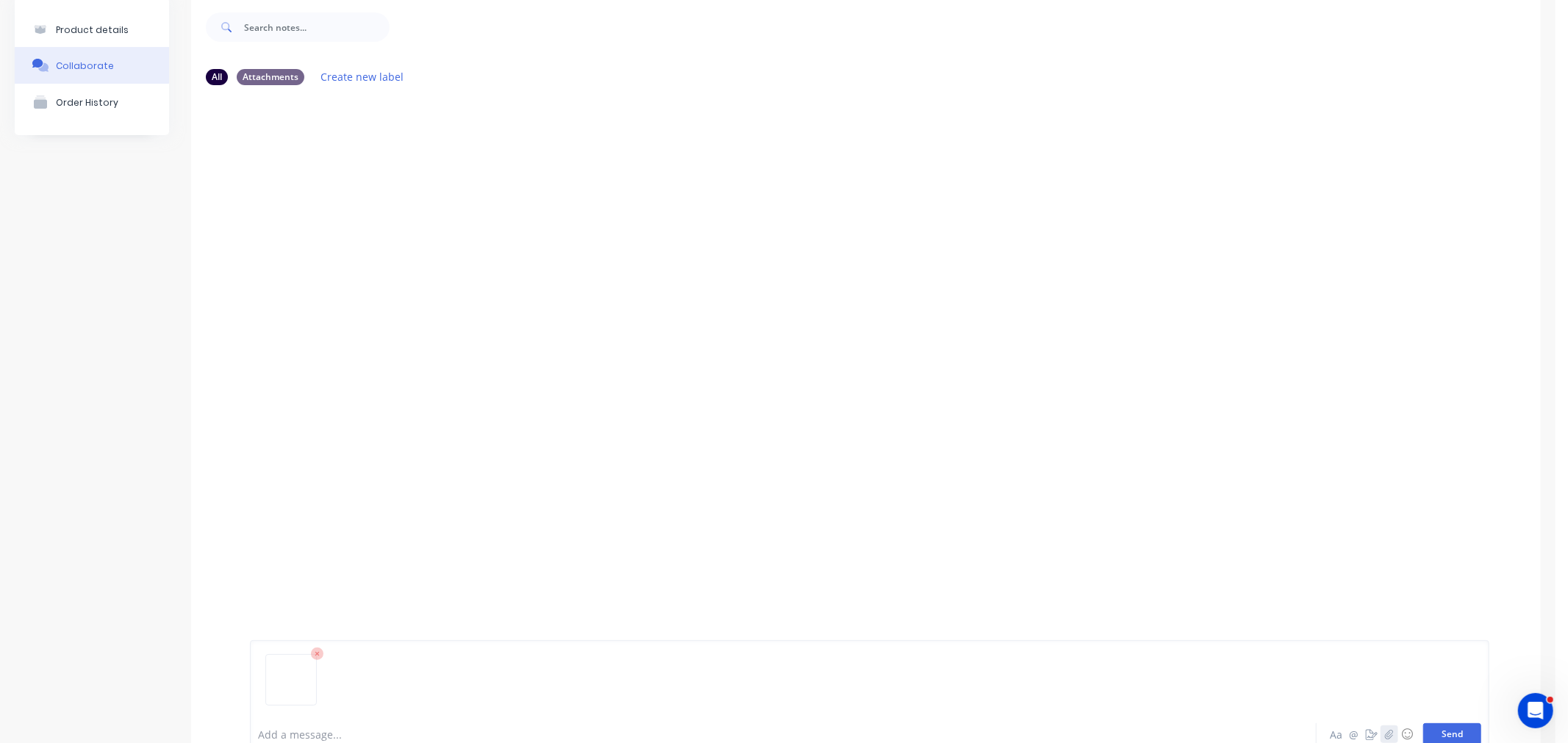
scroll to position [108, 0]
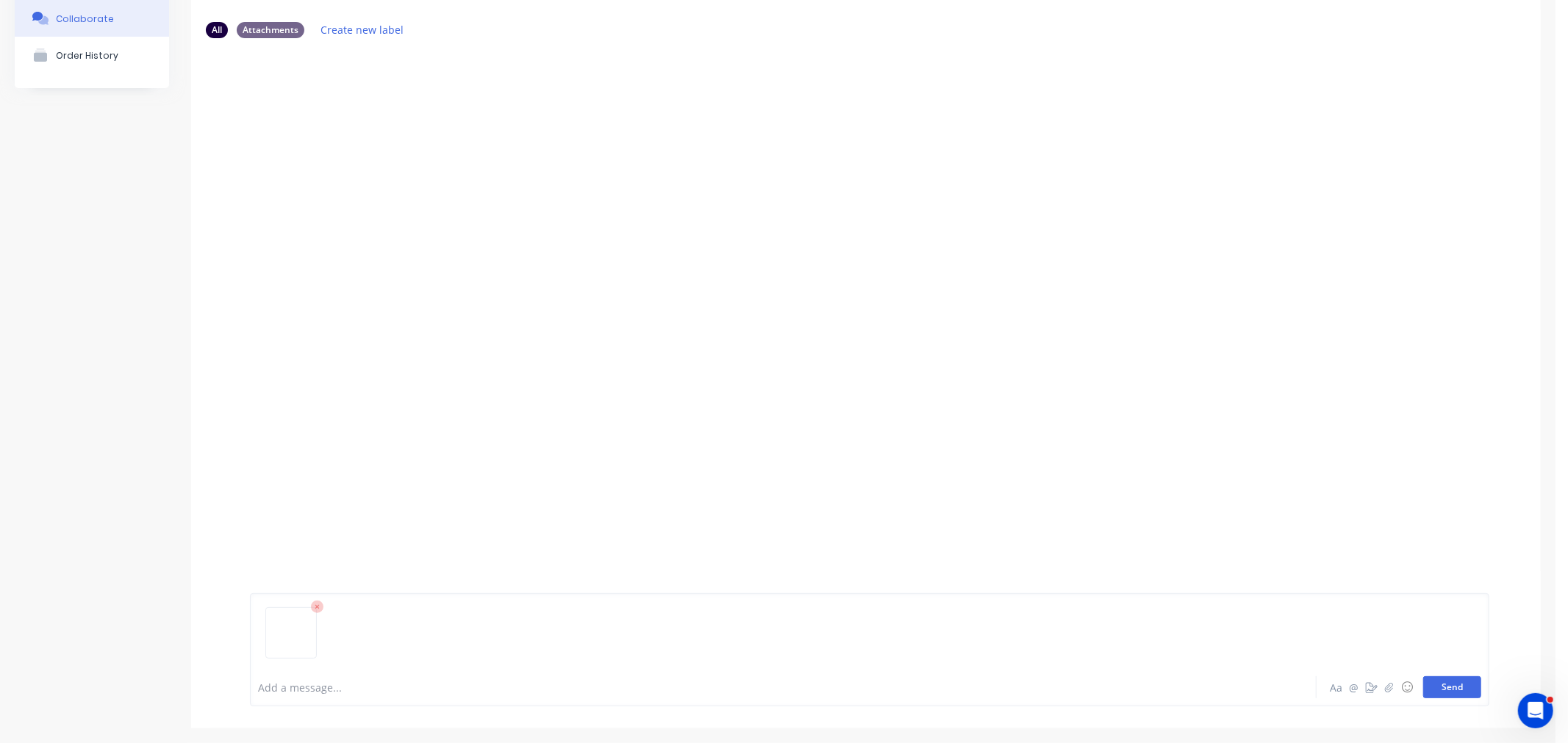
click at [1425, 684] on div "Add a message... Aa @ ☺ Send" at bounding box center [869, 650] width 1239 height 113
click at [1432, 699] on div "Add a message... Aa @ ☺ Send" at bounding box center [869, 650] width 1239 height 113
click at [1430, 692] on button "Send" at bounding box center [1452, 687] width 58 height 22
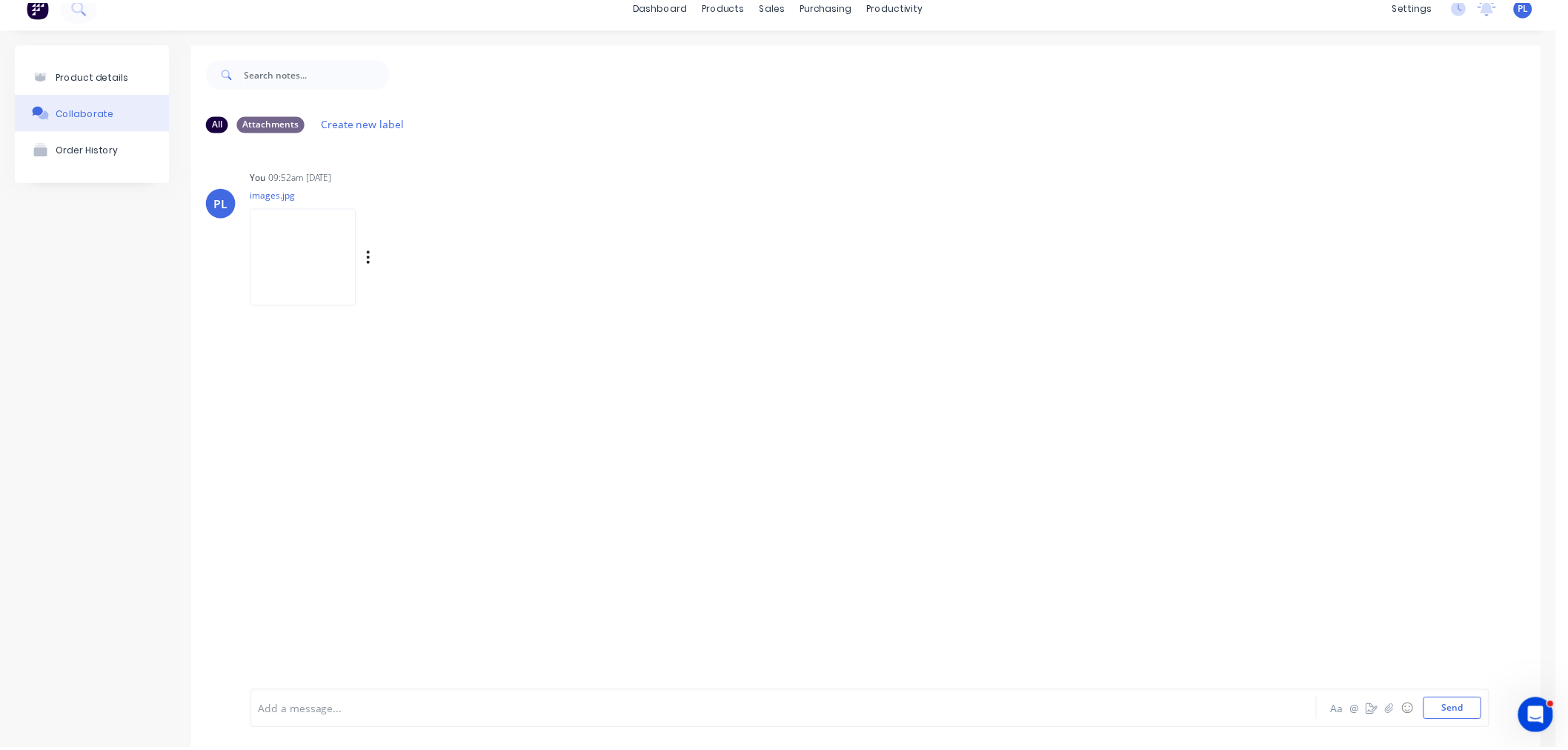
scroll to position [0, 0]
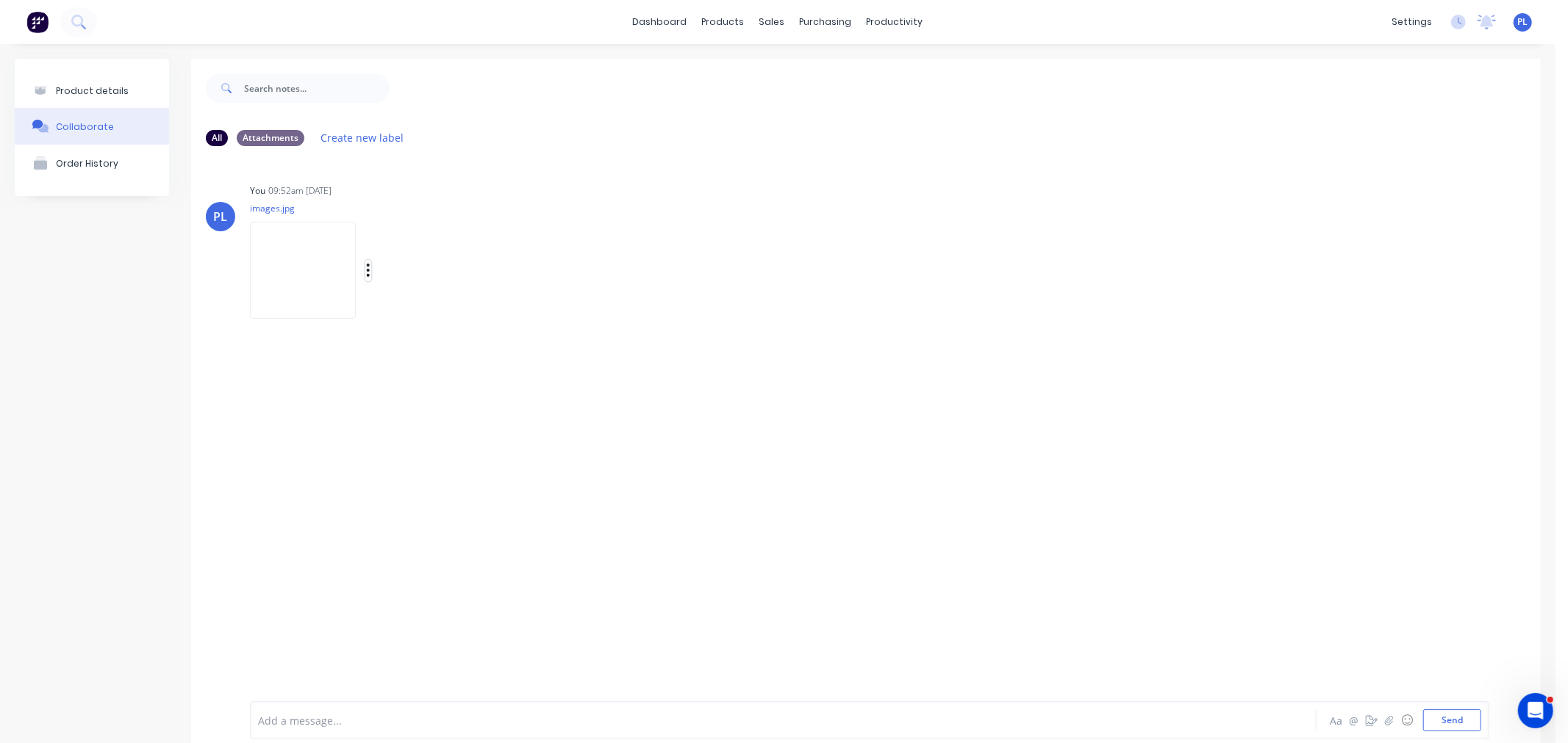
click at [369, 276] on icon "button" at bounding box center [368, 271] width 3 height 13
click at [460, 312] on button "Auto-attach to new orders" at bounding box center [465, 310] width 165 height 35
drag, startPoint x: 565, startPoint y: 309, endPoint x: 583, endPoint y: 310, distance: 18.0
click at [579, 310] on button "Sales Orders" at bounding box center [641, 309] width 165 height 33
click at [607, 302] on label at bounding box center [607, 302] width 0 height 0
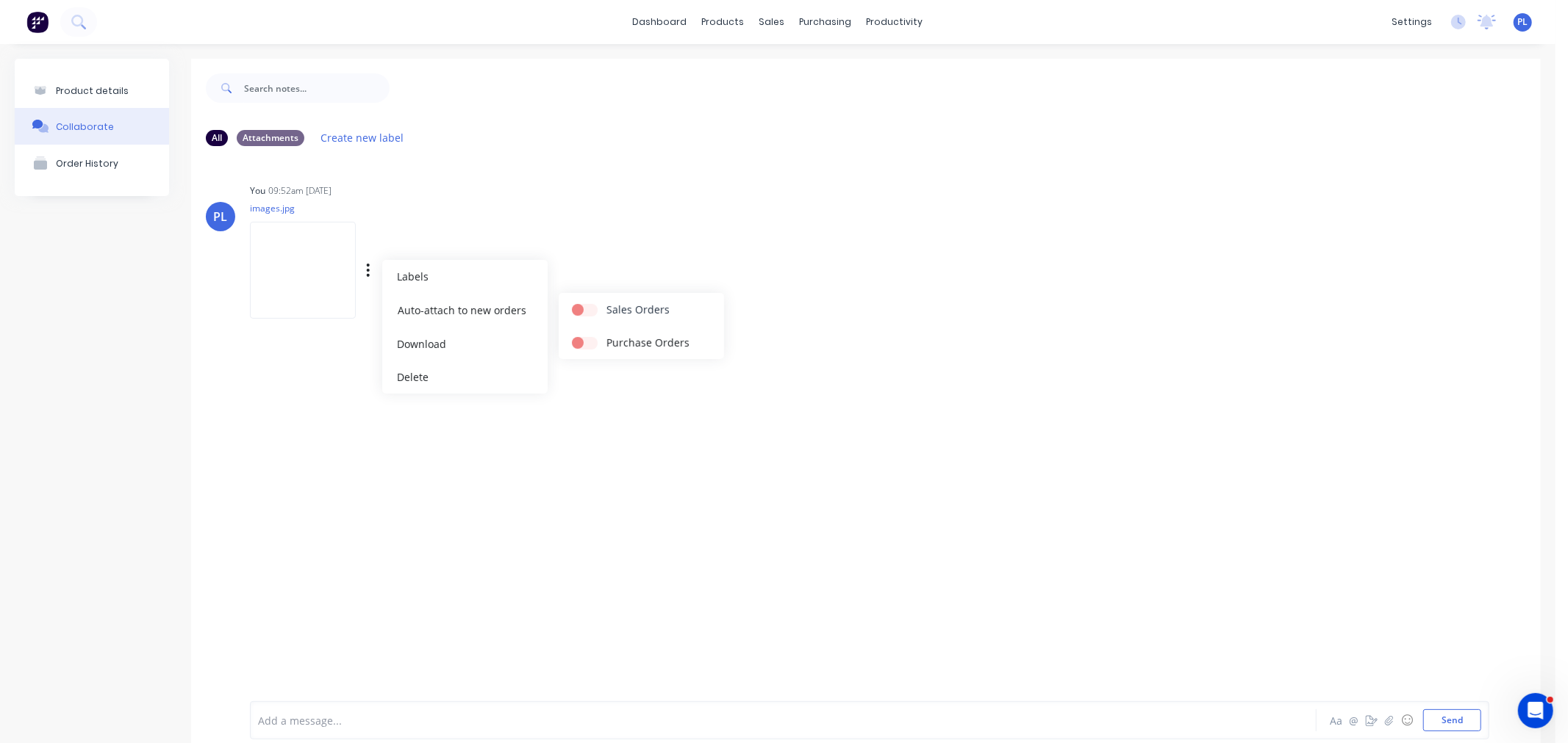
click at [583, 310] on input "checkbox" at bounding box center [578, 309] width 12 height 14
checkbox input "true"
drag, startPoint x: 1062, startPoint y: 428, endPoint x: 931, endPoint y: 435, distance: 131.2
click at [1052, 431] on div "PL You 09:52am 14/08/25 images.jpg Labels Auto-attach to new orders Sales Order…" at bounding box center [865, 418] width 1349 height 521
click at [64, 92] on div "Product details" at bounding box center [92, 90] width 73 height 11
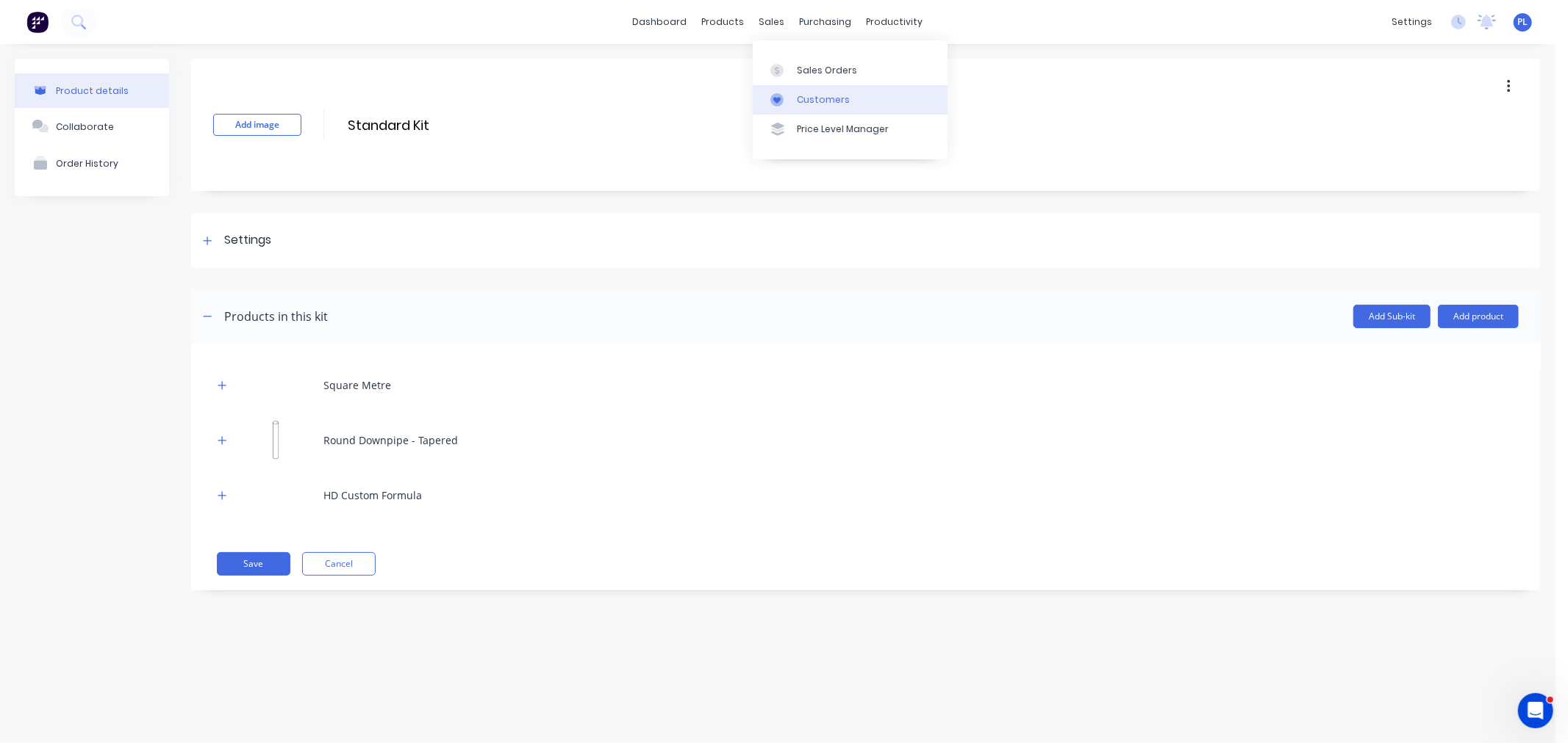
click at [810, 95] on div "Customers" at bounding box center [823, 100] width 53 height 13
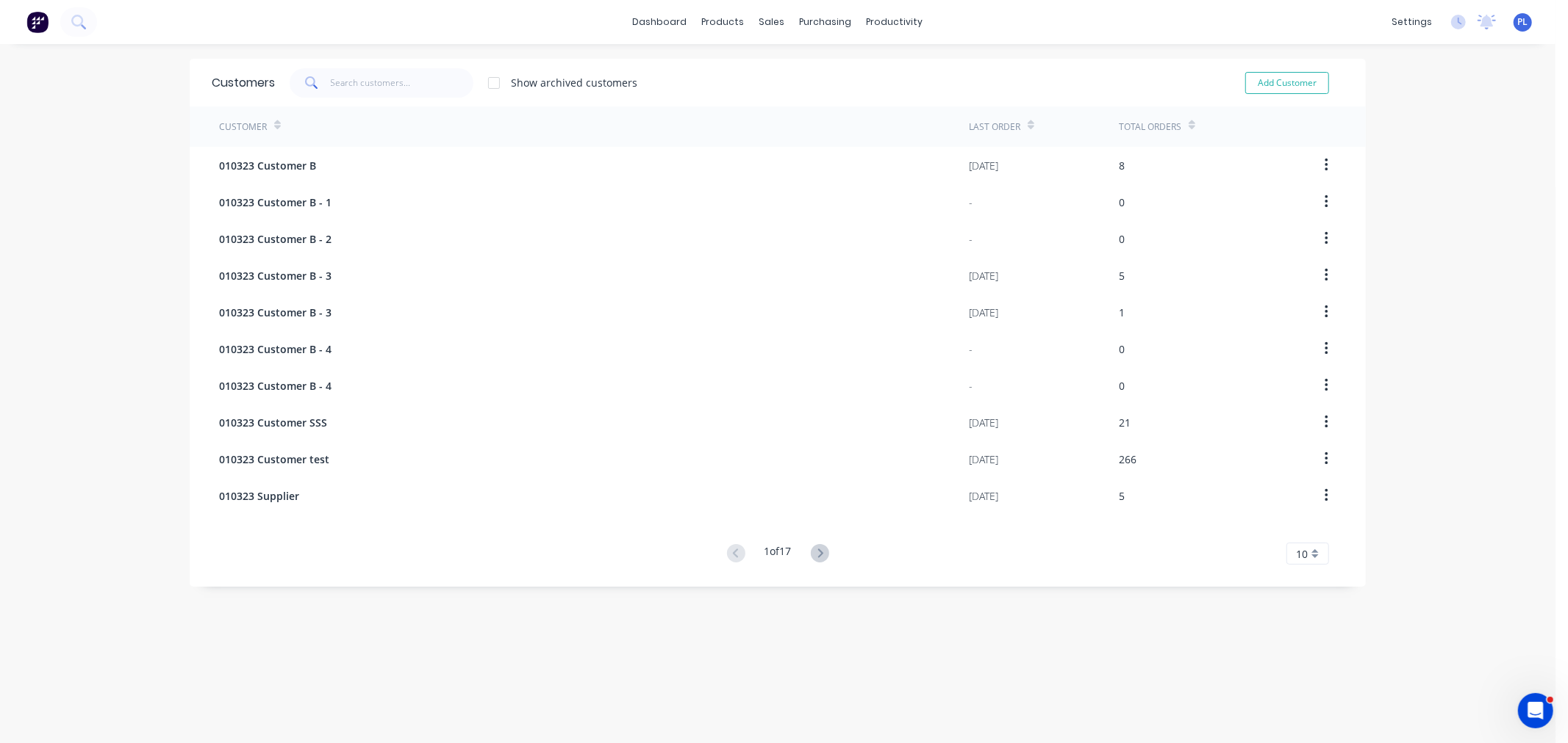
click at [259, 170] on span "010323 Customer B" at bounding box center [268, 165] width 97 height 15
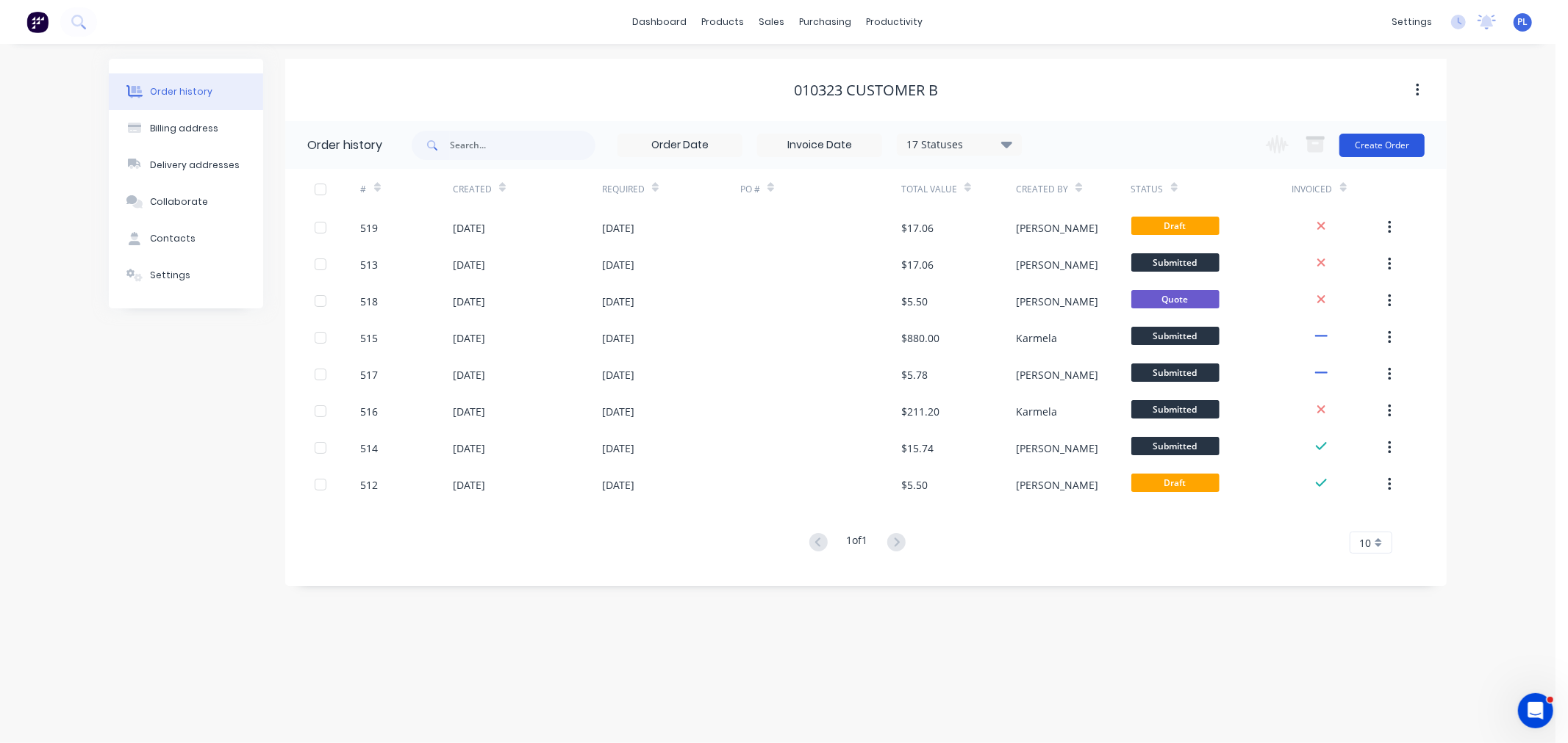
click at [1354, 148] on button "Create Order" at bounding box center [1381, 146] width 85 height 24
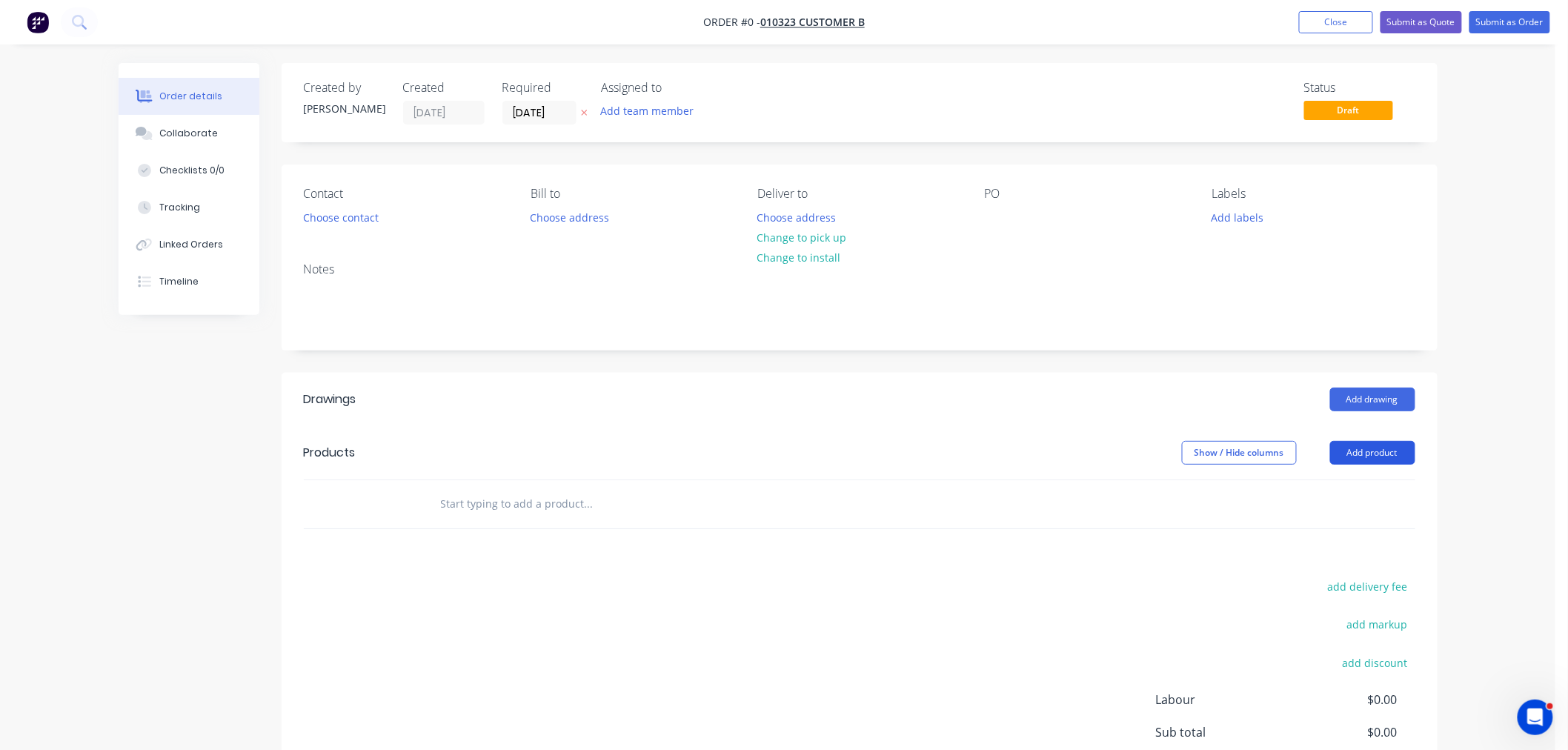
click at [1346, 449] on button "Add product" at bounding box center [1372, 453] width 85 height 24
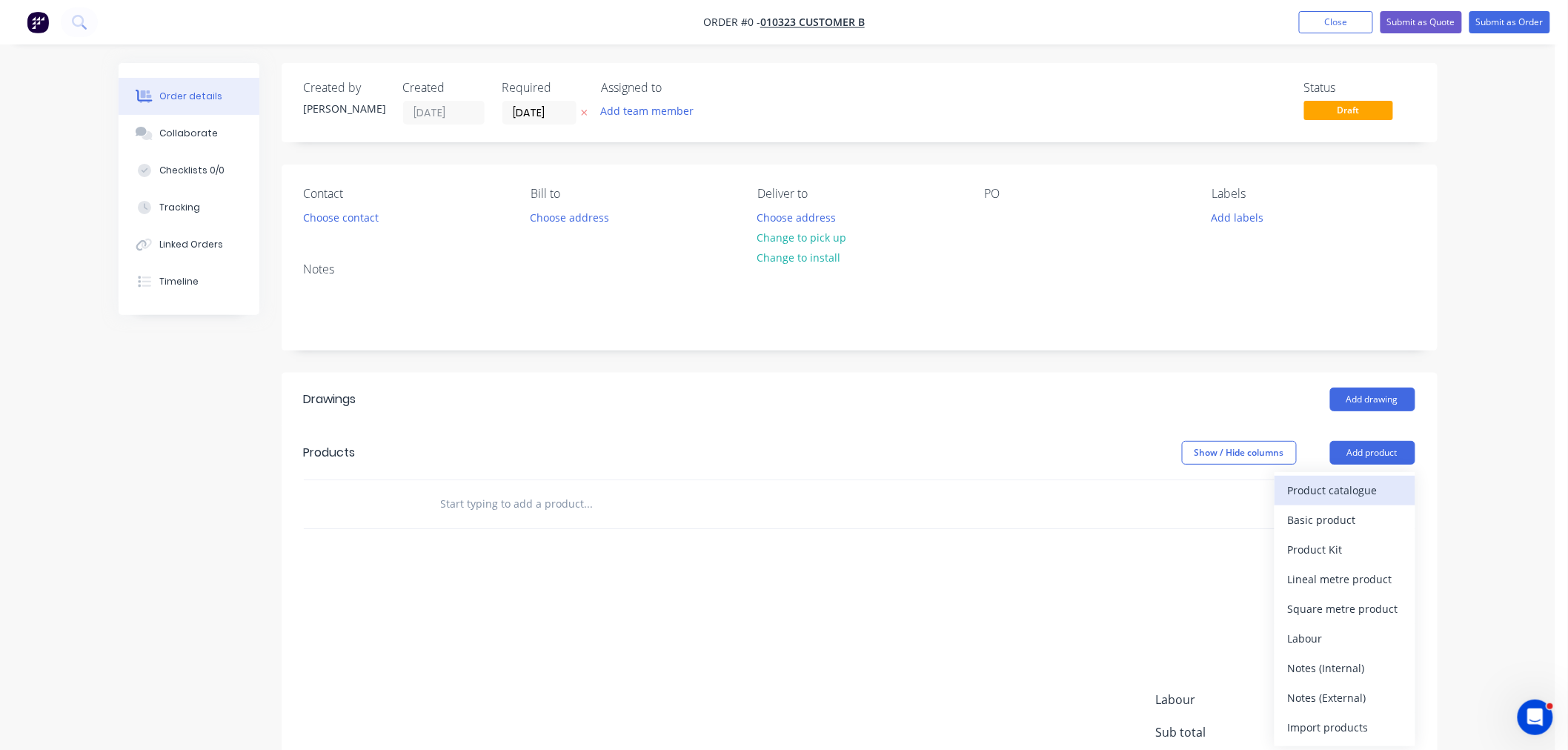
click at [1350, 491] on div "Product catalogue" at bounding box center [1345, 490] width 114 height 21
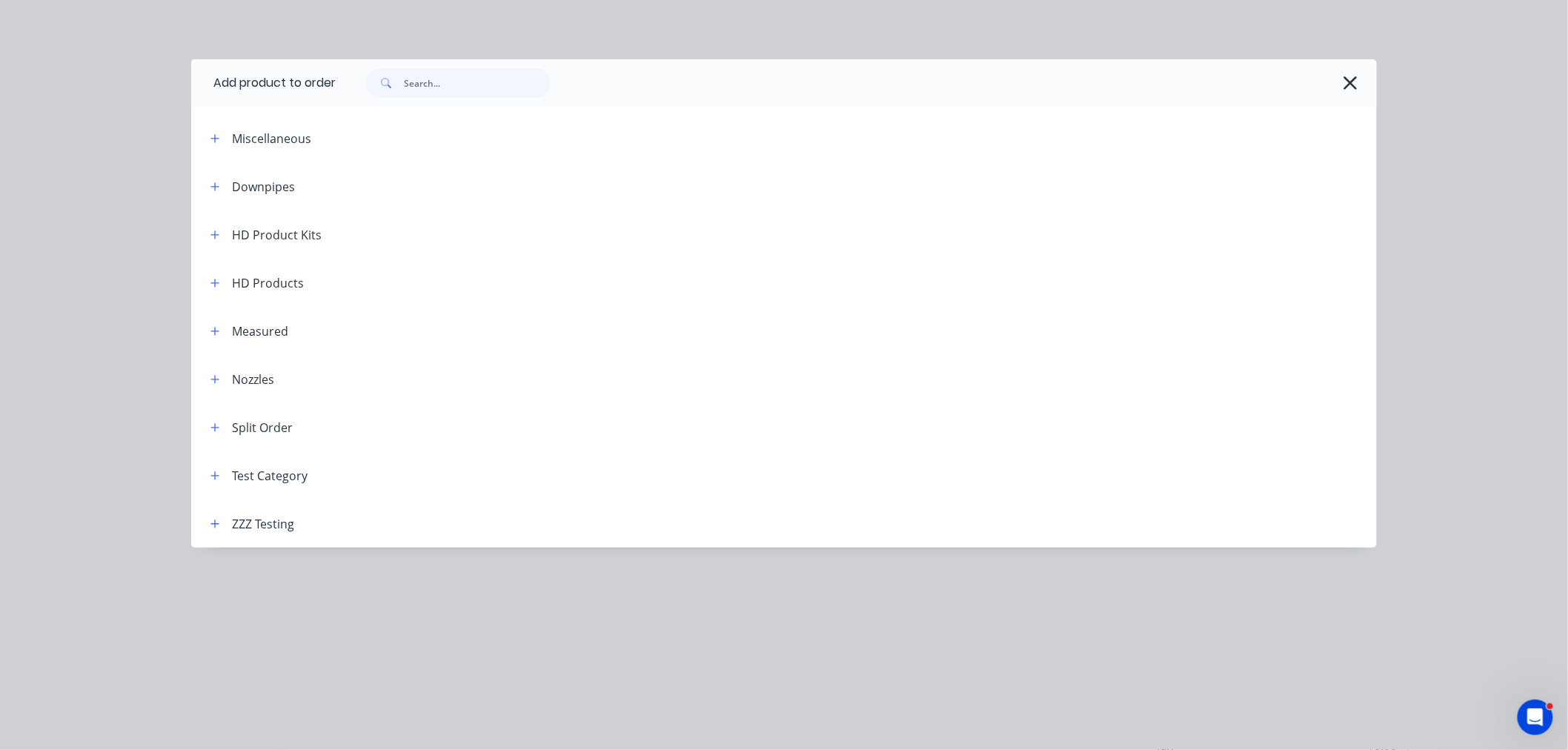
scroll to position [179, 0]
drag, startPoint x: 220, startPoint y: 518, endPoint x: 268, endPoint y: 520, distance: 48.0
click at [224, 520] on button "button" at bounding box center [215, 524] width 19 height 19
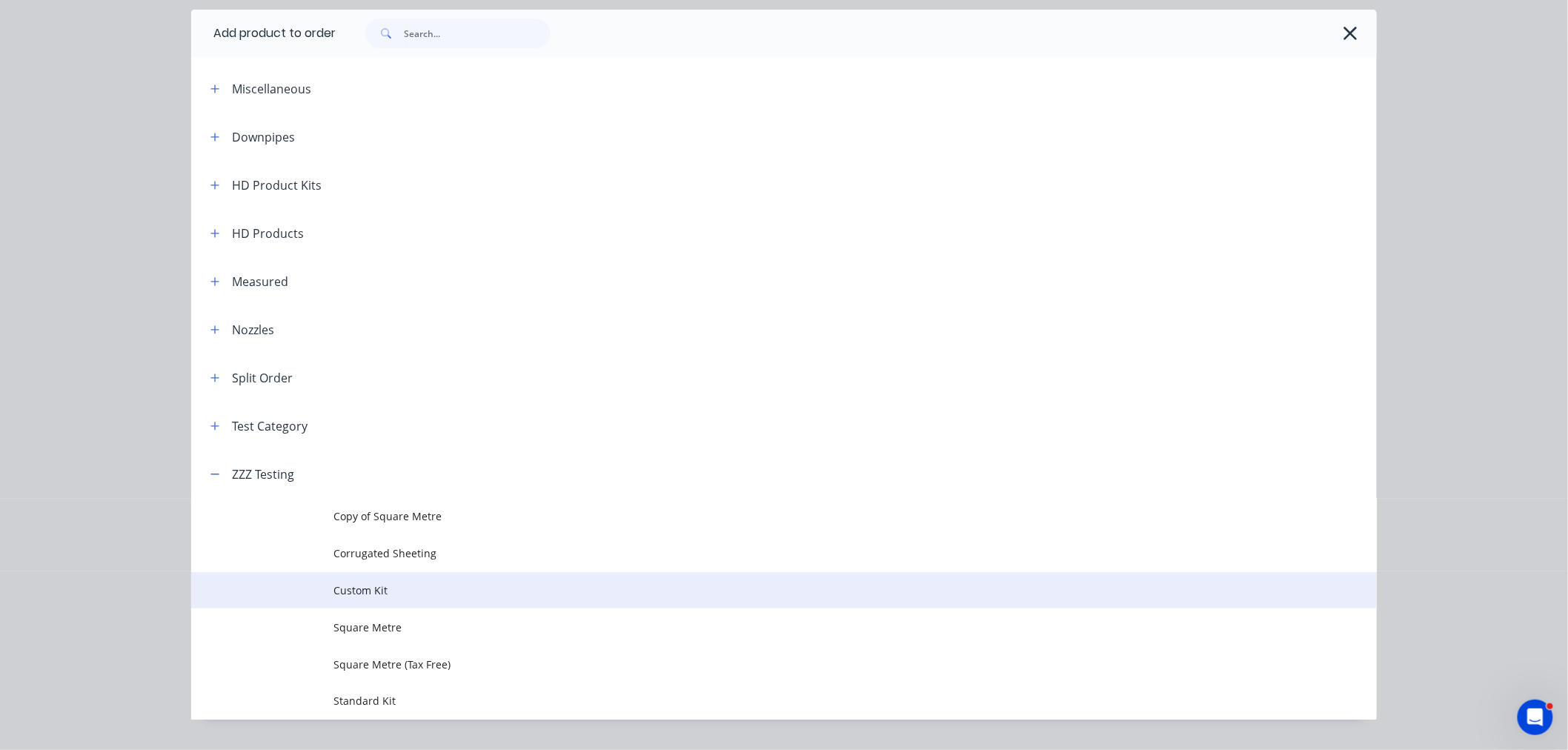
scroll to position [83, 0]
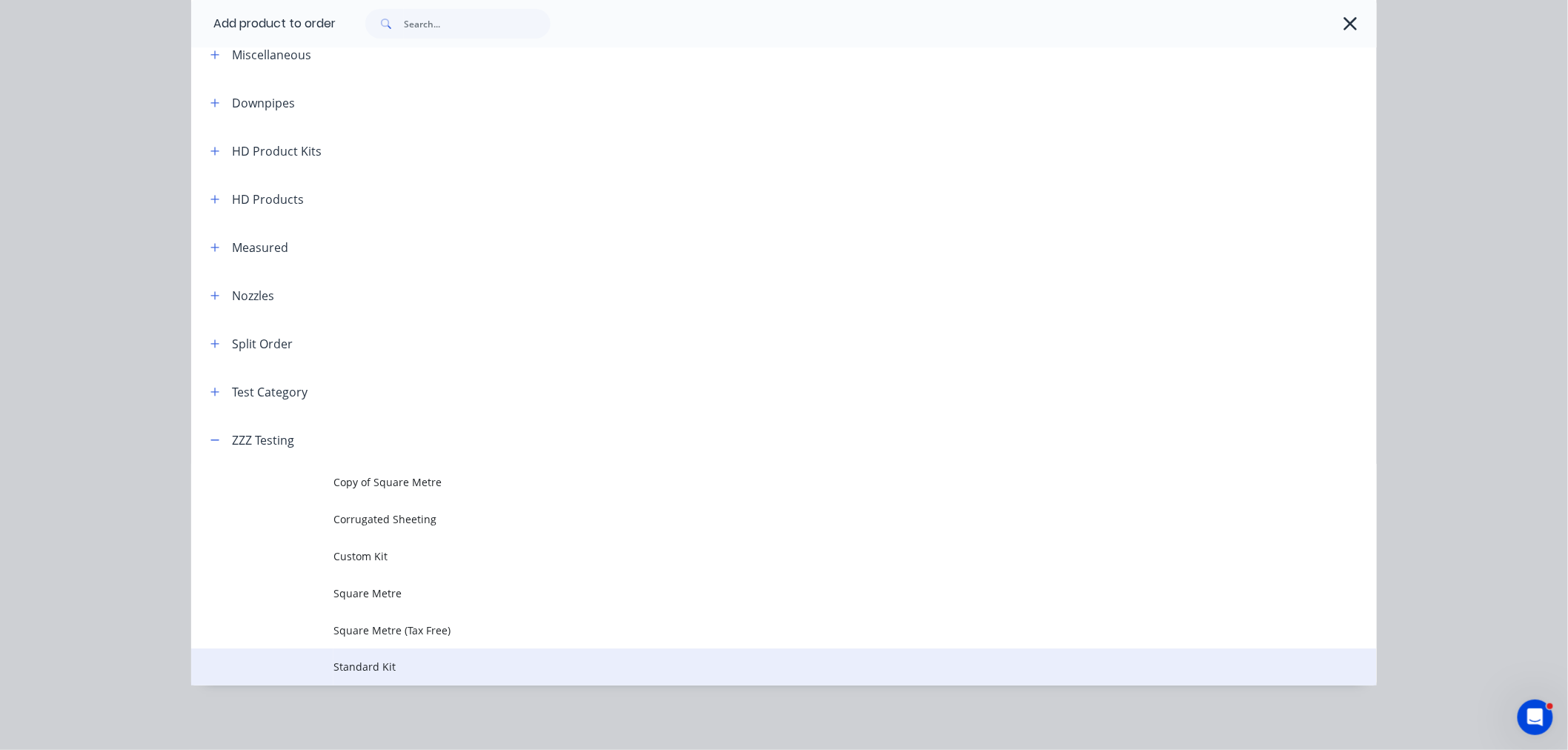
click at [343, 664] on span "Standard Kit" at bounding box center [750, 667] width 835 height 15
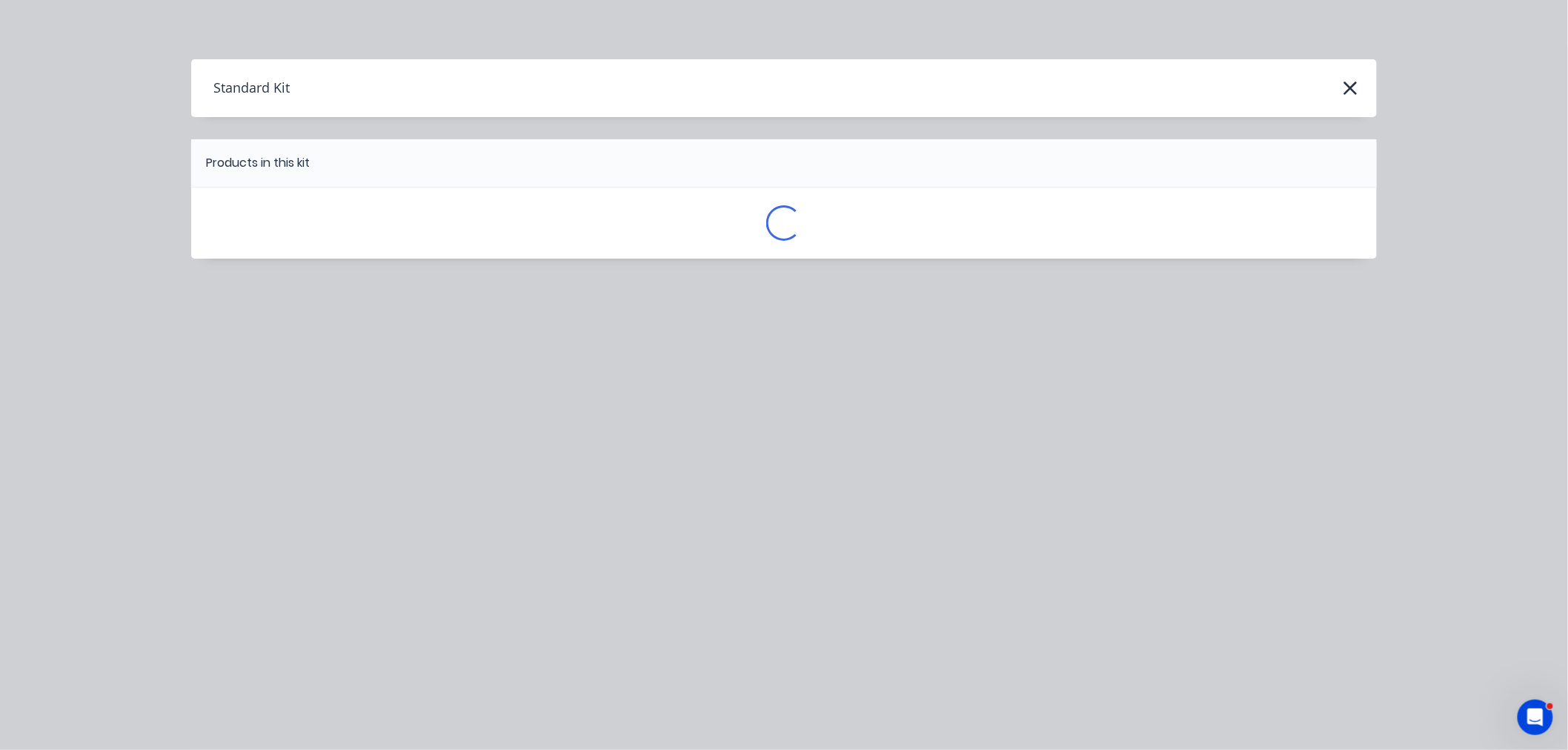
scroll to position [0, 0]
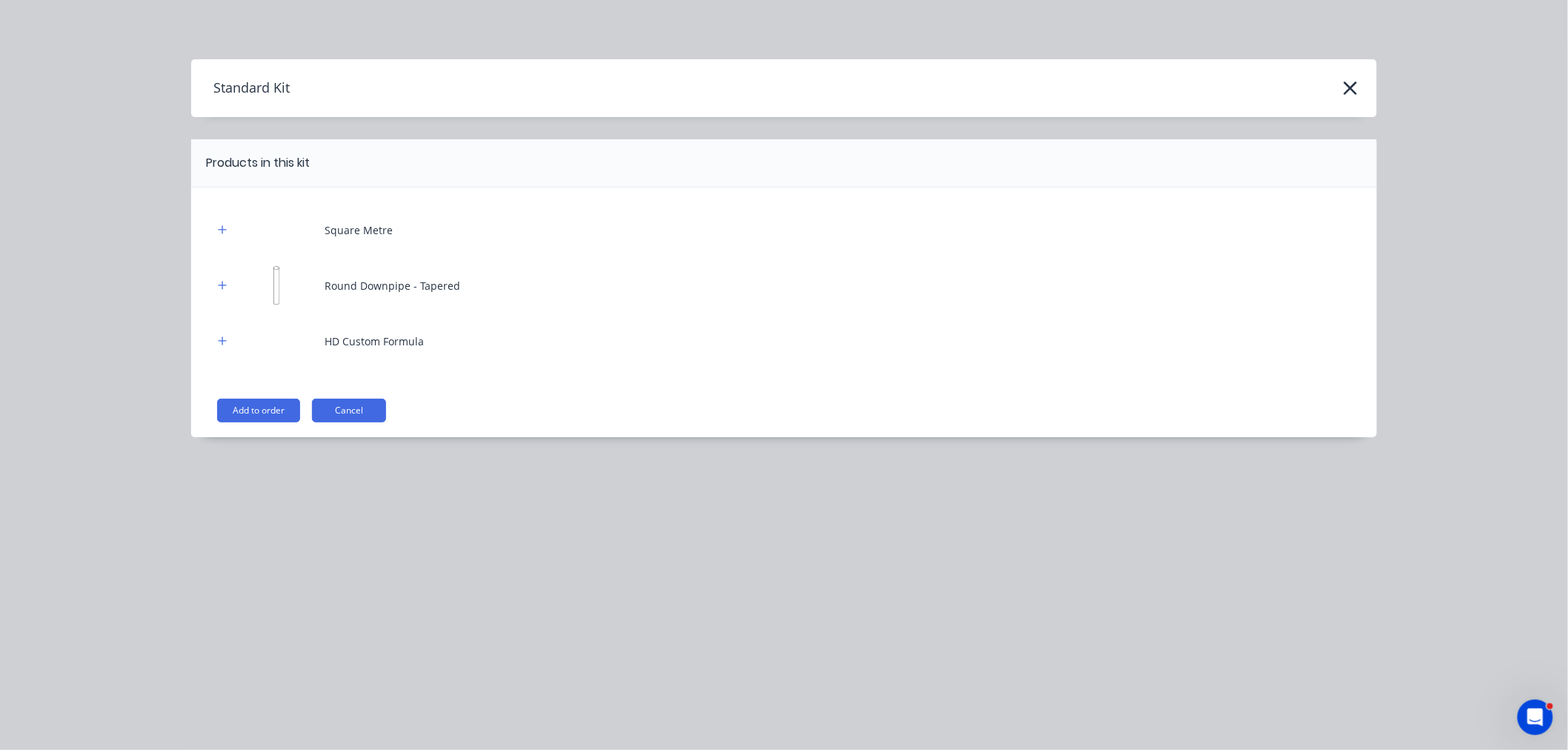
click at [264, 422] on div "Square Metre Round Downpipe - Tapered HD Custom Formula Add to order Cancel" at bounding box center [784, 312] width 1185 height 250
click at [250, 405] on button "Add to order" at bounding box center [259, 411] width 83 height 24
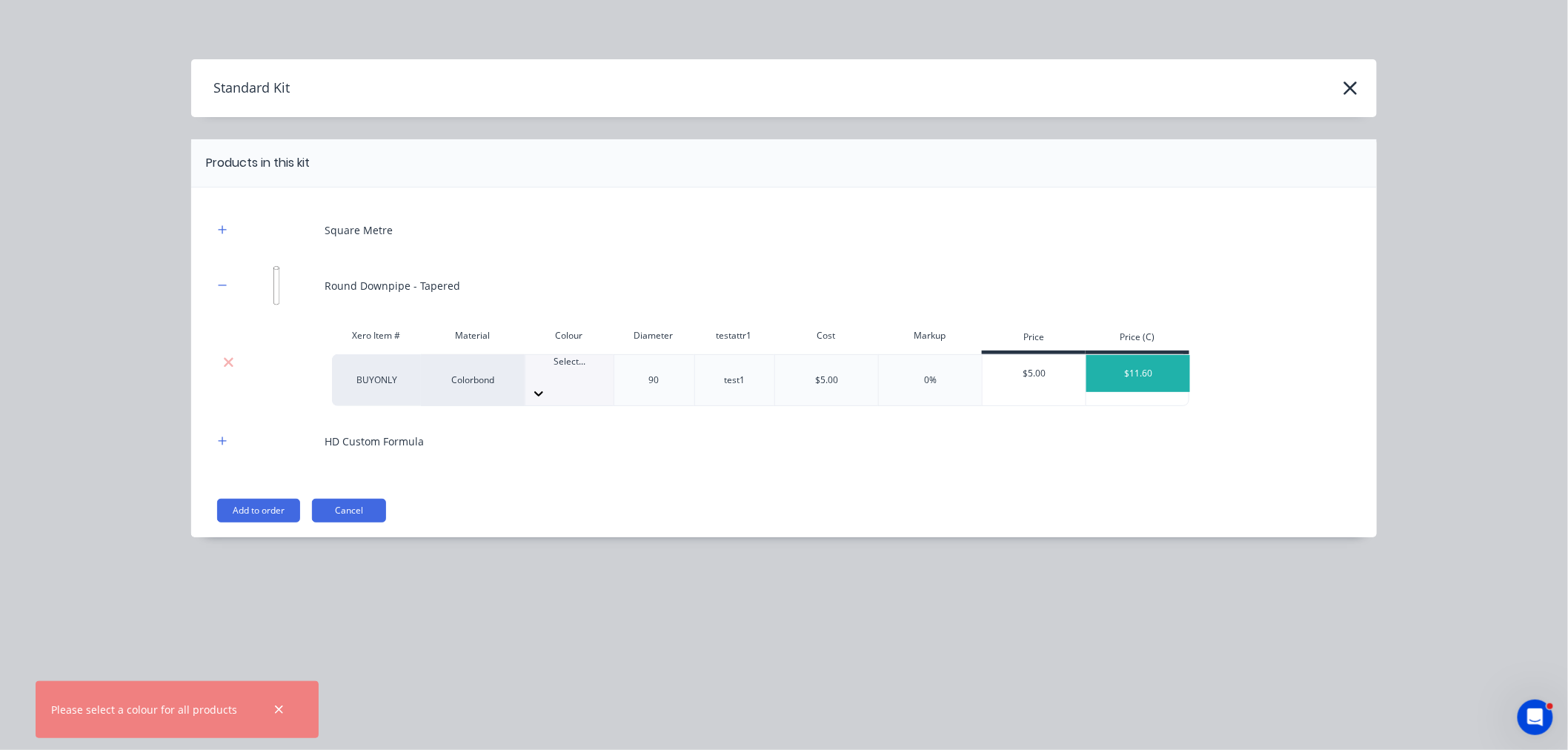
click at [549, 373] on div at bounding box center [569, 375] width 88 height 14
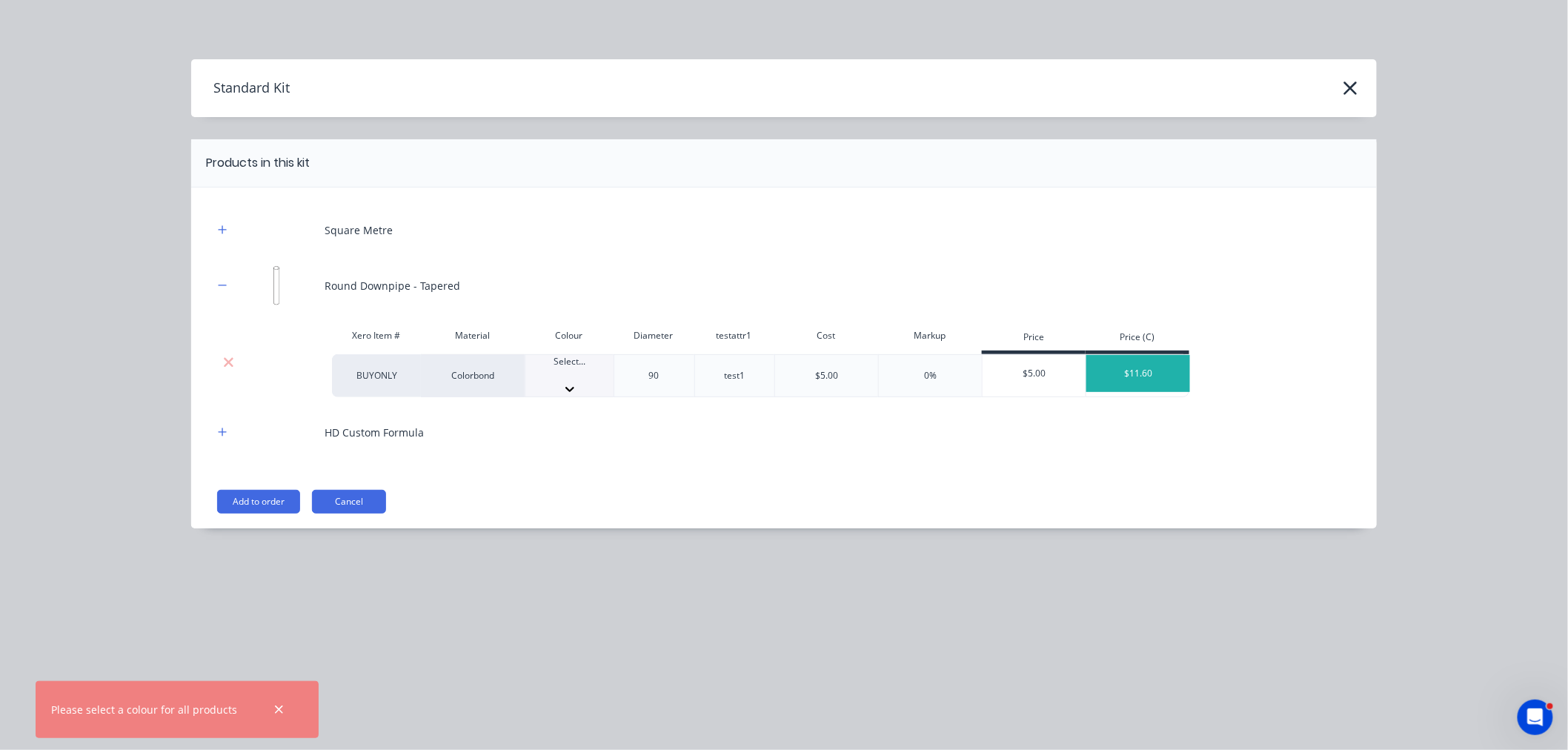
drag, startPoint x: 590, startPoint y: 491, endPoint x: 253, endPoint y: 441, distance: 340.7
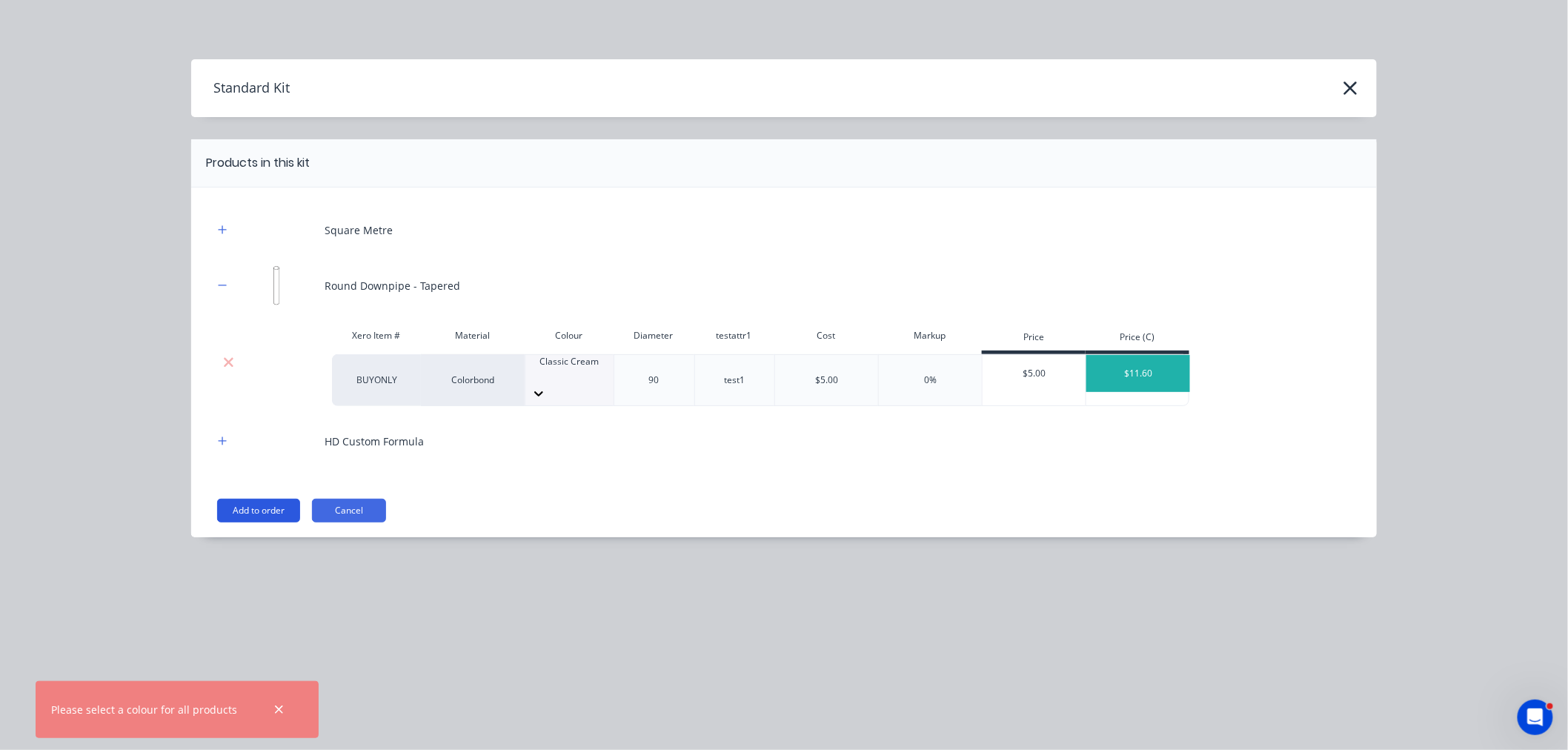
click at [293, 499] on button "Add to order" at bounding box center [259, 511] width 83 height 24
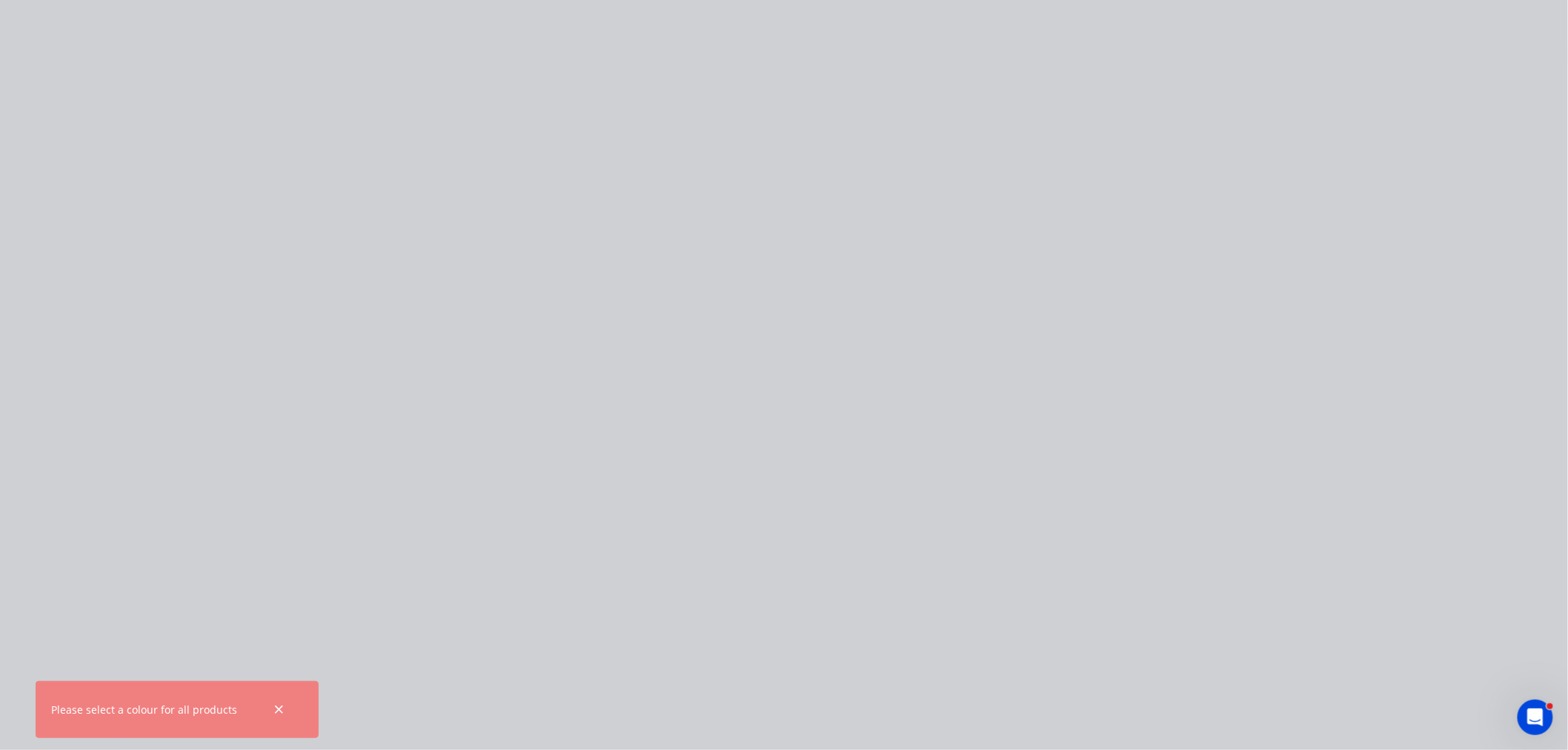
scroll to position [157, 0]
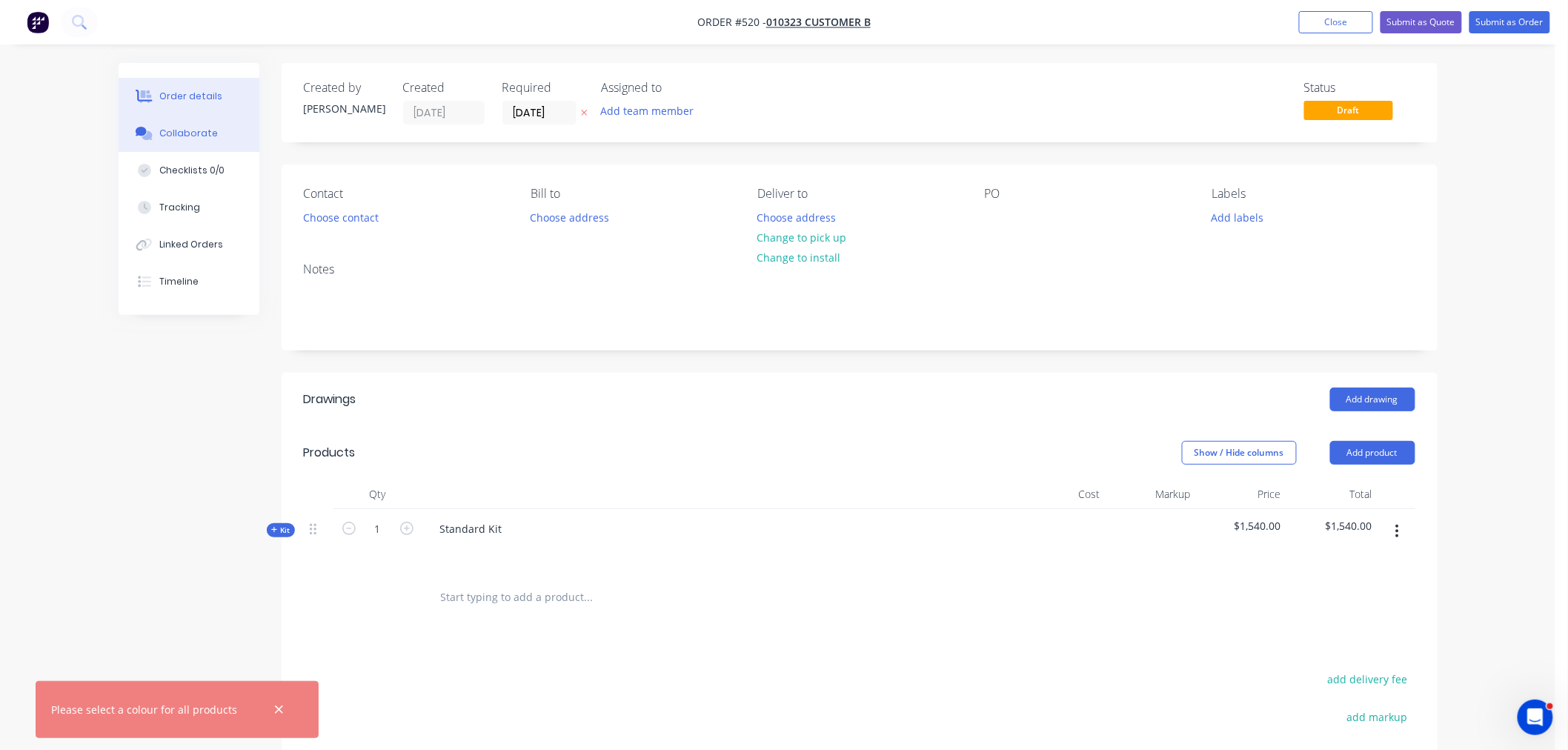
click at [195, 123] on div "Order details Collaborate Checklists 0/0 Tracking Linked Orders Timeline" at bounding box center [188, 189] width 140 height 252
click at [198, 132] on div "Collaborate" at bounding box center [188, 134] width 59 height 14
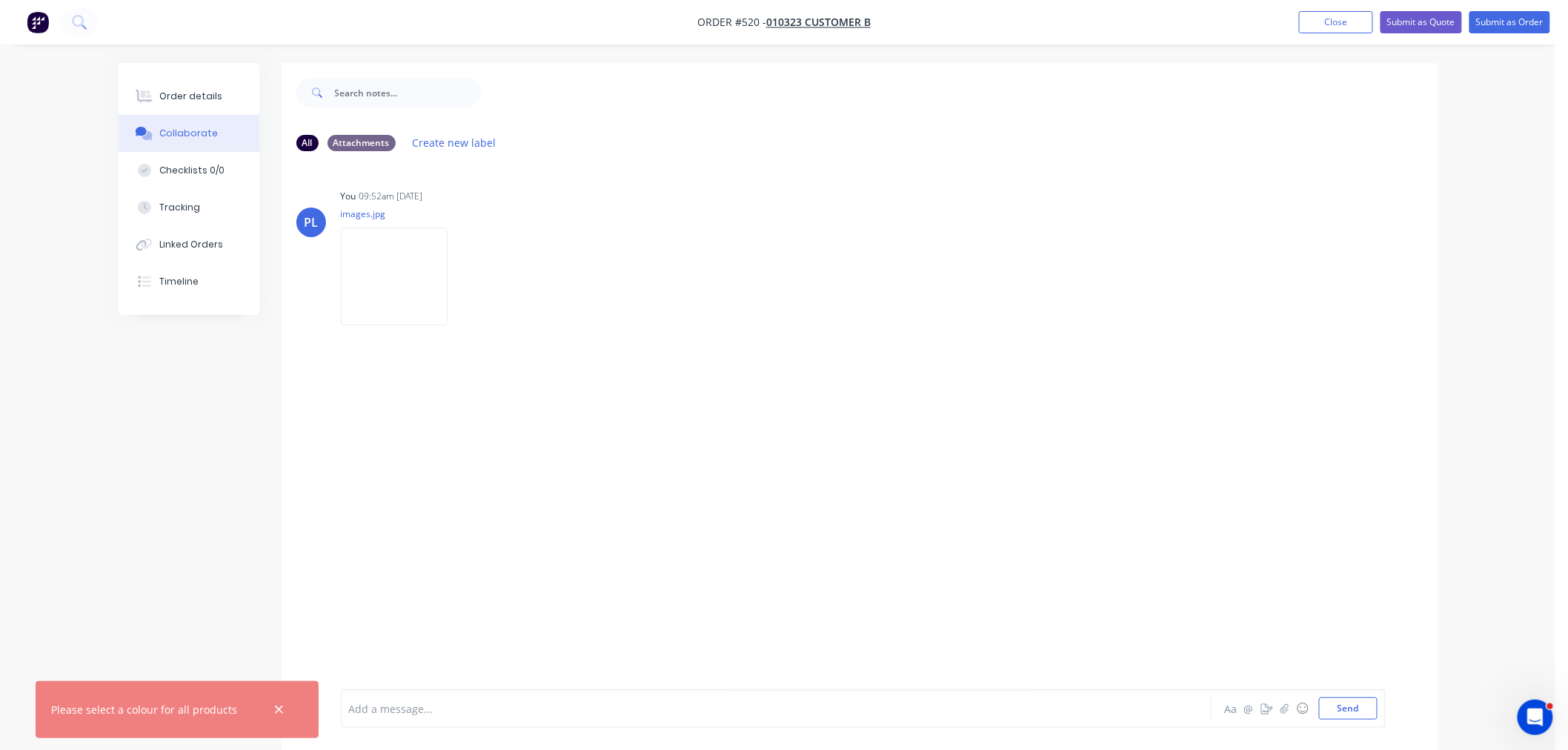
click at [192, 94] on div "Order details" at bounding box center [191, 96] width 63 height 14
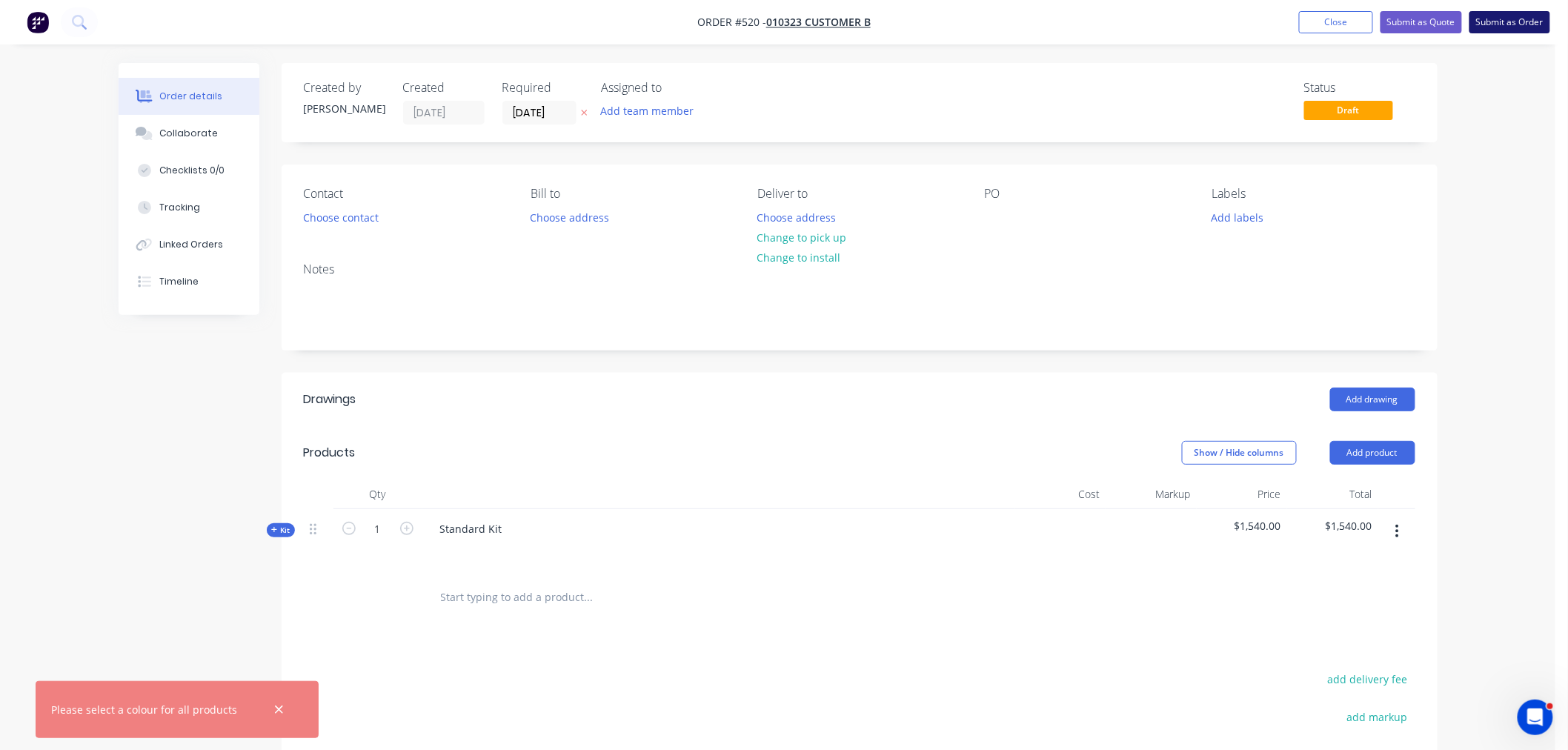
click at [1499, 25] on button "Submit as Order" at bounding box center [1509, 22] width 81 height 22
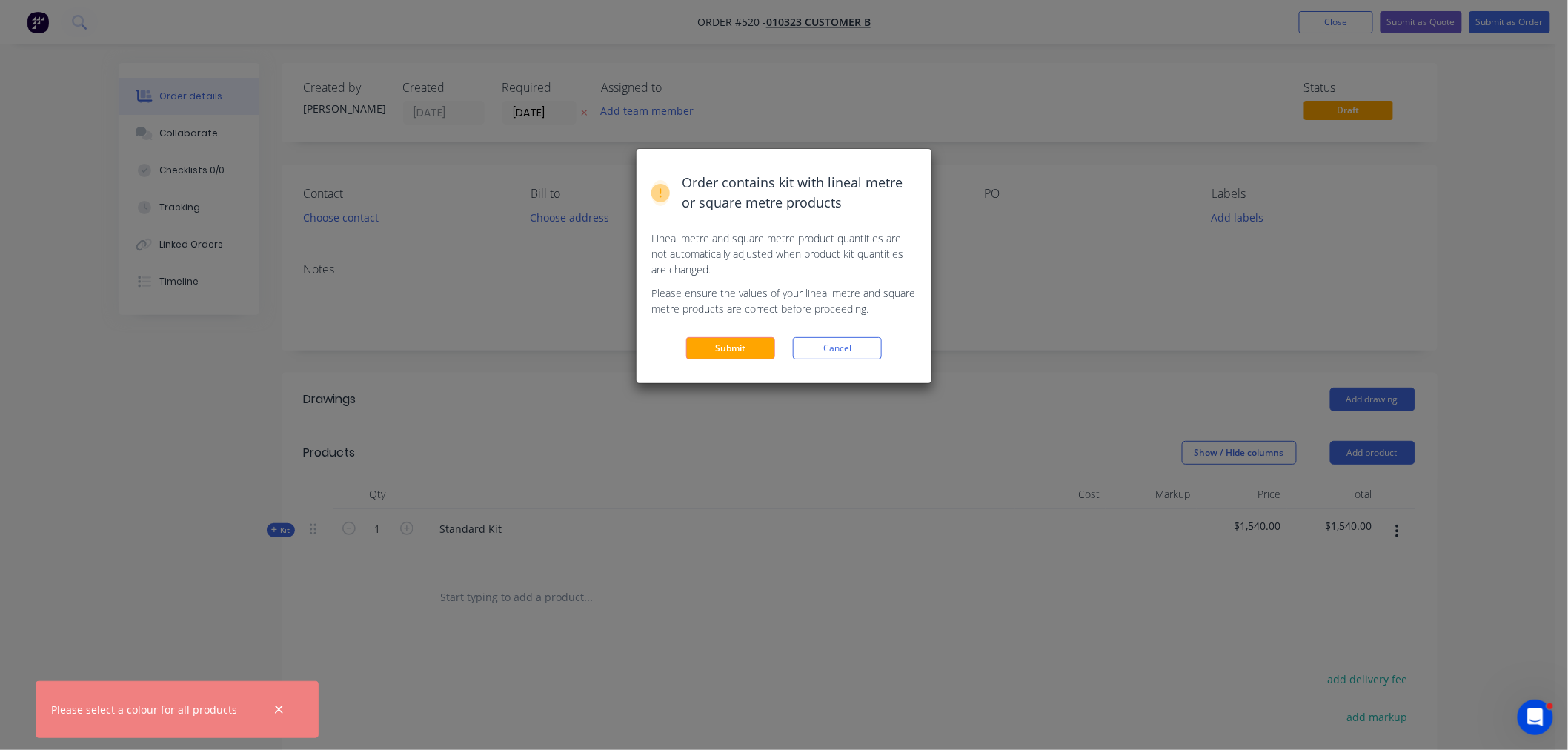
drag, startPoint x: 734, startPoint y: 335, endPoint x: 734, endPoint y: 353, distance: 18.0
click at [734, 336] on div "Order contains kit with lineal metre or square metre products Lineal metre and …" at bounding box center [784, 266] width 295 height 234
click at [734, 353] on button "Submit" at bounding box center [730, 348] width 89 height 22
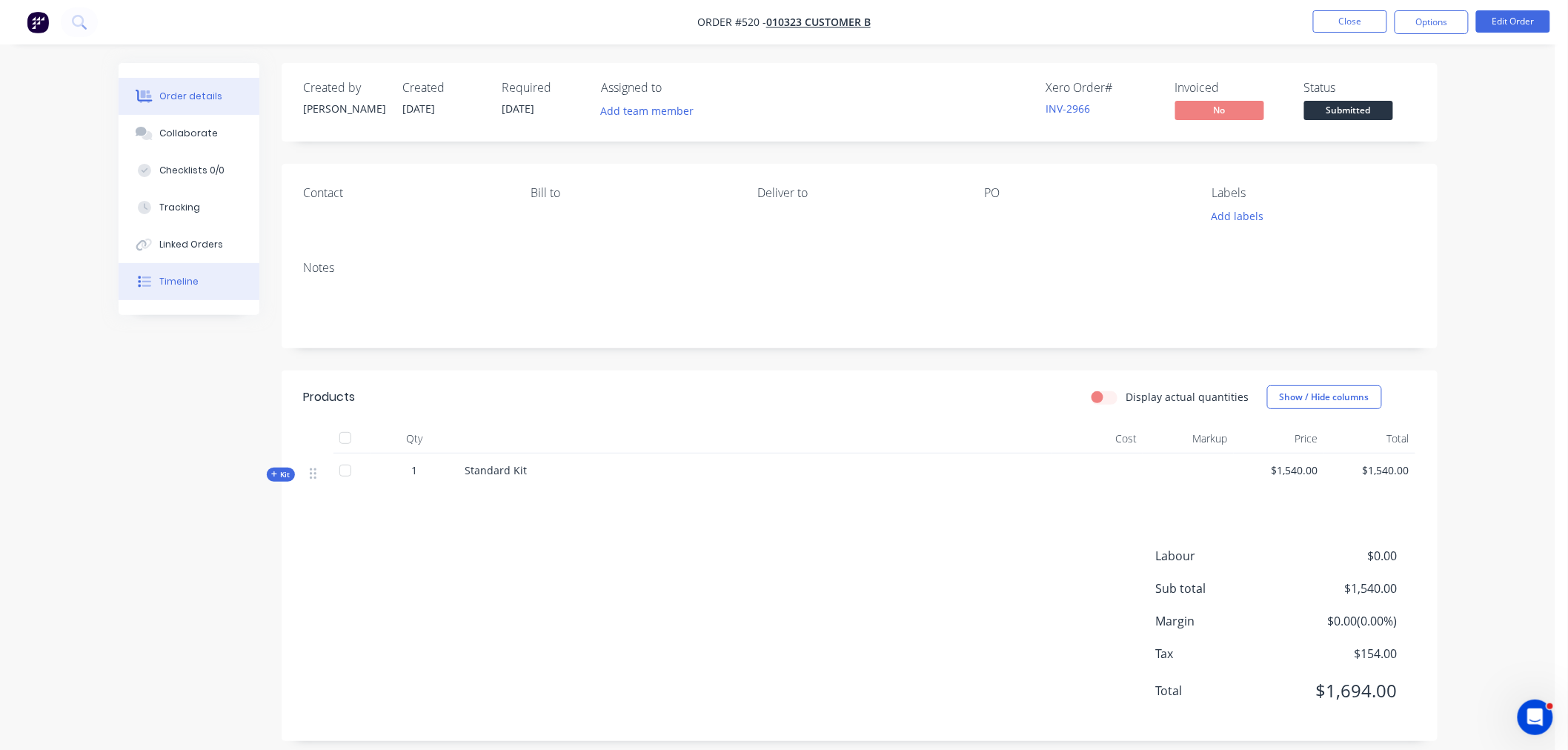
click at [145, 295] on button "Timeline" at bounding box center [188, 282] width 140 height 37
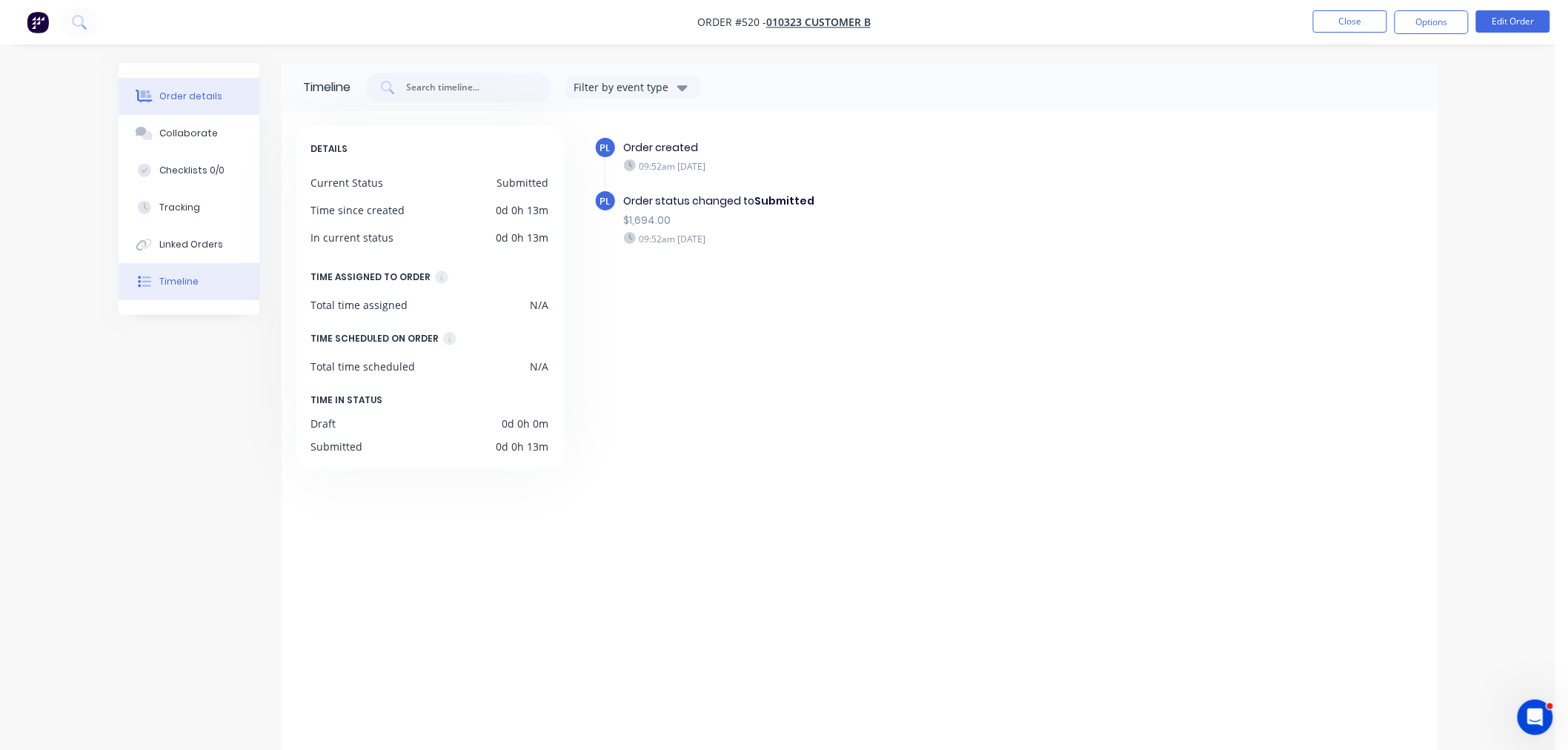
click at [163, 80] on div "Order details Collaborate Checklists 0/0 Tracking Linked Orders Timeline Order …" at bounding box center [778, 381] width 1555 height 764
click at [163, 90] on div "Order details" at bounding box center [191, 96] width 63 height 14
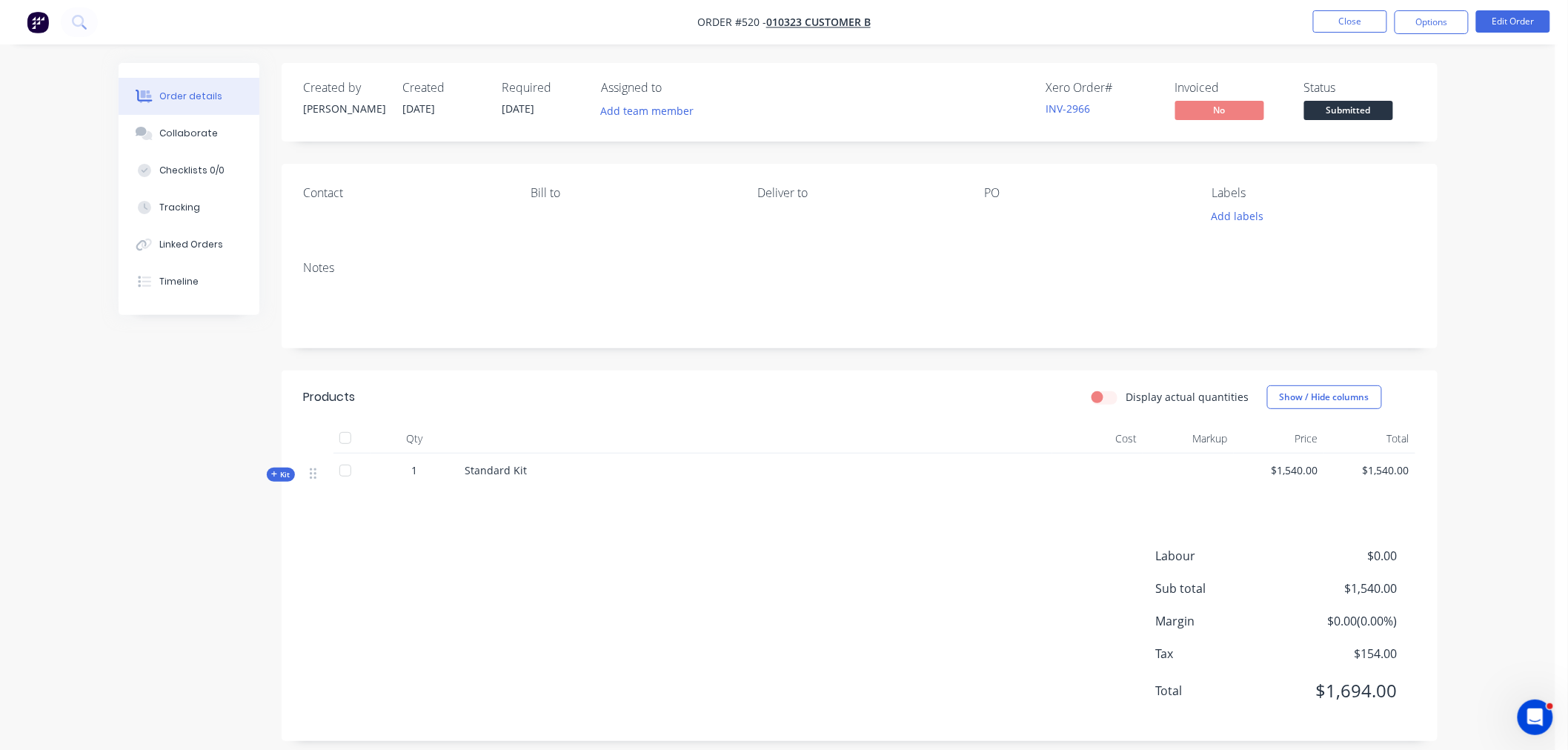
click at [1241, 189] on div "Labels" at bounding box center [1313, 193] width 203 height 14
click at [212, 136] on button "Collaborate" at bounding box center [188, 134] width 140 height 37
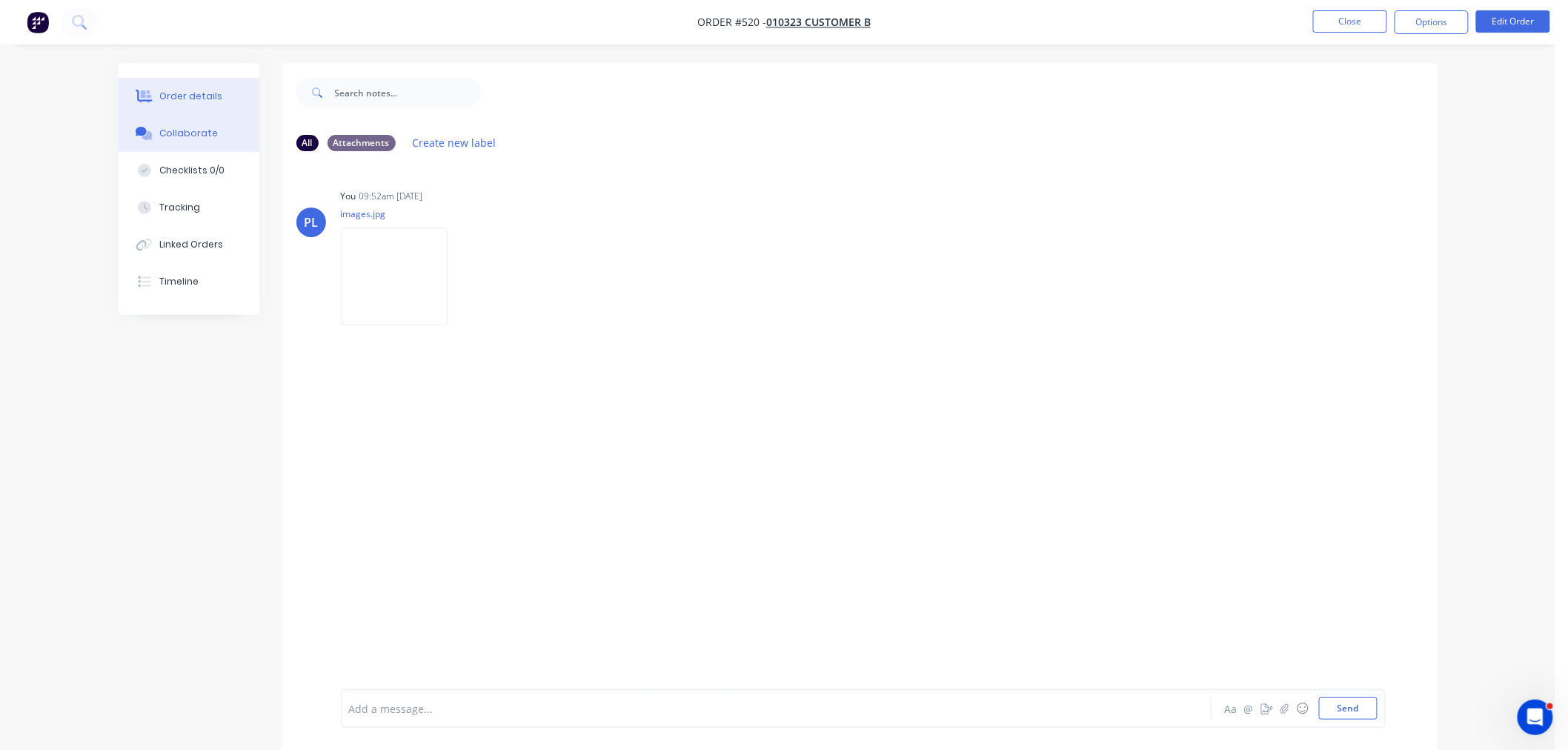
click at [183, 89] on div "Order details" at bounding box center [191, 96] width 63 height 14
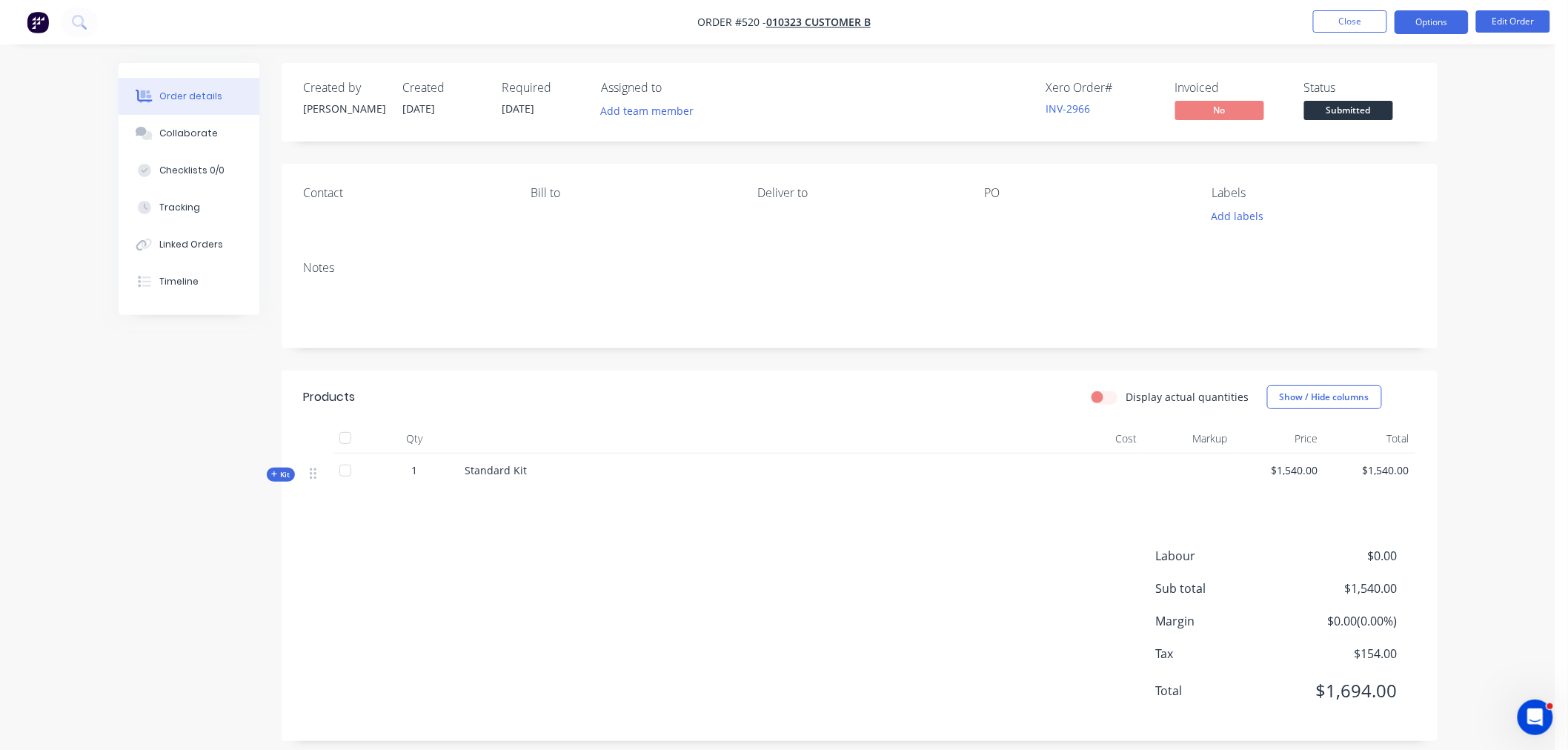
click at [1444, 20] on button "Options" at bounding box center [1431, 22] width 74 height 24
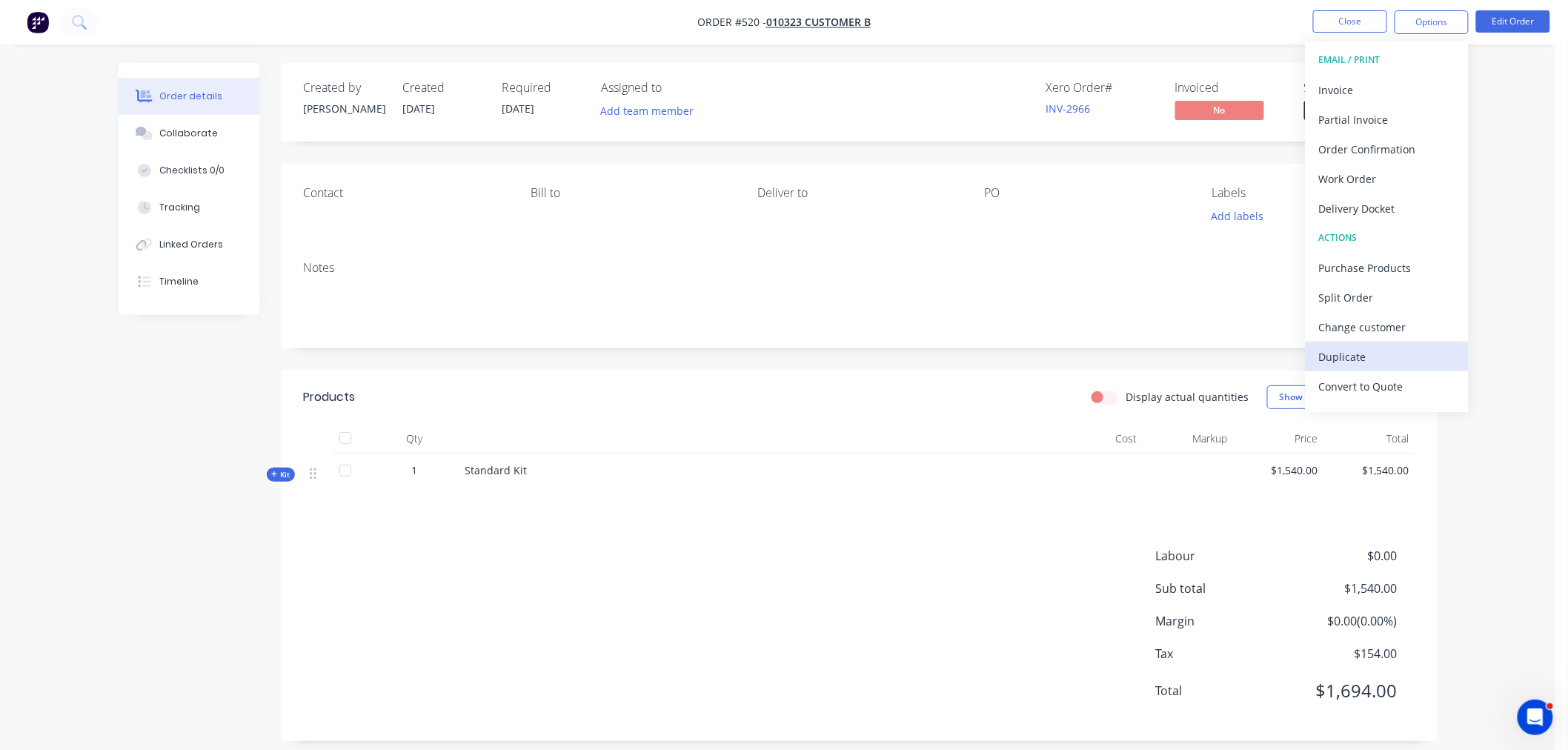
click at [1354, 353] on div "Duplicate" at bounding box center [1387, 357] width 136 height 21
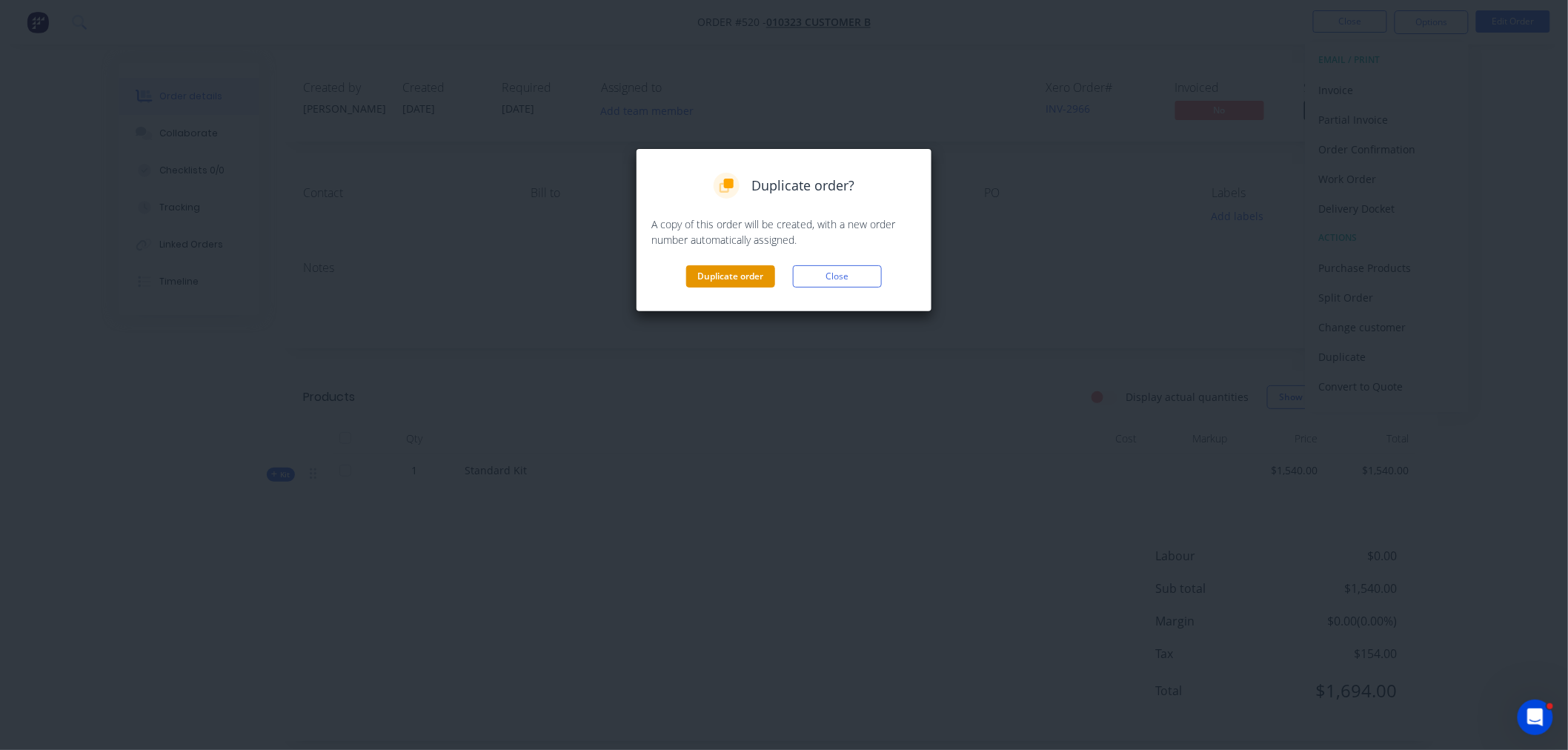
click at [744, 284] on button "Duplicate order" at bounding box center [730, 277] width 89 height 22
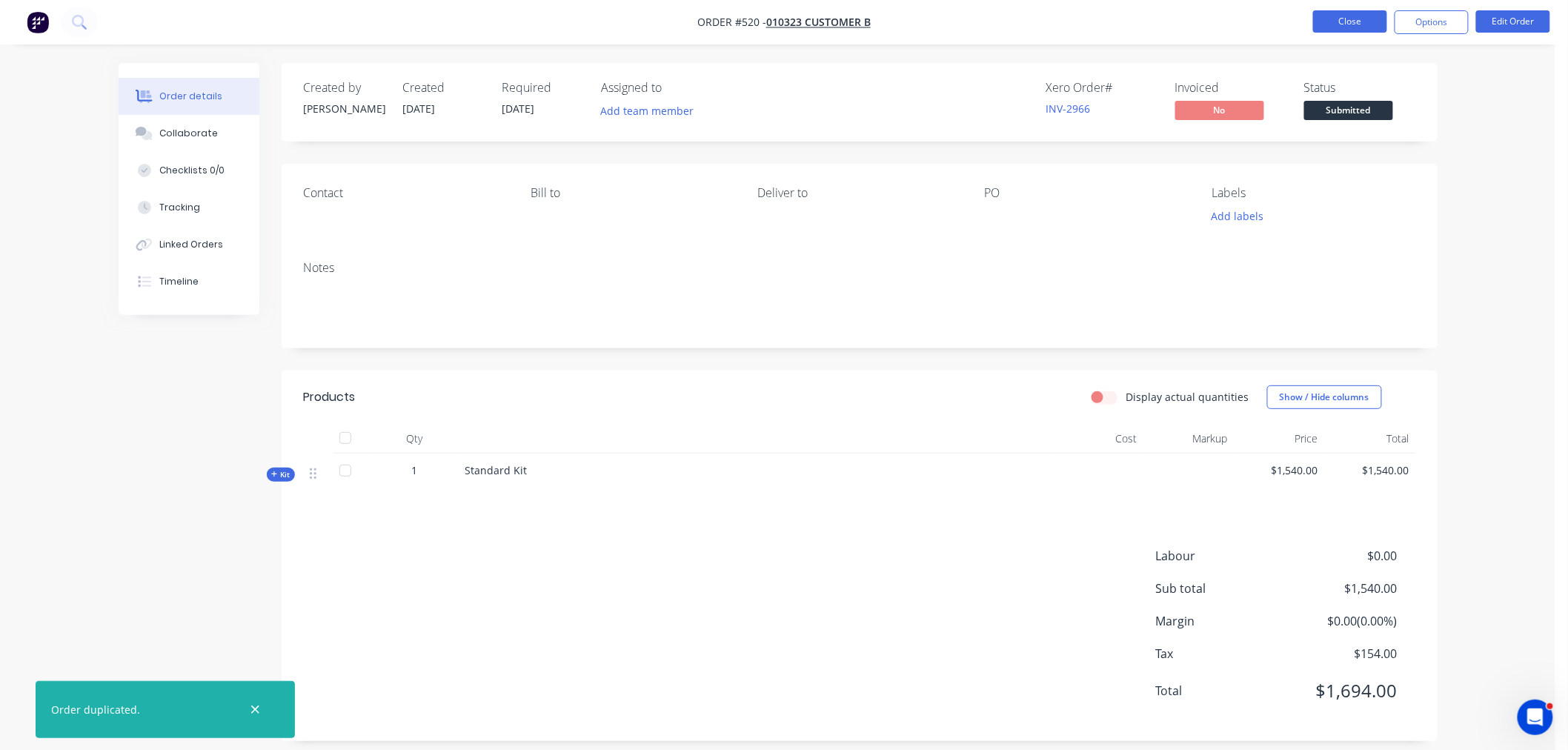
click at [1361, 26] on button "Close" at bounding box center [1349, 21] width 74 height 22
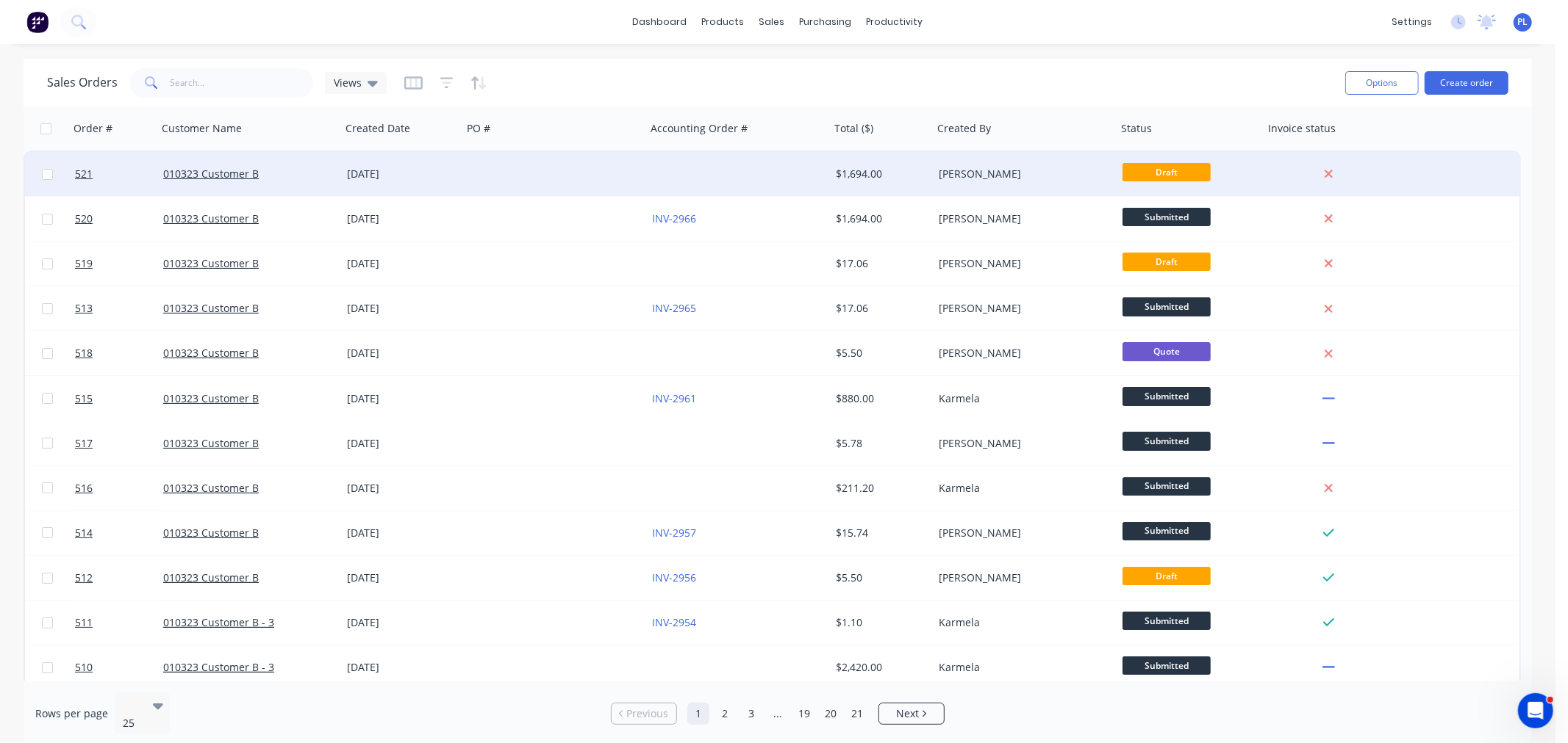
click at [359, 180] on div "14 Aug 2025" at bounding box center [402, 174] width 110 height 14
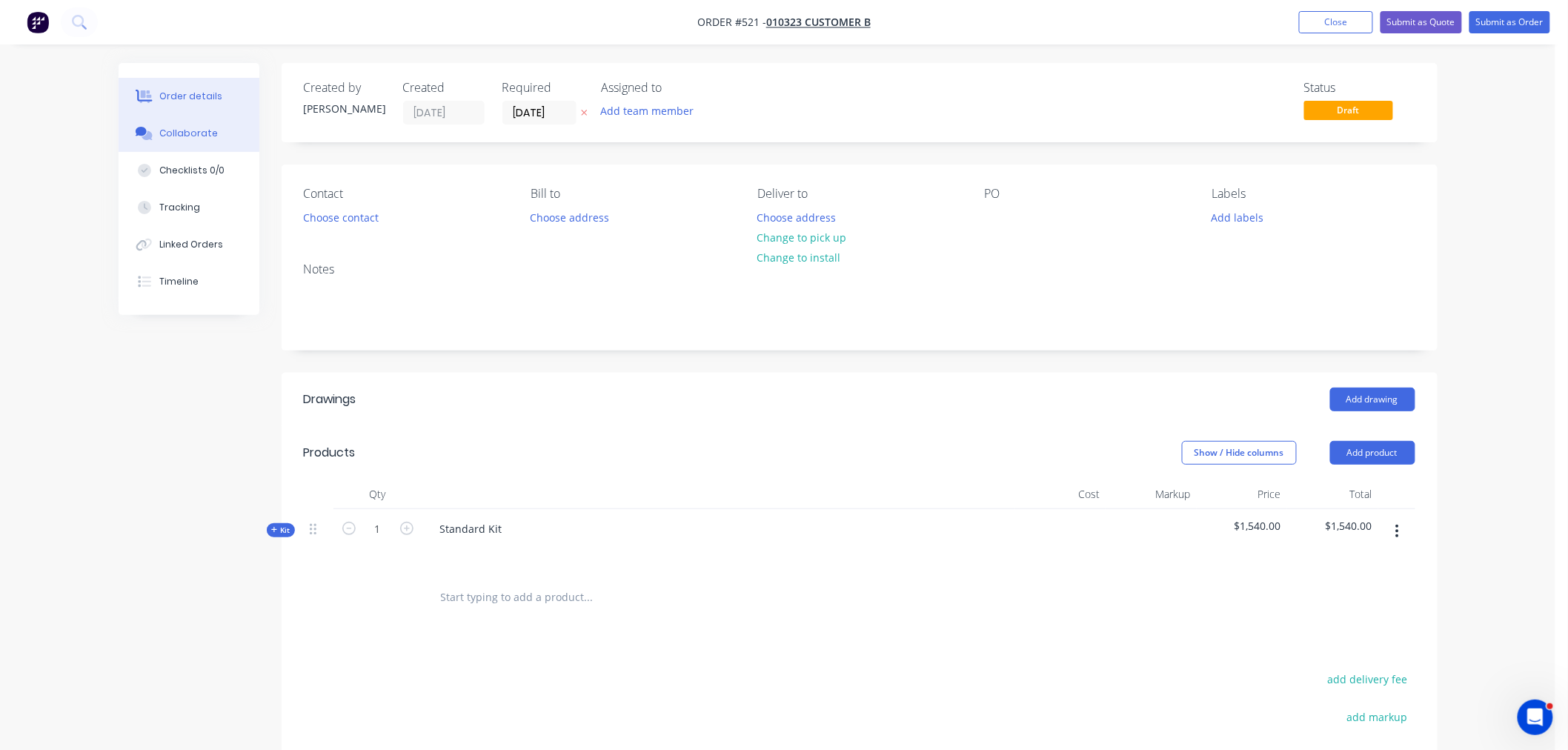
click at [169, 138] on div "Collaborate" at bounding box center [188, 134] width 59 height 14
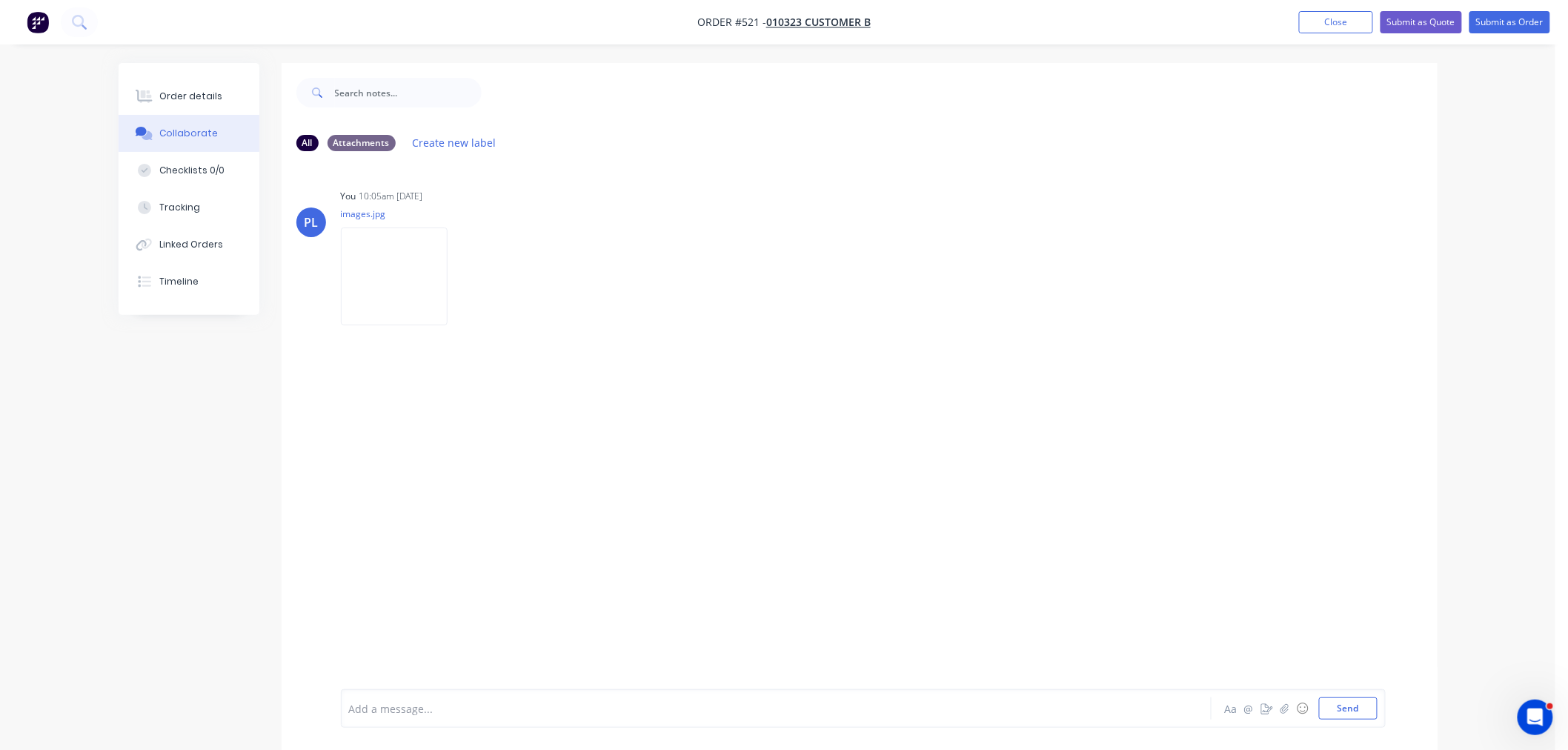
click at [1322, 8] on nav "Order #521 - 010323 Customer B Add product Close Submit as Quote Submit as Order" at bounding box center [784, 22] width 1568 height 44
click at [1320, 20] on button "Close" at bounding box center [1336, 22] width 74 height 22
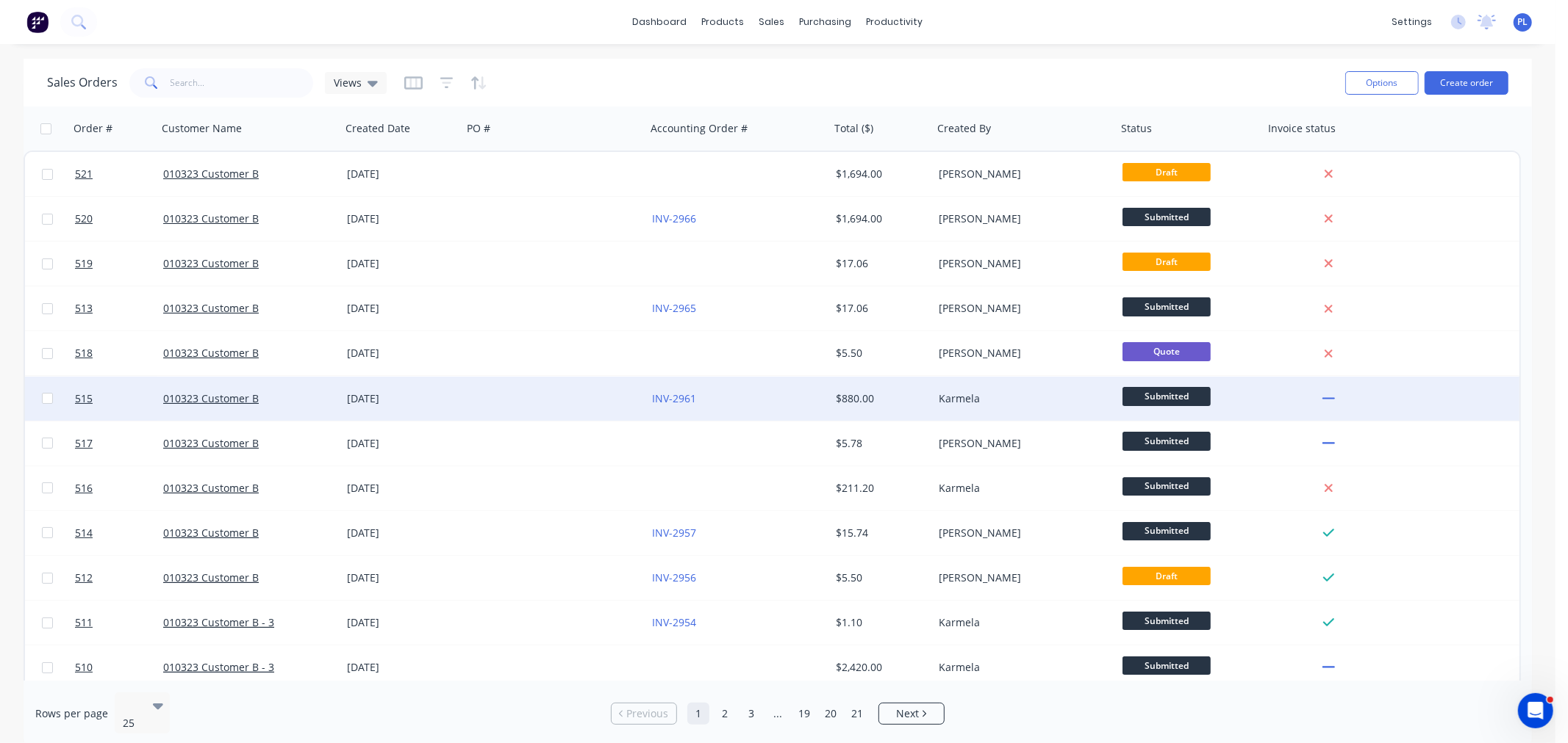
click at [542, 388] on div at bounding box center [554, 399] width 184 height 44
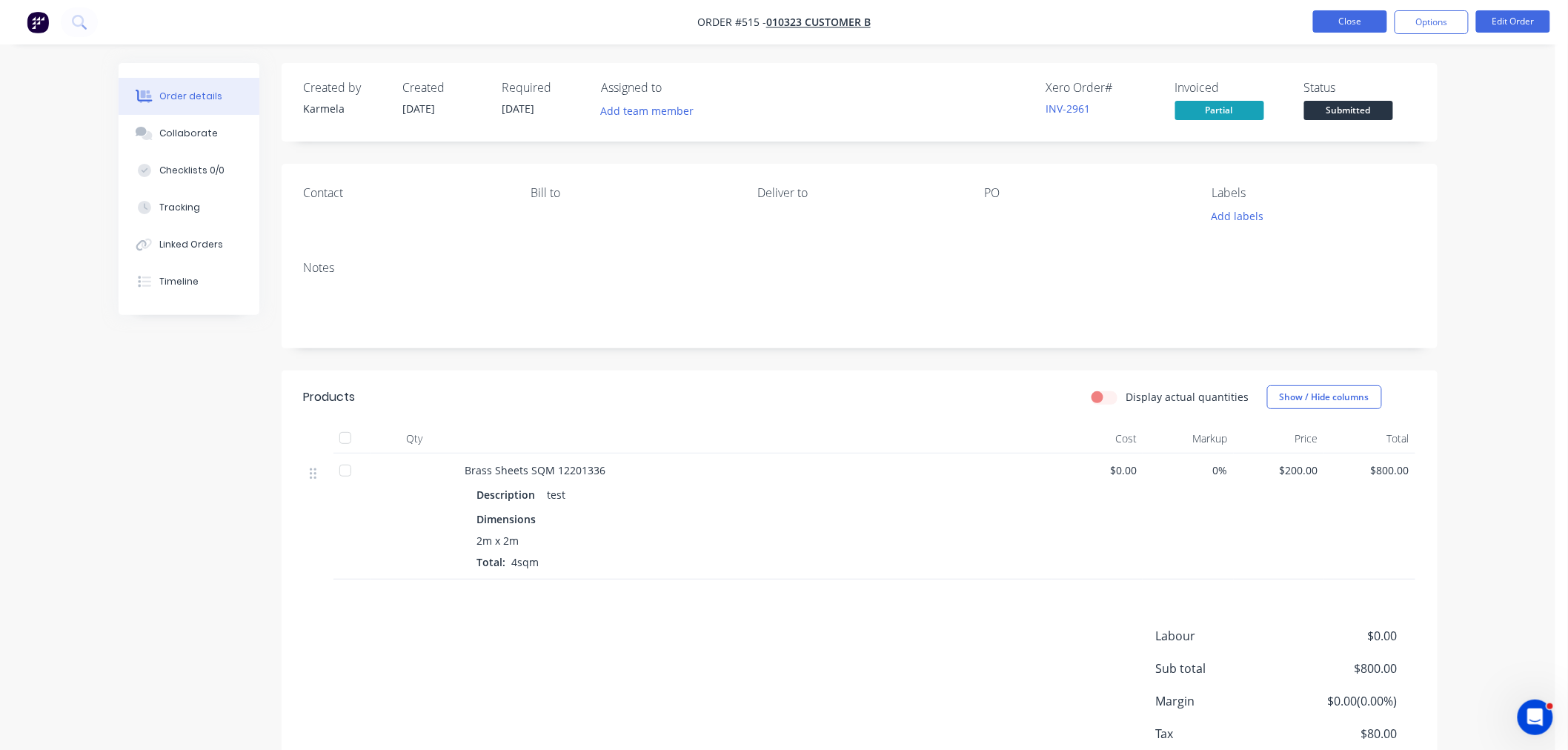
click at [1358, 16] on button "Close" at bounding box center [1349, 21] width 74 height 22
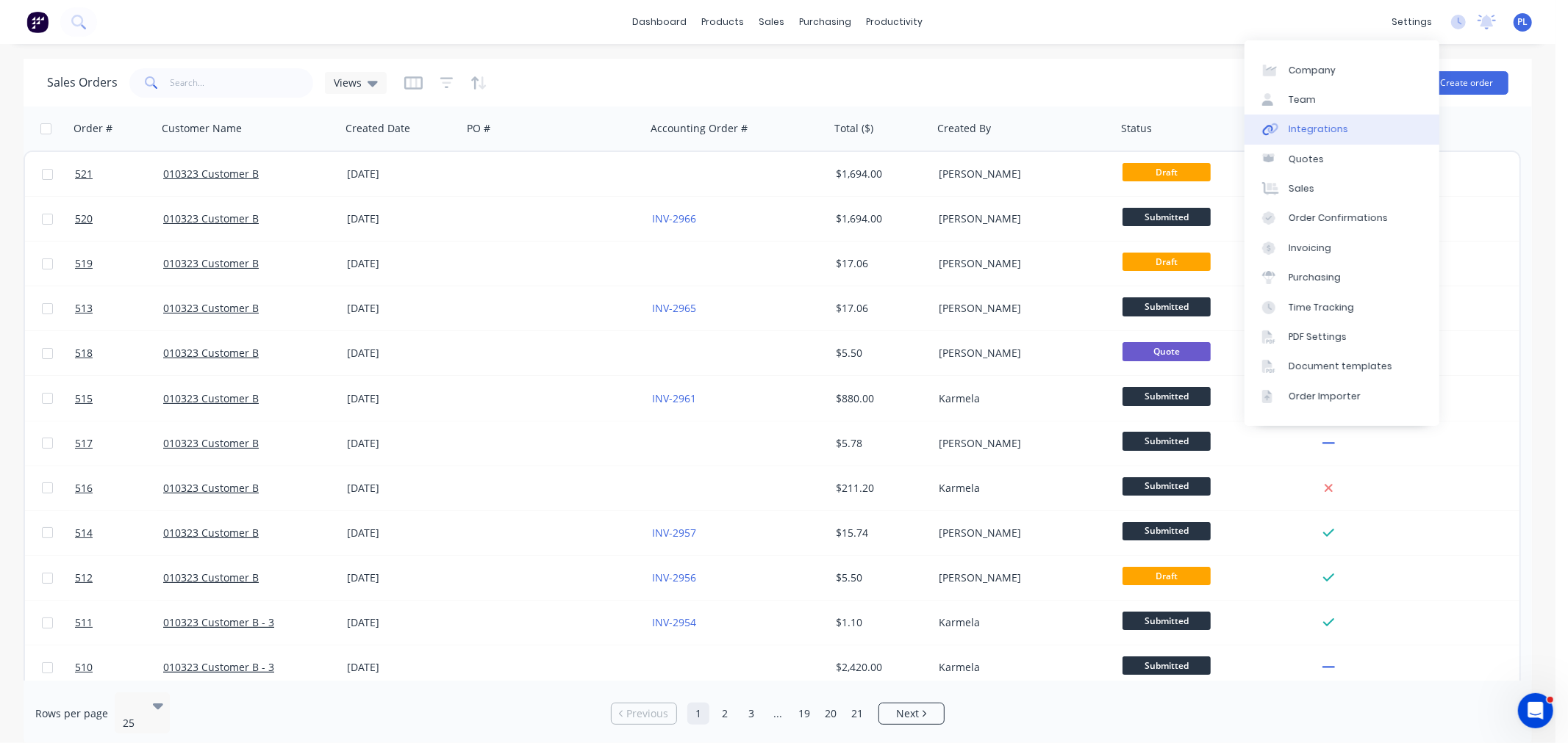
click at [1278, 134] on icon at bounding box center [1270, 129] width 17 height 13
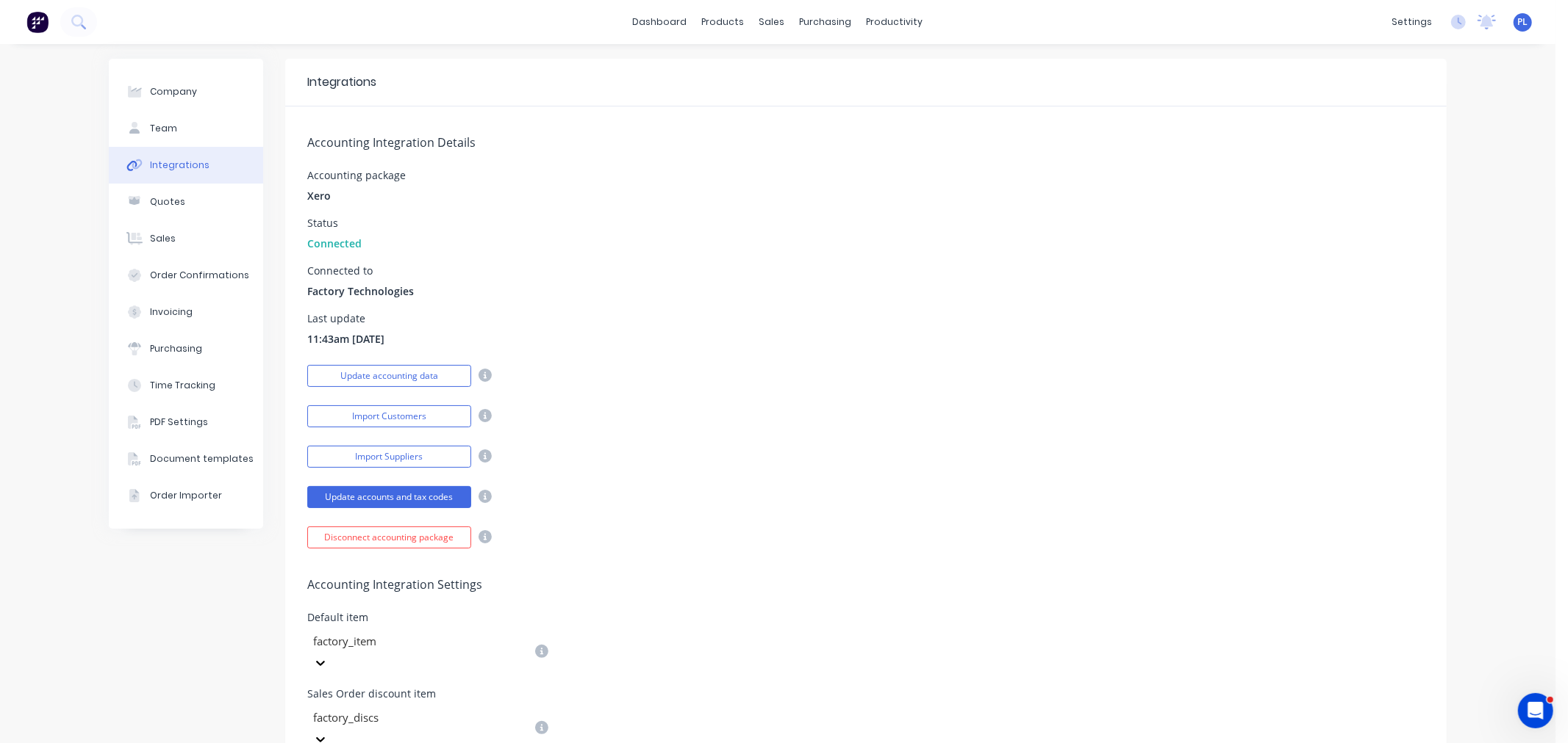
click at [765, 363] on div "Update accounting data" at bounding box center [866, 374] width 1117 height 25
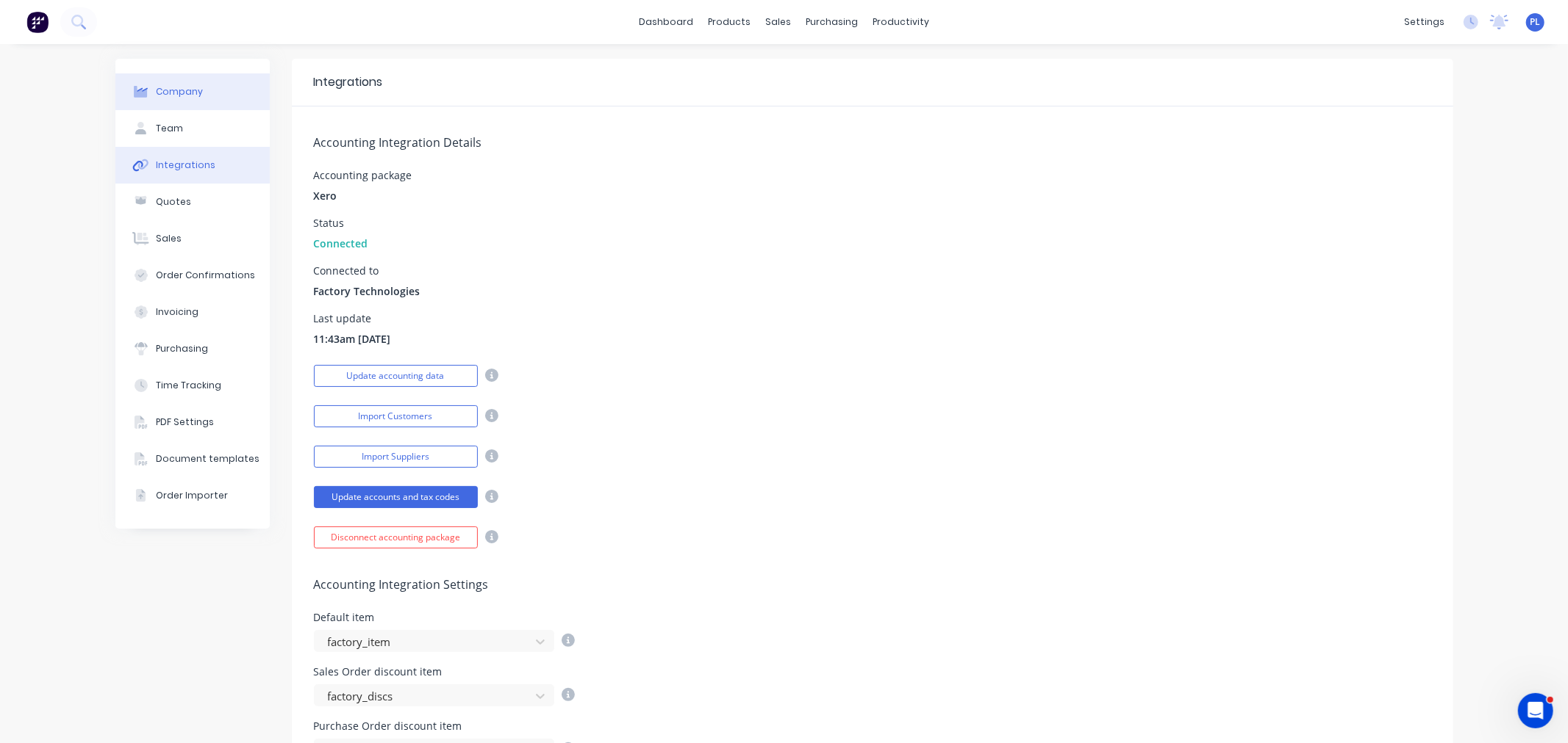
click at [181, 103] on button "Company" at bounding box center [192, 92] width 154 height 37
select select "AU"
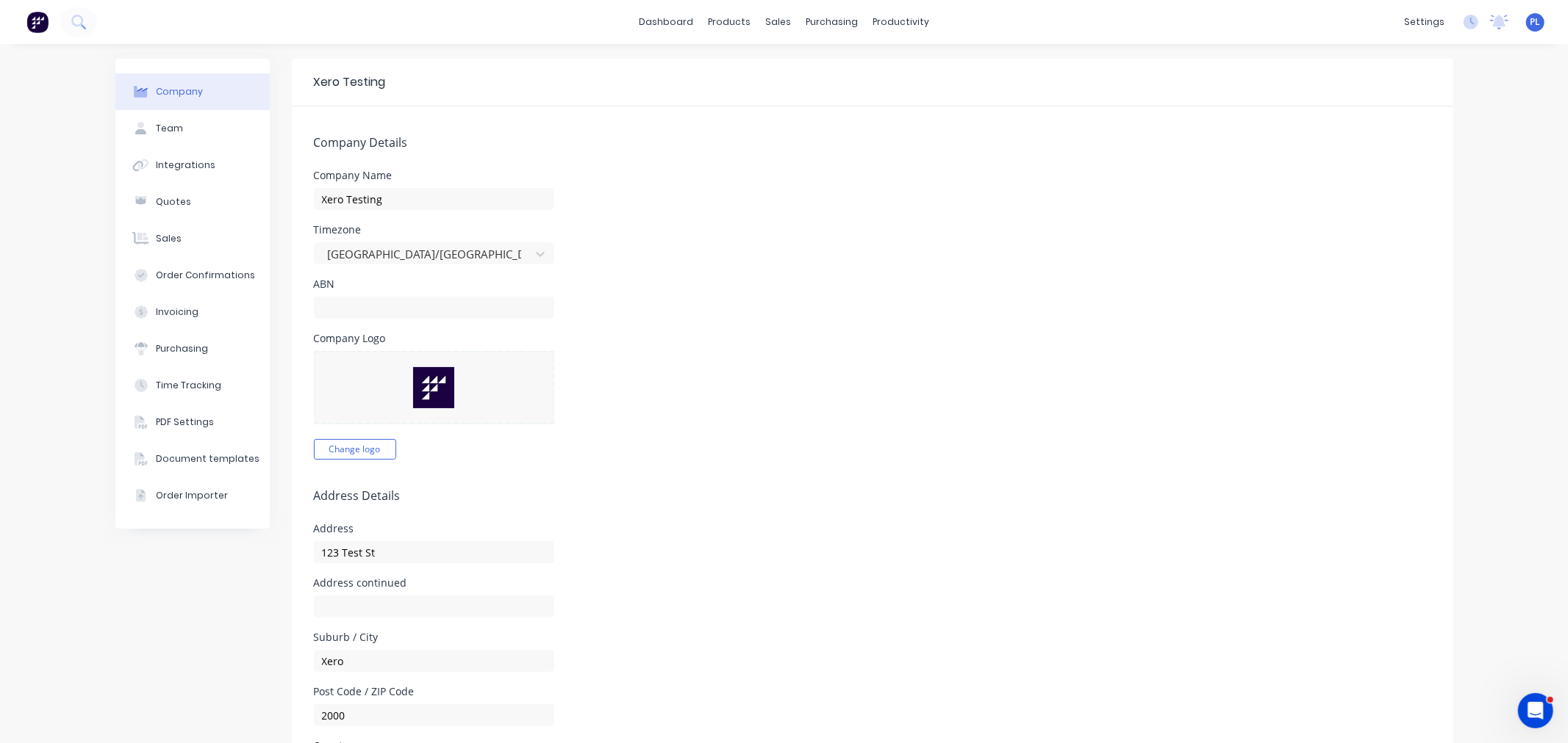
click at [35, 31] on img at bounding box center [37, 22] width 22 height 22
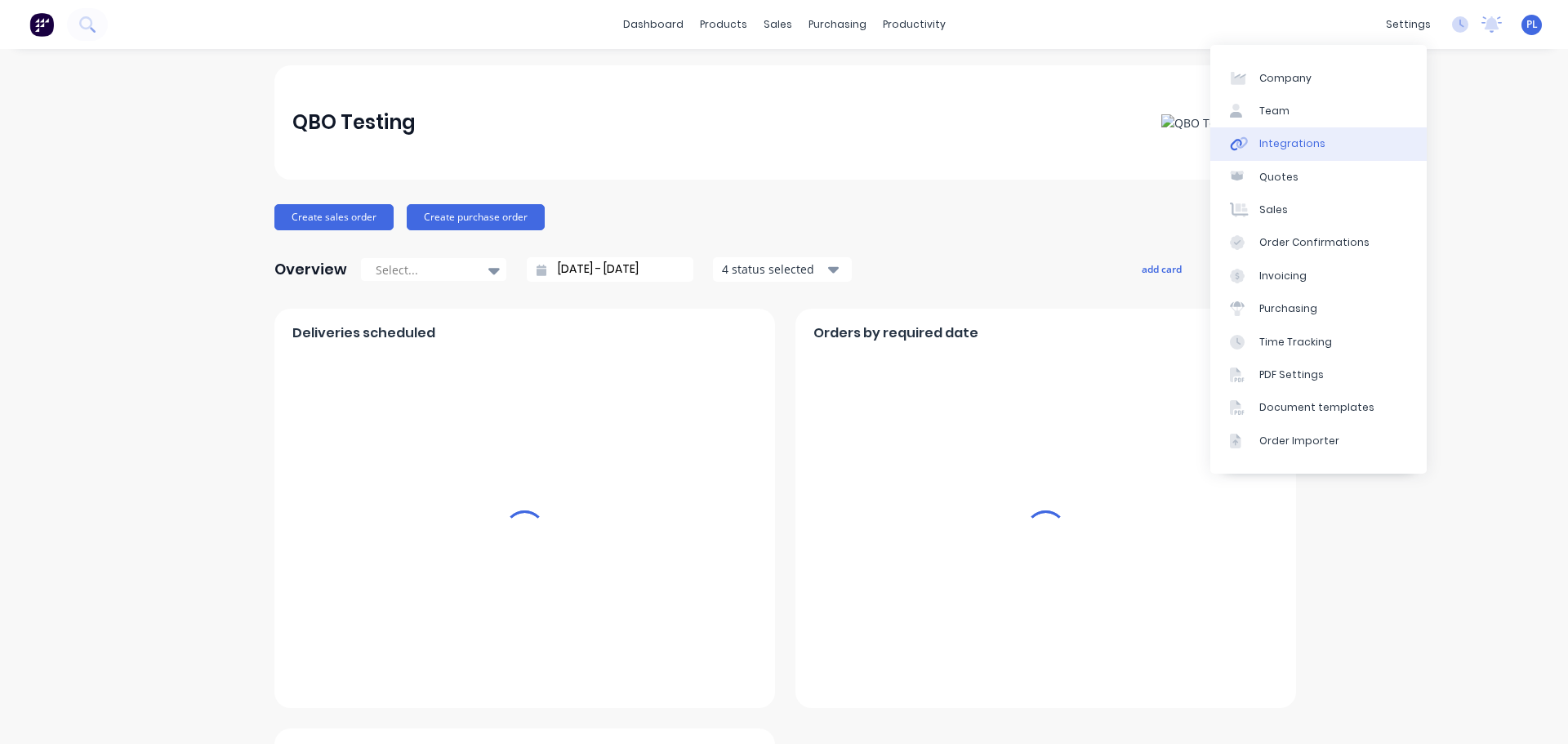
click at [1322, 138] on link "Integrations" at bounding box center [1319, 144] width 217 height 33
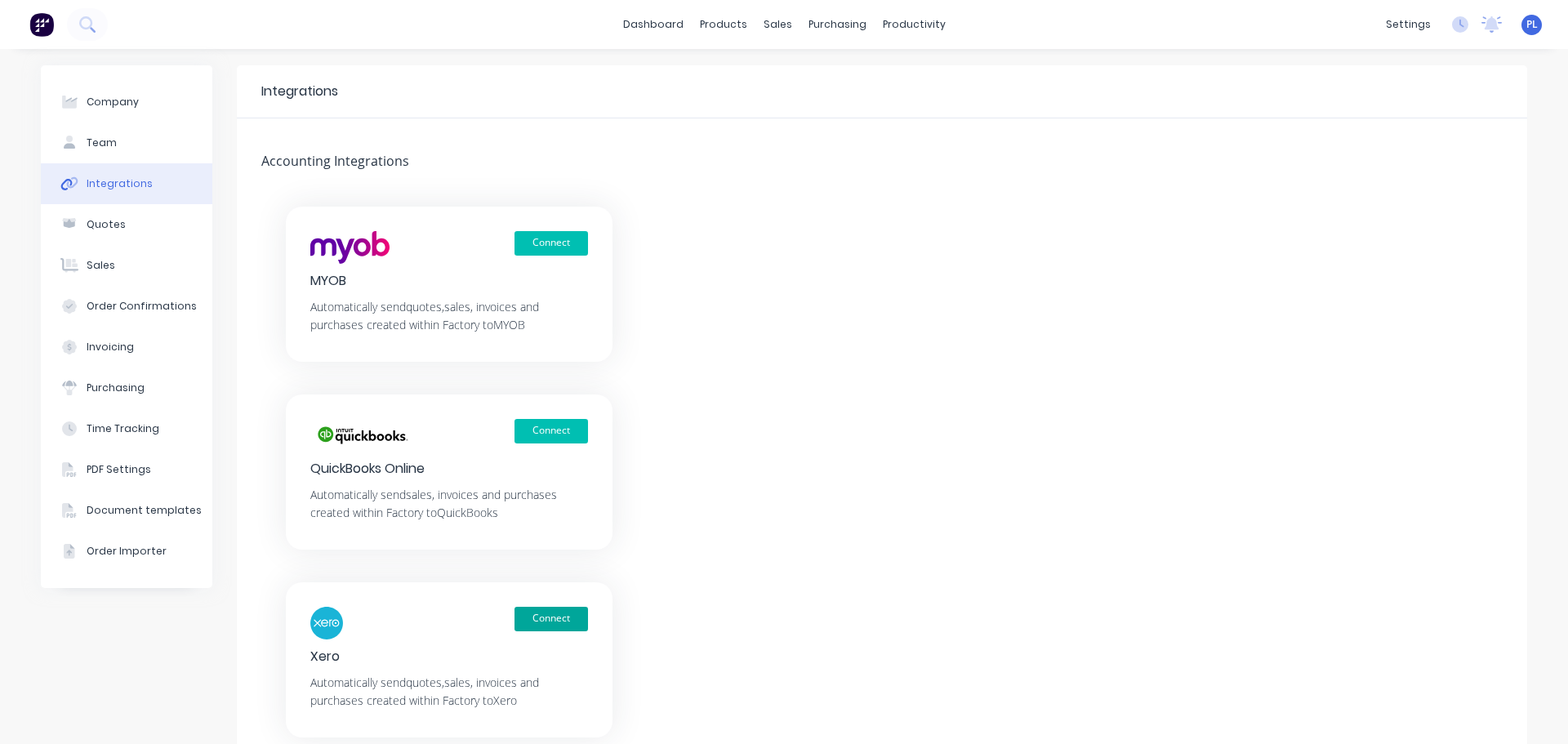
click at [536, 619] on button "Connect" at bounding box center [551, 619] width 73 height 24
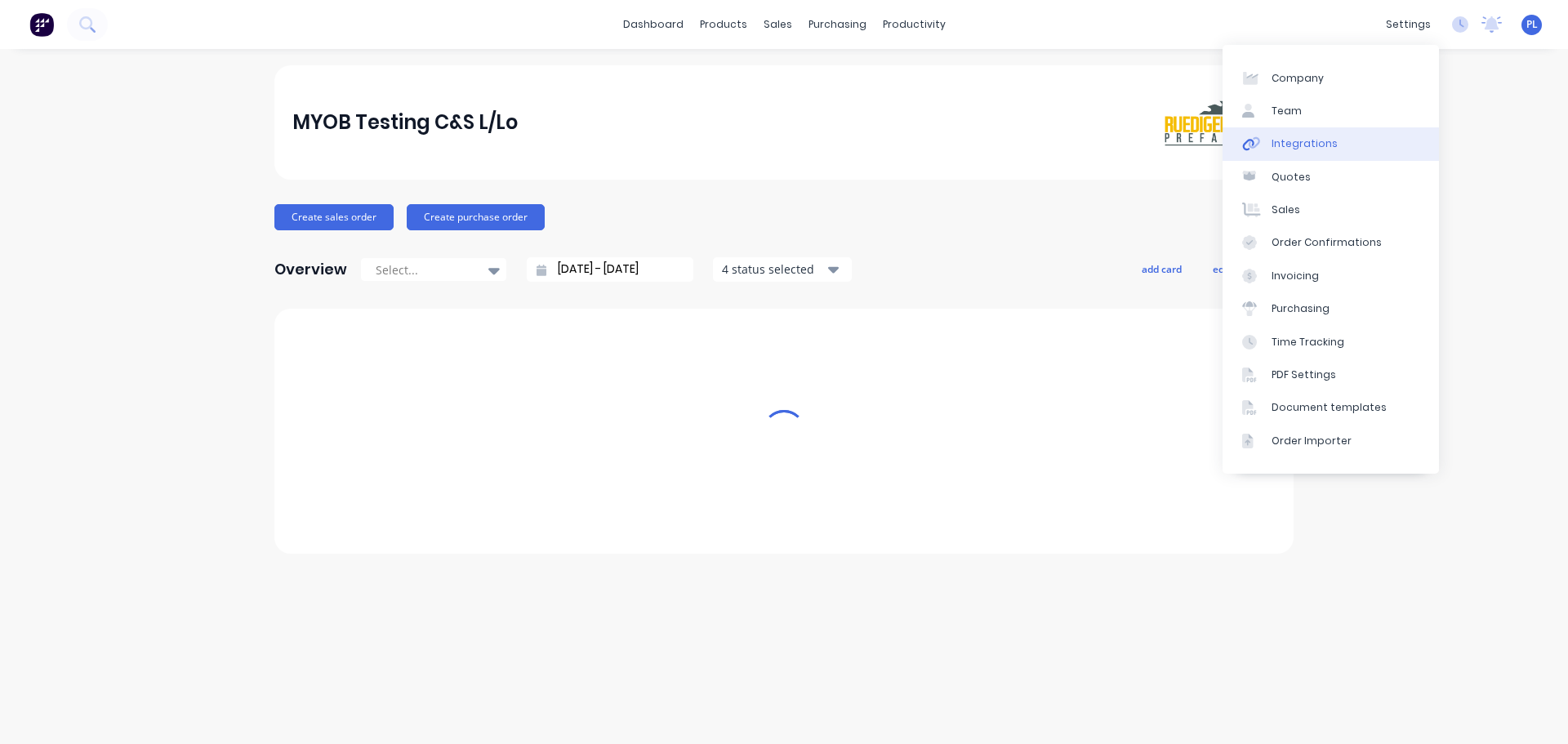
click at [1351, 143] on link "Integrations" at bounding box center [1331, 144] width 217 height 33
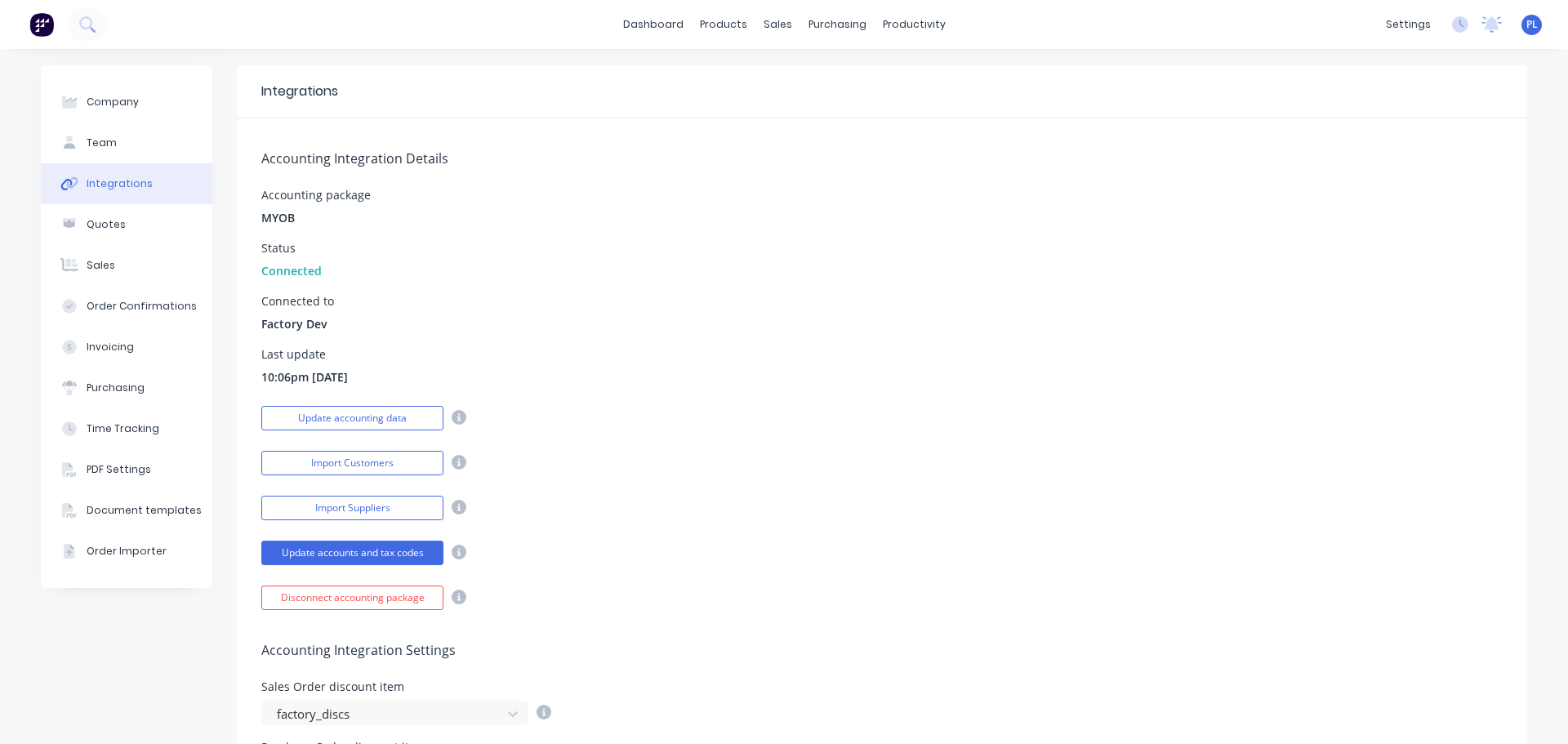
drag, startPoint x: 249, startPoint y: 314, endPoint x: 613, endPoint y: 318, distance: 364.0
click at [577, 317] on div "Accounting Integration Details Accounting package MYOB Status Connected Connect…" at bounding box center [882, 364] width 1290 height 492
